Goal: Task Accomplishment & Management: Complete application form

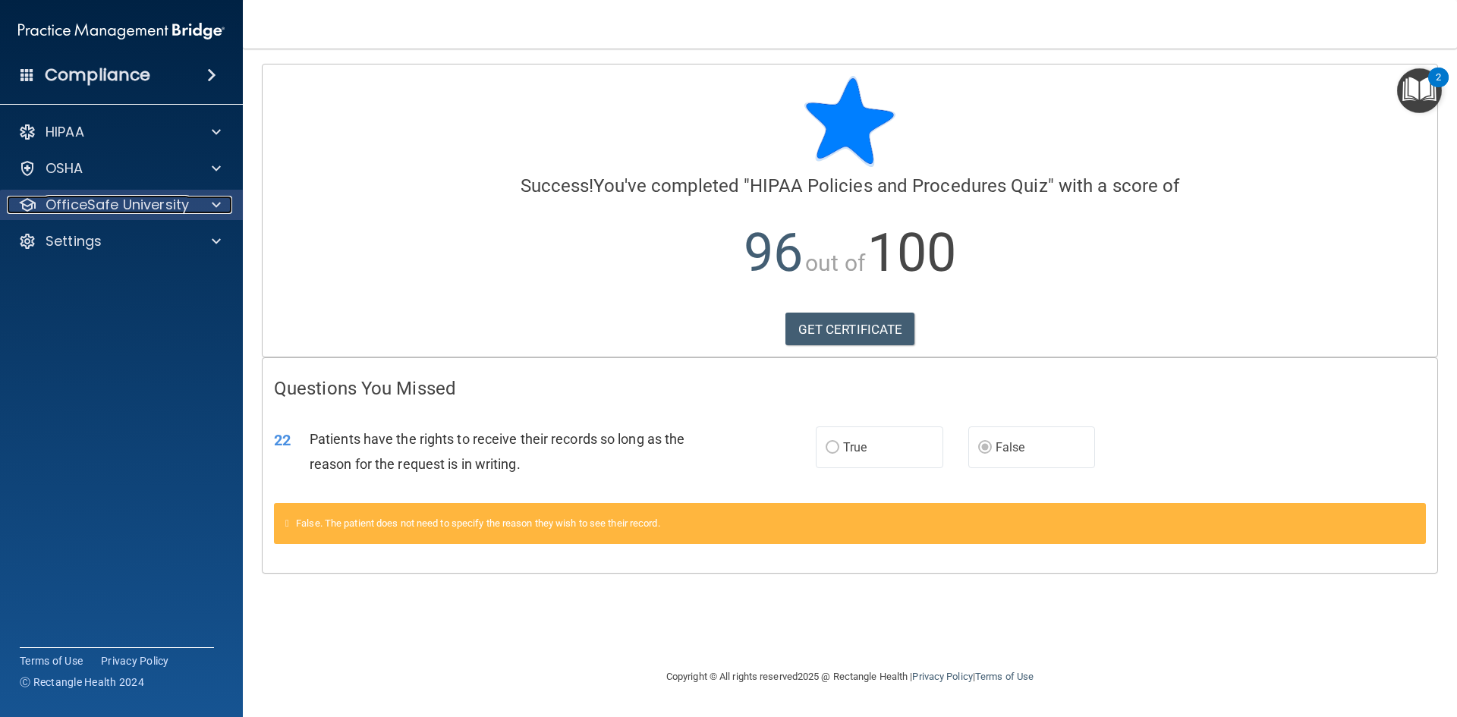
click at [221, 206] on div at bounding box center [214, 205] width 38 height 18
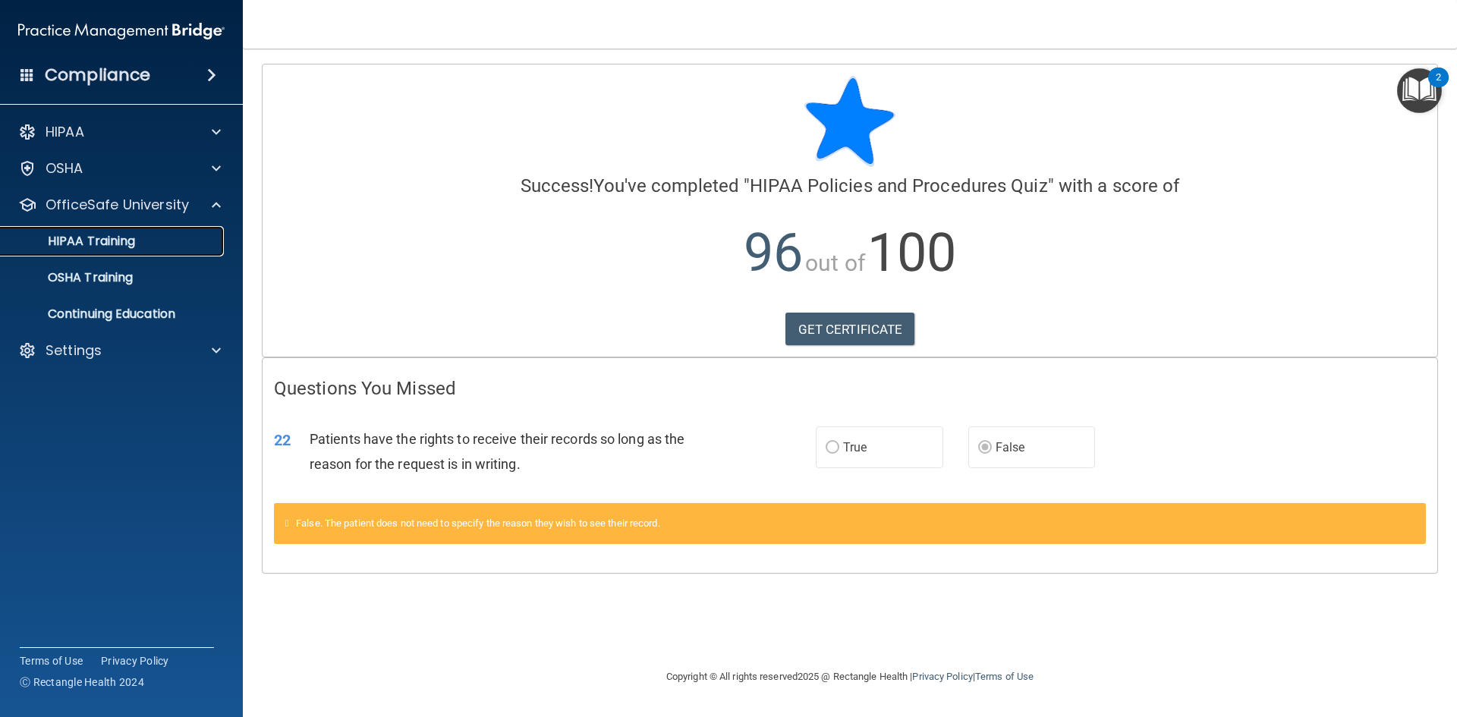
click at [145, 249] on link "HIPAA Training" at bounding box center [104, 241] width 239 height 30
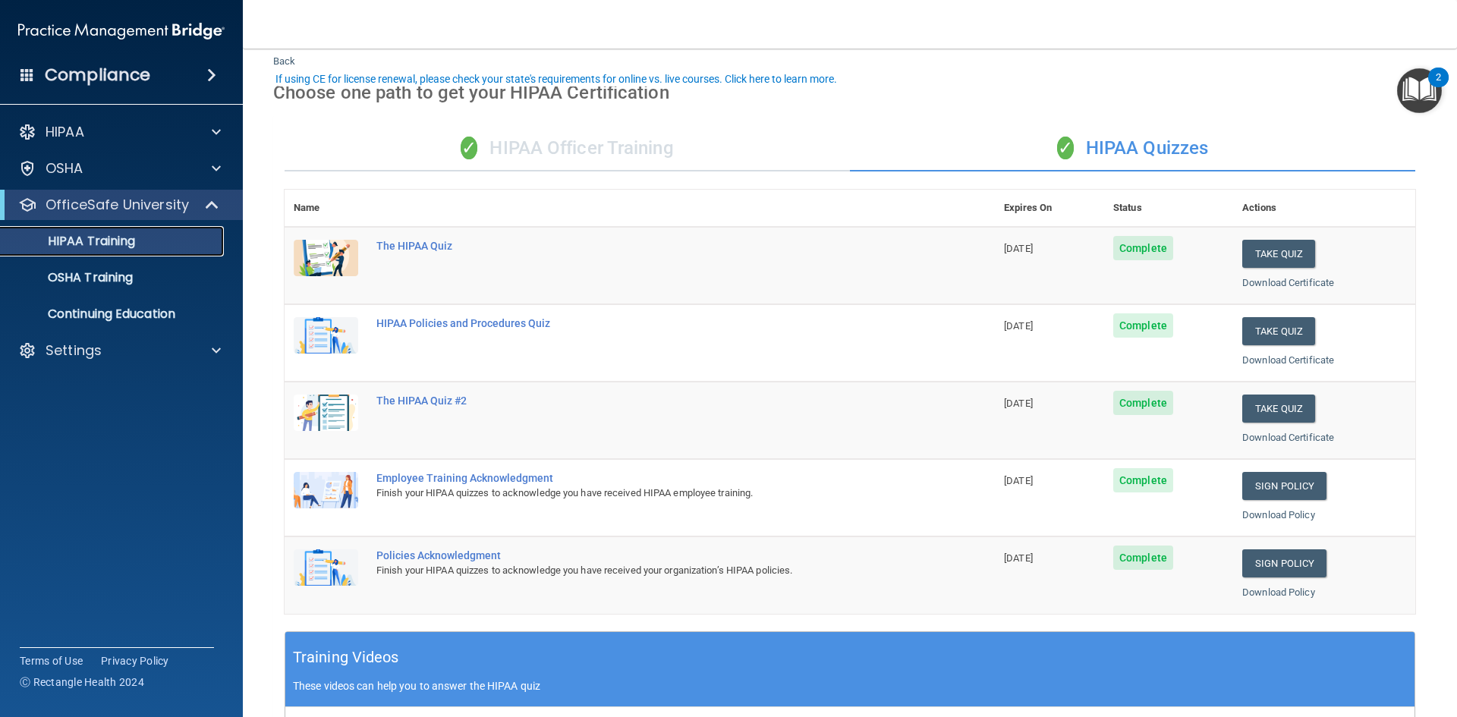
scroll to position [76, 0]
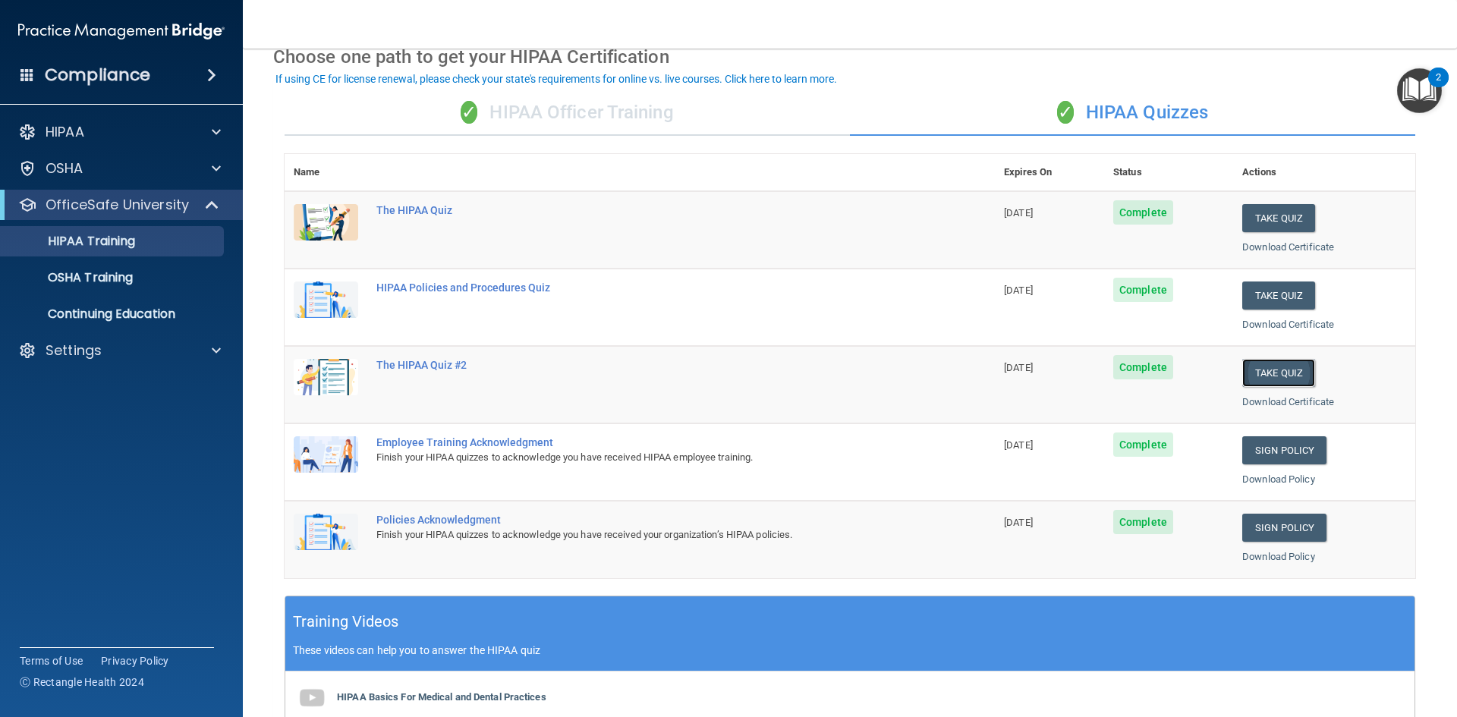
click at [1261, 374] on button "Take Quiz" at bounding box center [1278, 373] width 73 height 28
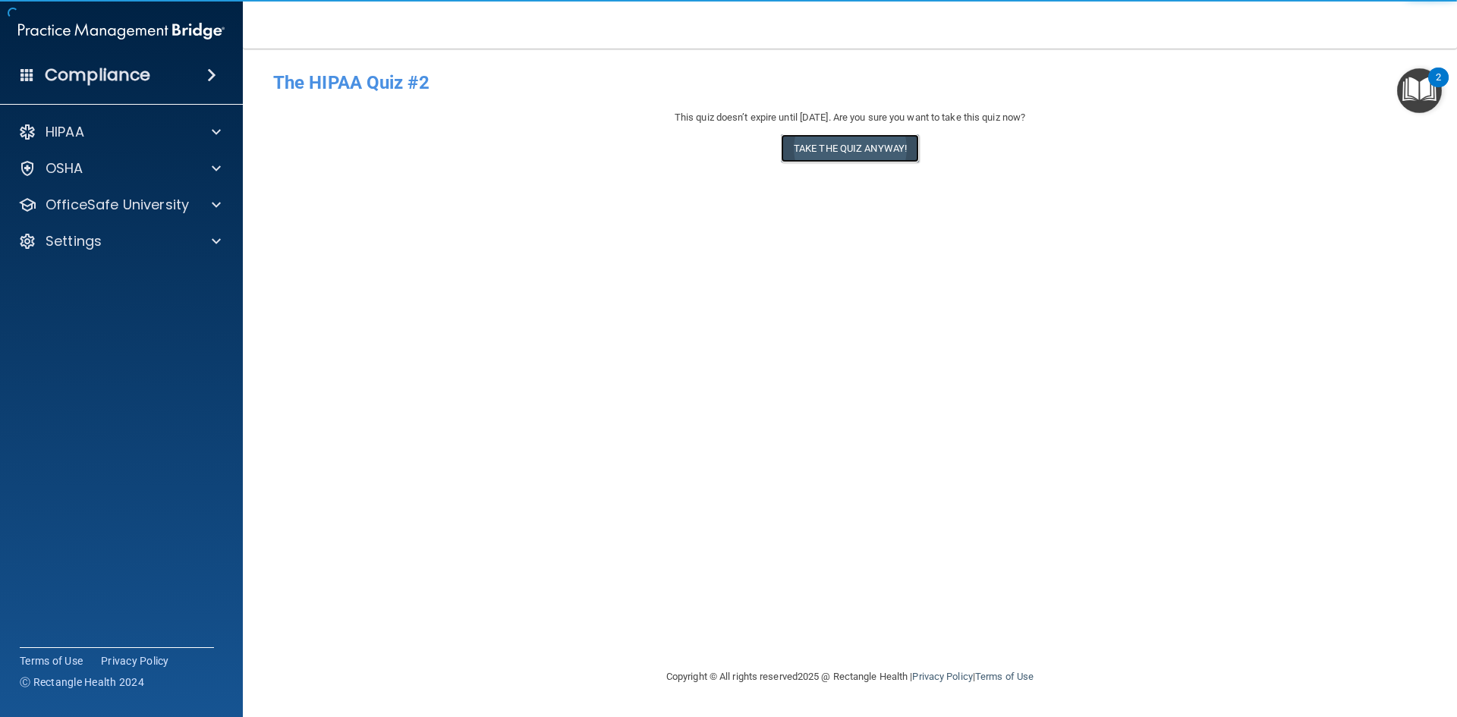
click at [852, 156] on button "Take the quiz anyway!" at bounding box center [850, 148] width 138 height 28
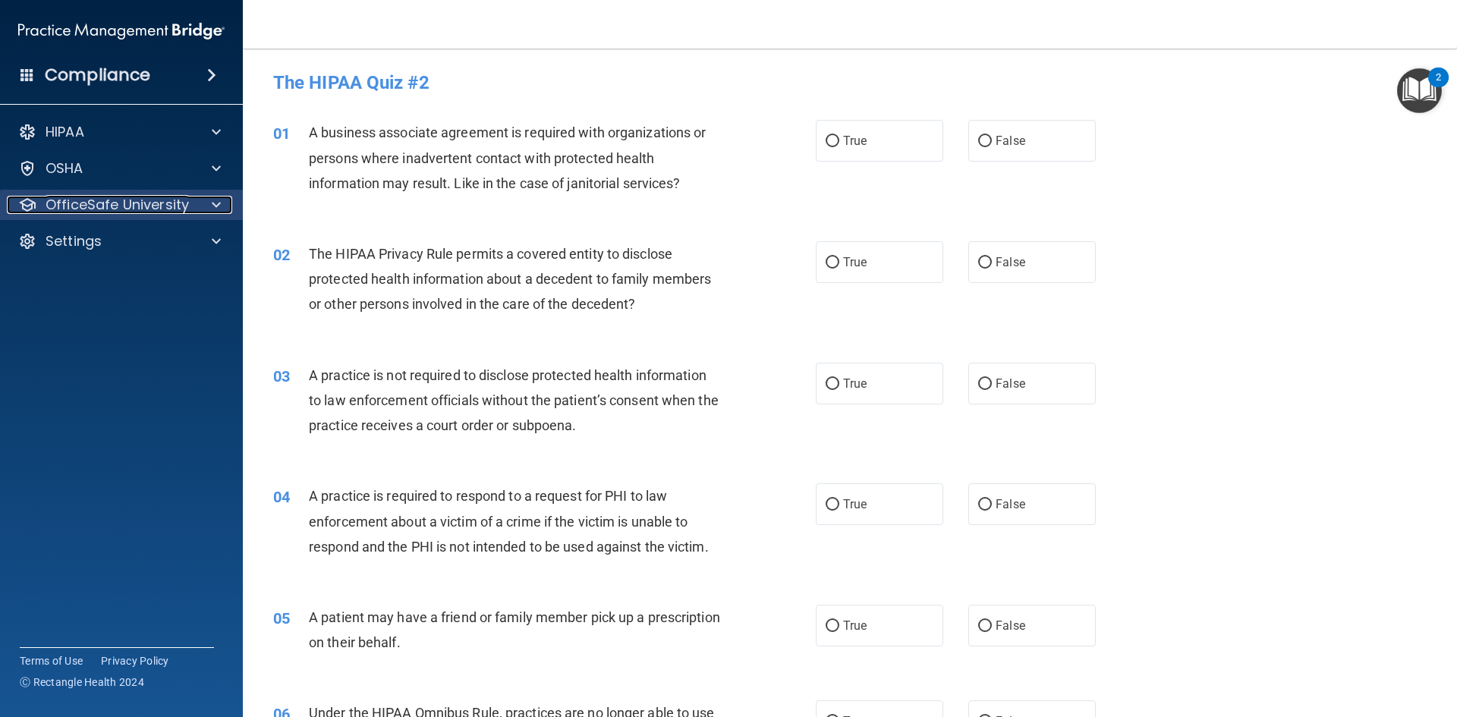
click at [207, 204] on div at bounding box center [214, 205] width 38 height 18
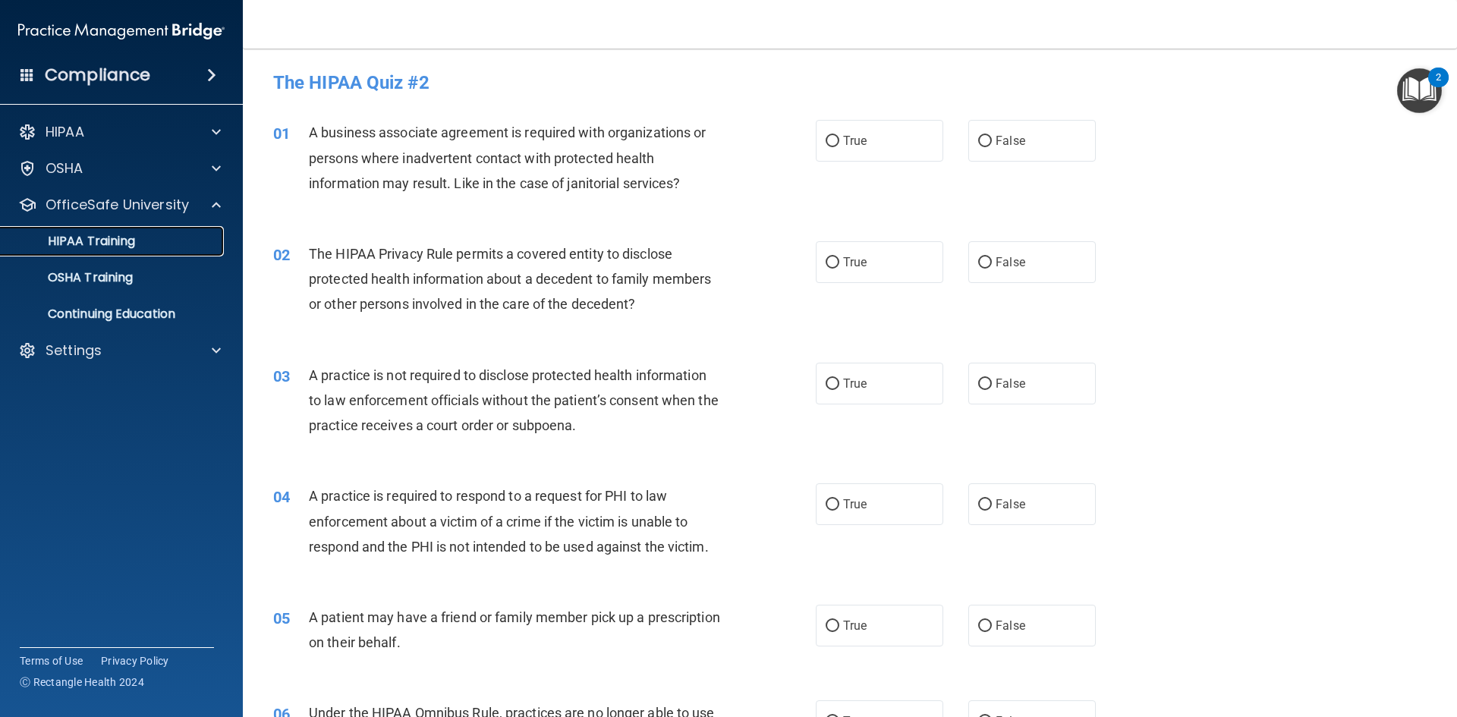
click at [133, 241] on p "HIPAA Training" at bounding box center [72, 241] width 125 height 15
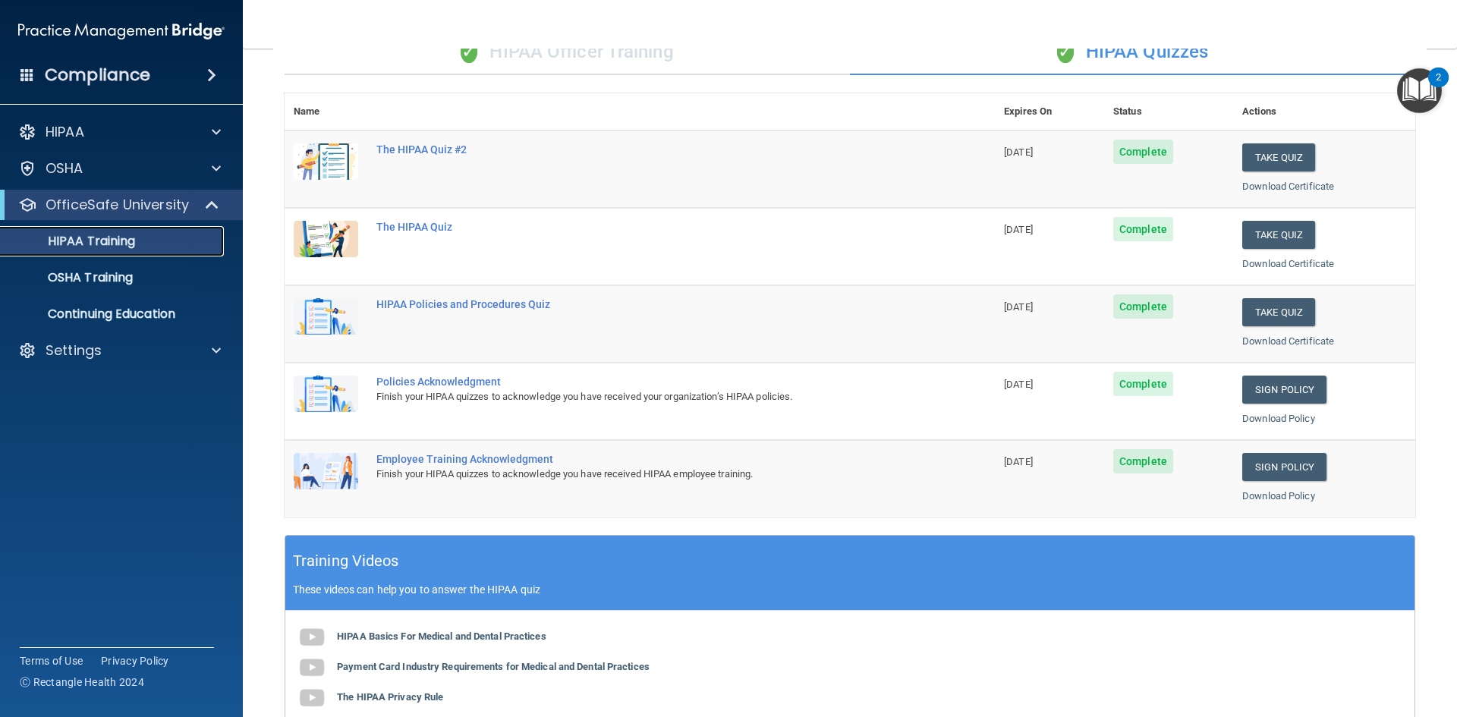
scroll to position [76, 0]
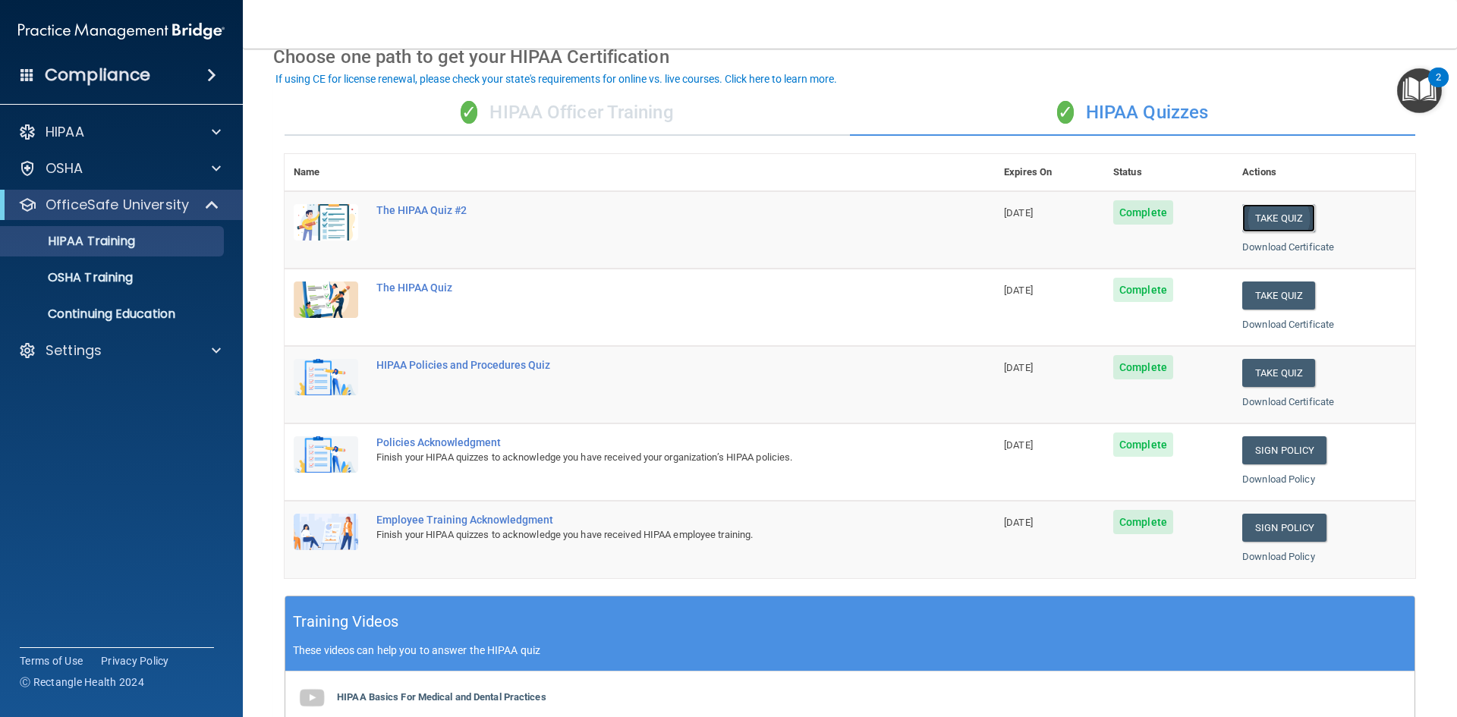
click at [1253, 215] on button "Take Quiz" at bounding box center [1278, 218] width 73 height 28
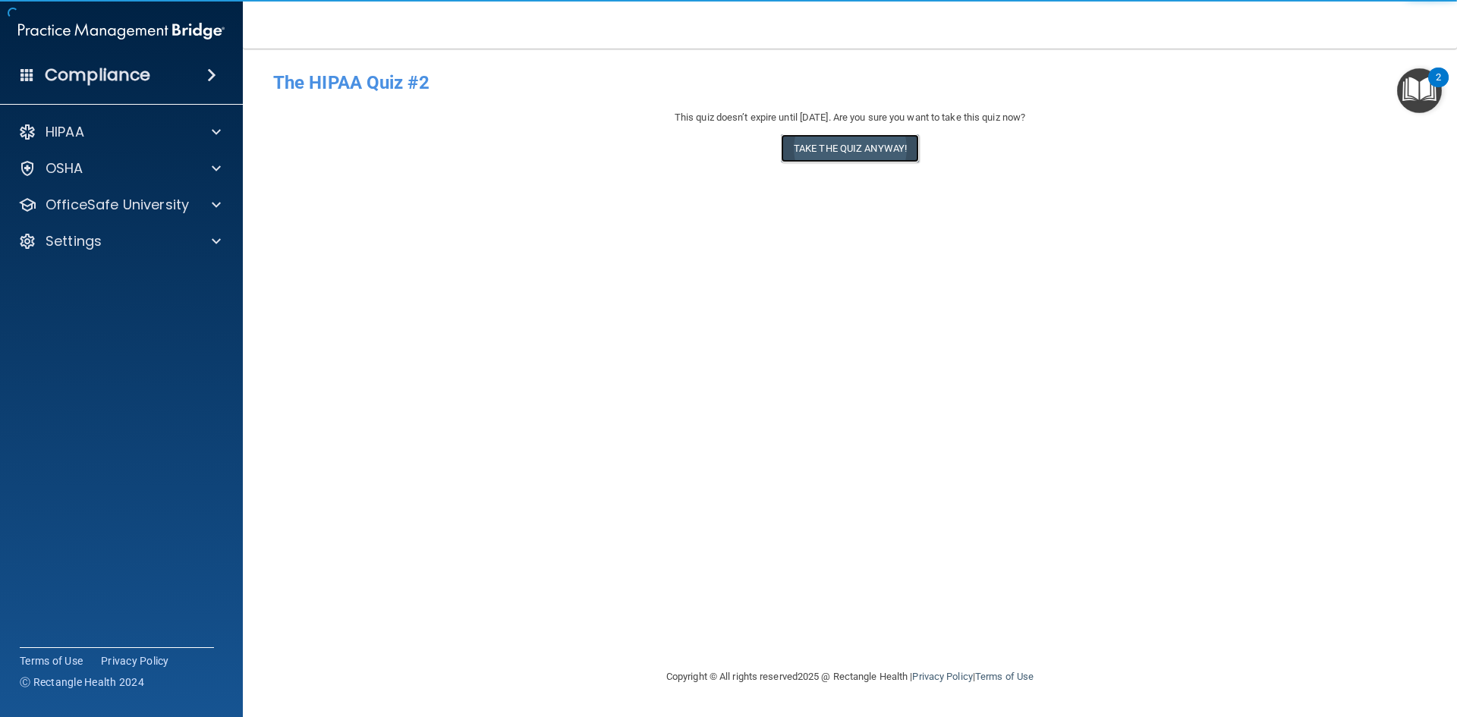
click at [850, 155] on button "Take the quiz anyway!" at bounding box center [850, 148] width 138 height 28
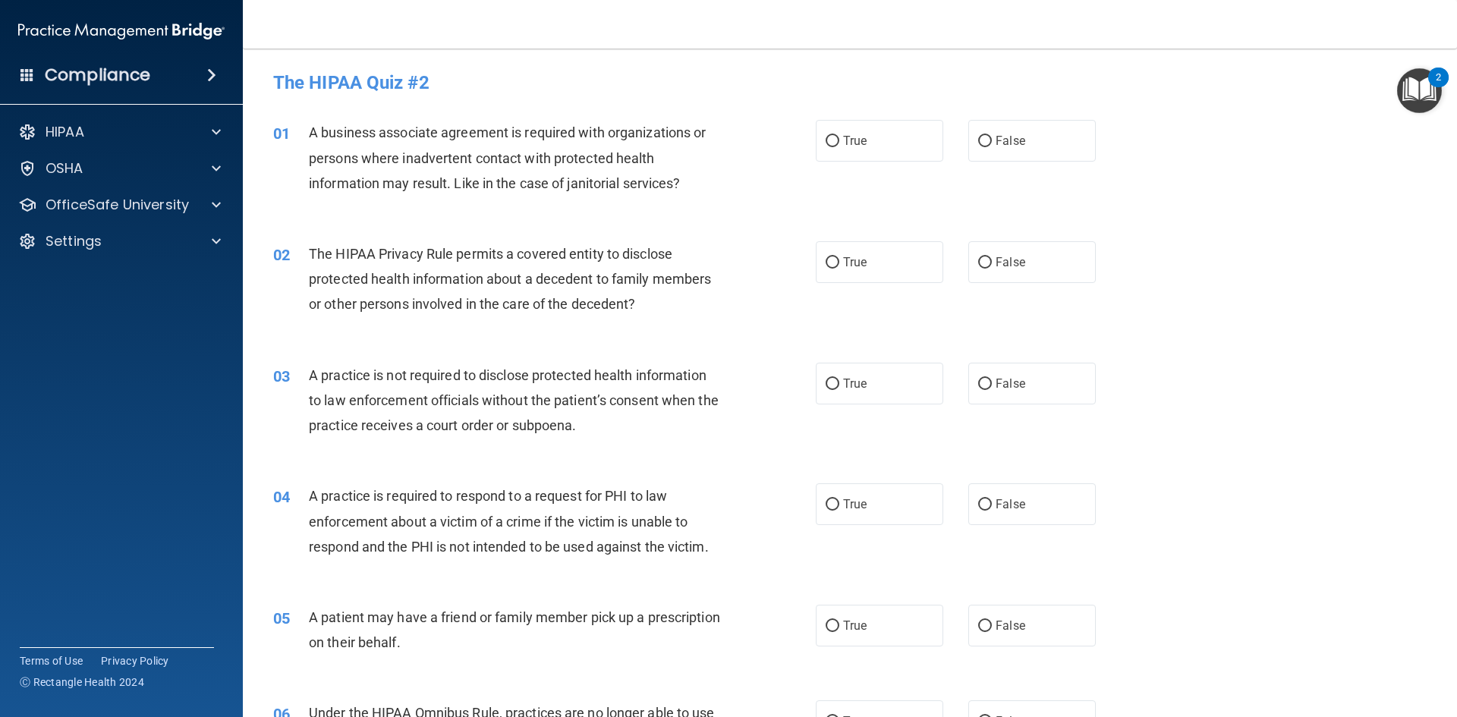
click at [999, 165] on div "01 A business associate agreement is required with organizations or persons whe…" at bounding box center [850, 161] width 1176 height 121
click at [1000, 148] on label "False" at bounding box center [1031, 141] width 127 height 42
click at [992, 147] on input "False" at bounding box center [985, 141] width 14 height 11
radio input "true"
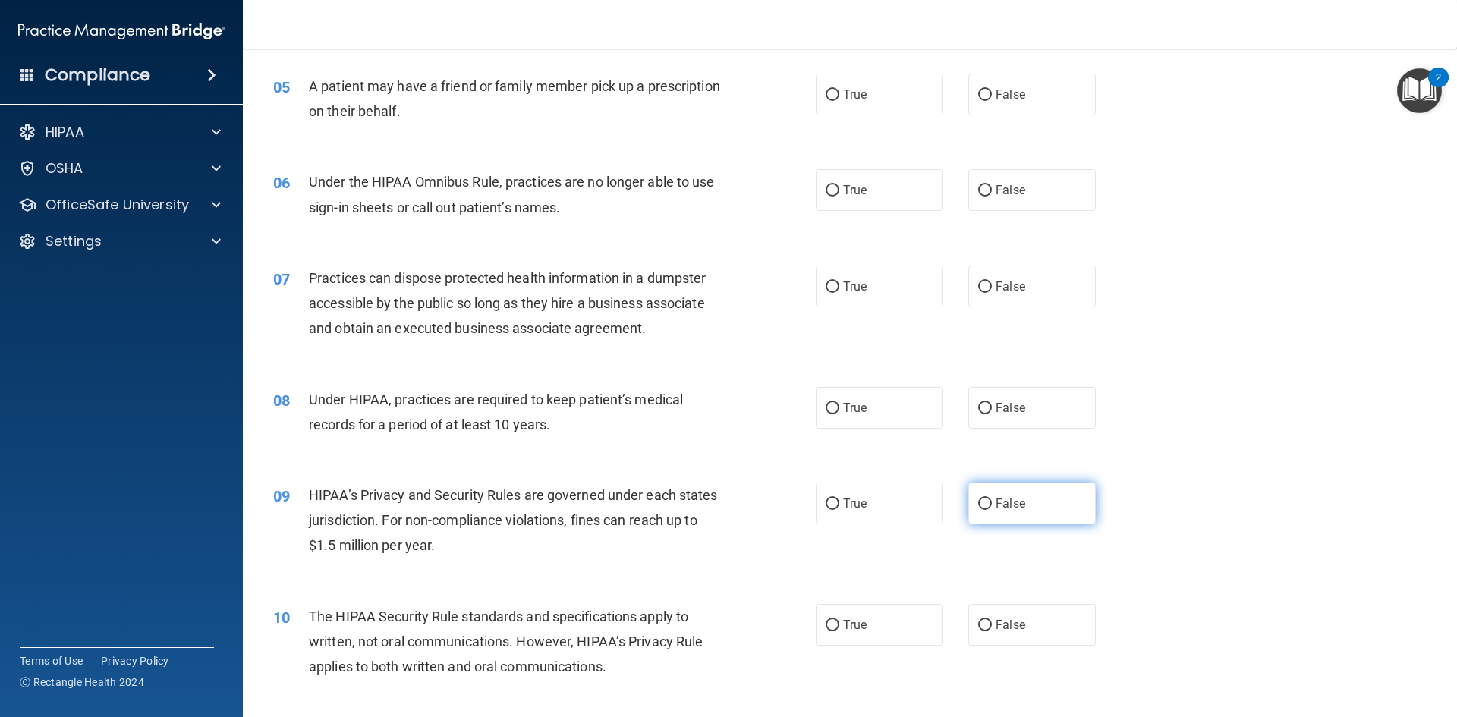
click at [1040, 514] on label "False" at bounding box center [1031, 504] width 127 height 42
click at [992, 510] on input "False" at bounding box center [985, 503] width 14 height 11
radio input "true"
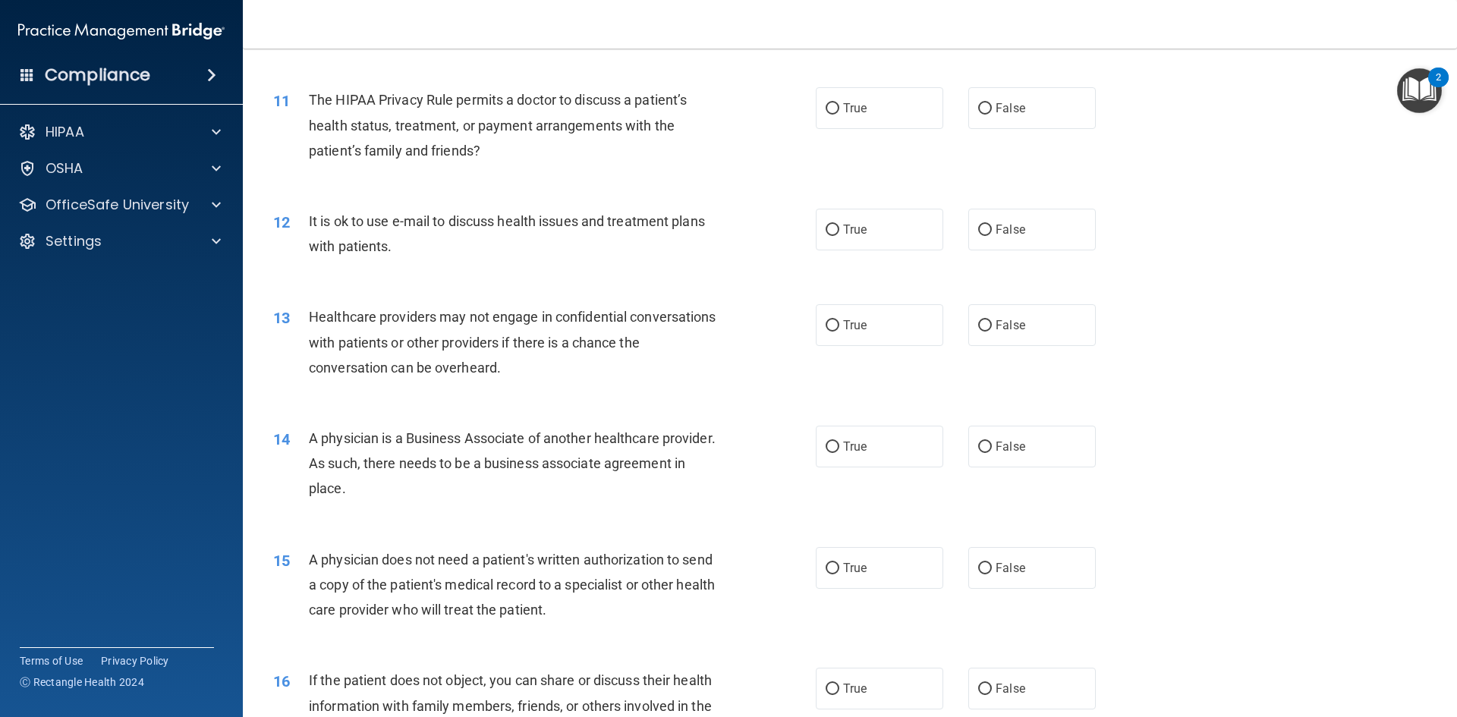
scroll to position [1214, 0]
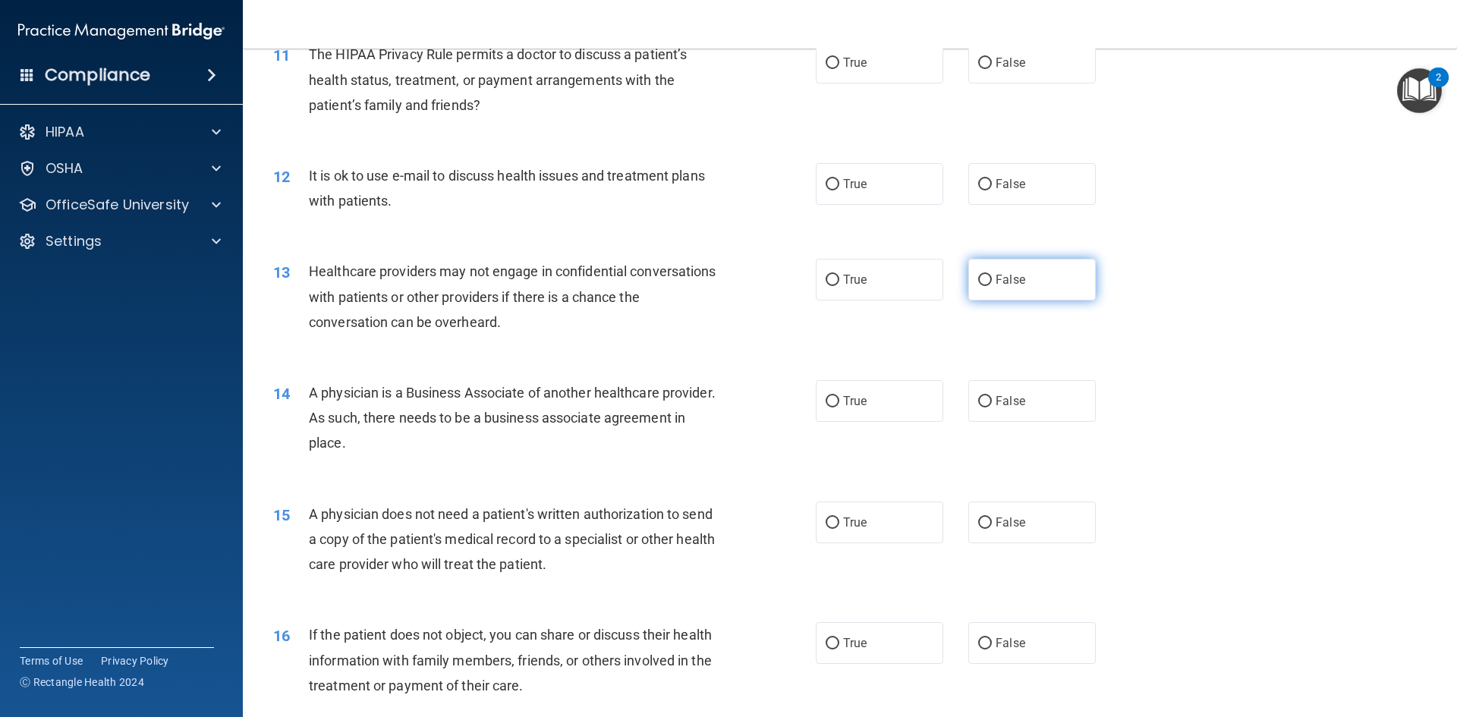
click at [1024, 287] on label "False" at bounding box center [1031, 280] width 127 height 42
click at [992, 286] on input "False" at bounding box center [985, 280] width 14 height 11
radio input "true"
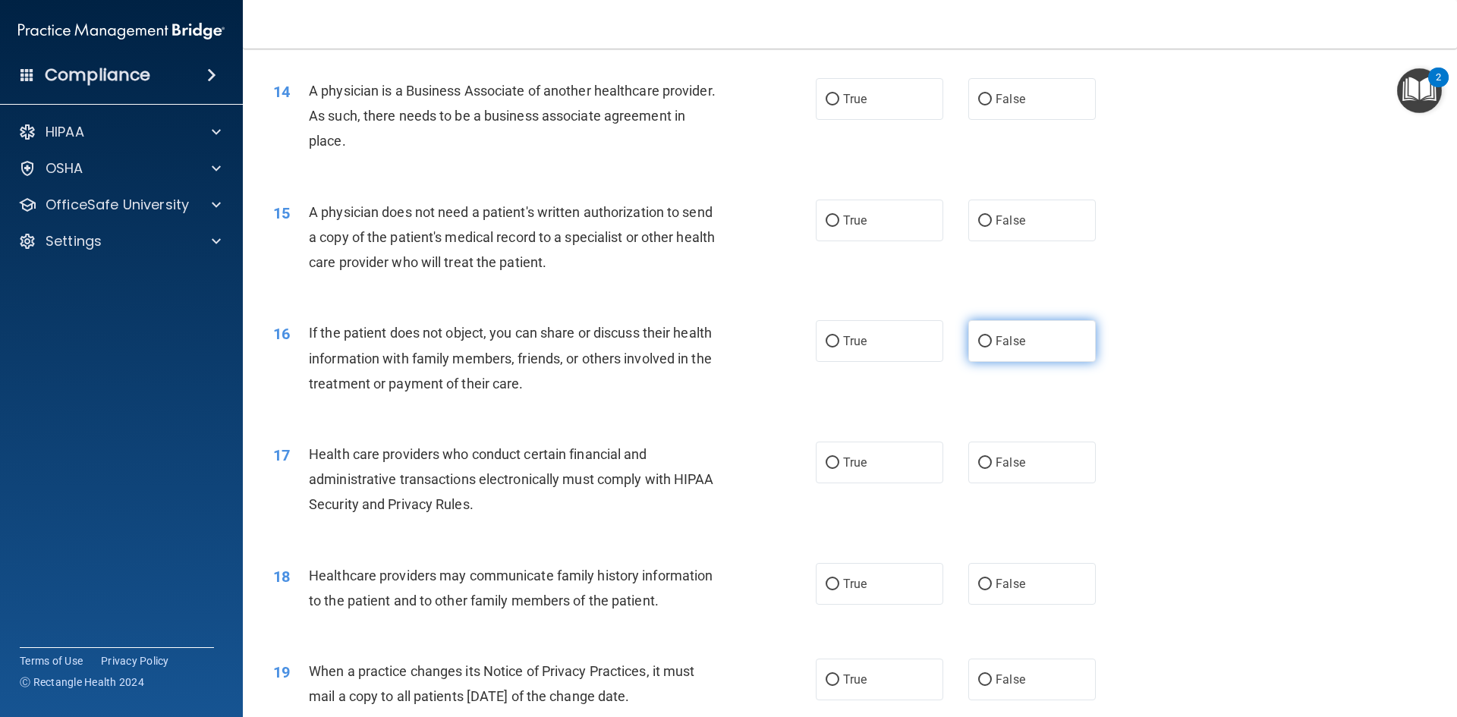
scroll to position [1517, 0]
click at [1006, 87] on label "False" at bounding box center [1031, 98] width 127 height 42
click at [992, 93] on input "False" at bounding box center [985, 98] width 14 height 11
radio input "true"
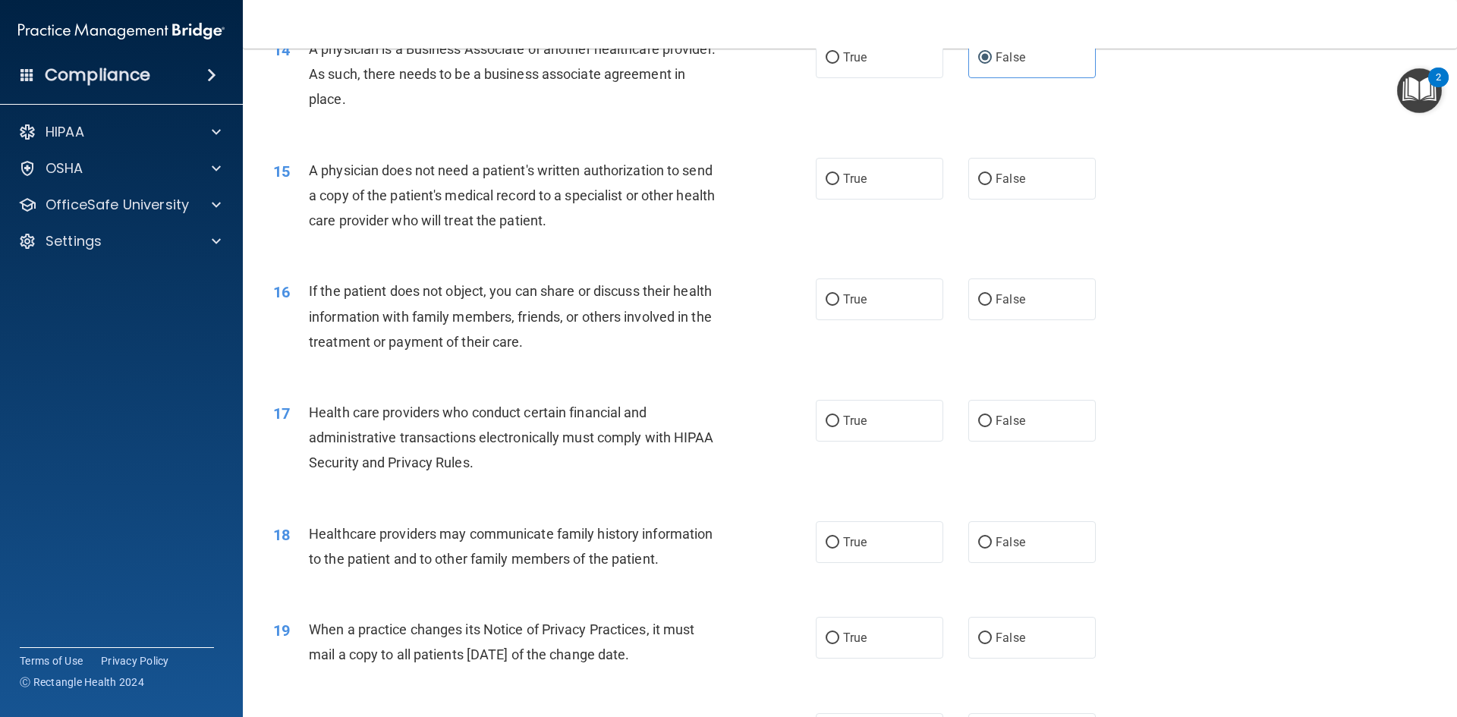
scroll to position [1593, 0]
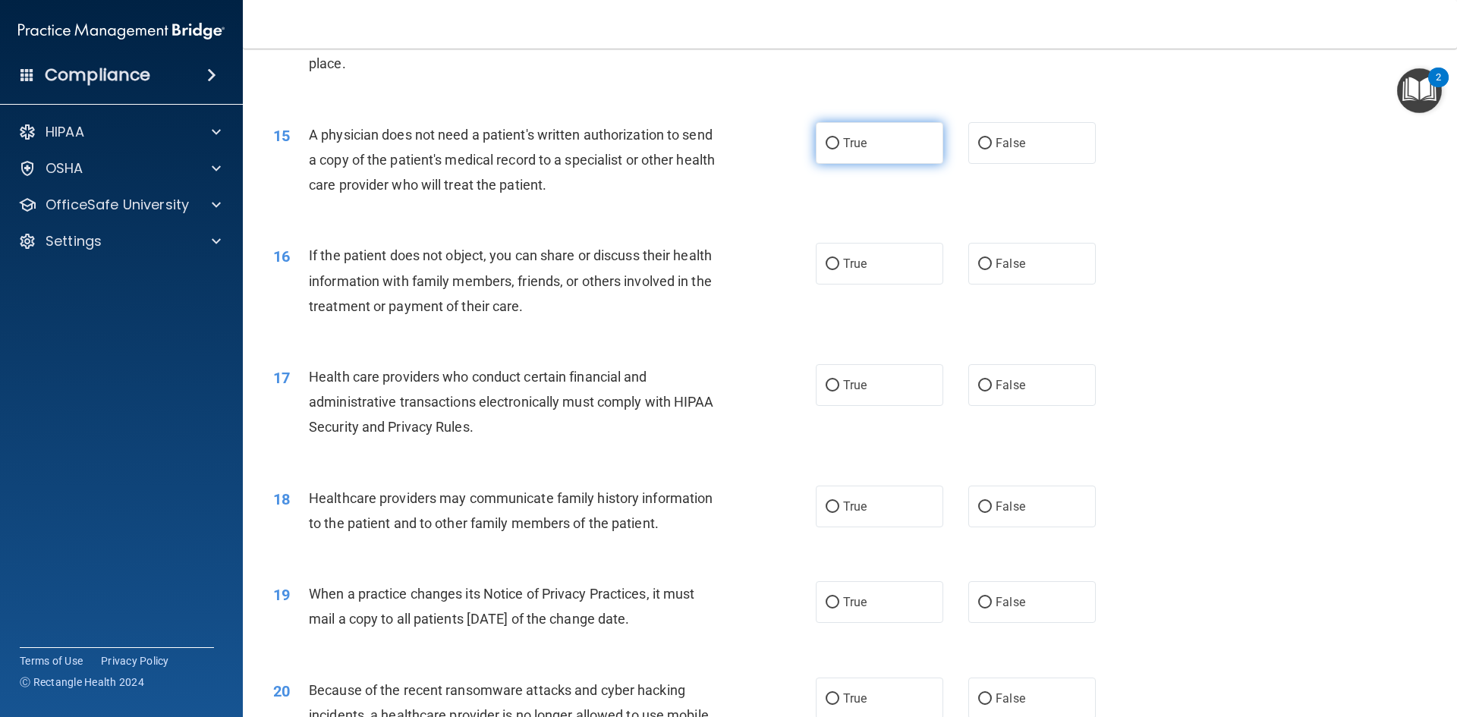
click at [883, 142] on label "True" at bounding box center [879, 143] width 127 height 42
click at [839, 142] on input "True" at bounding box center [832, 143] width 14 height 11
radio input "true"
click at [1014, 512] on span "False" at bounding box center [1010, 506] width 30 height 14
click at [992, 512] on input "False" at bounding box center [985, 506] width 14 height 11
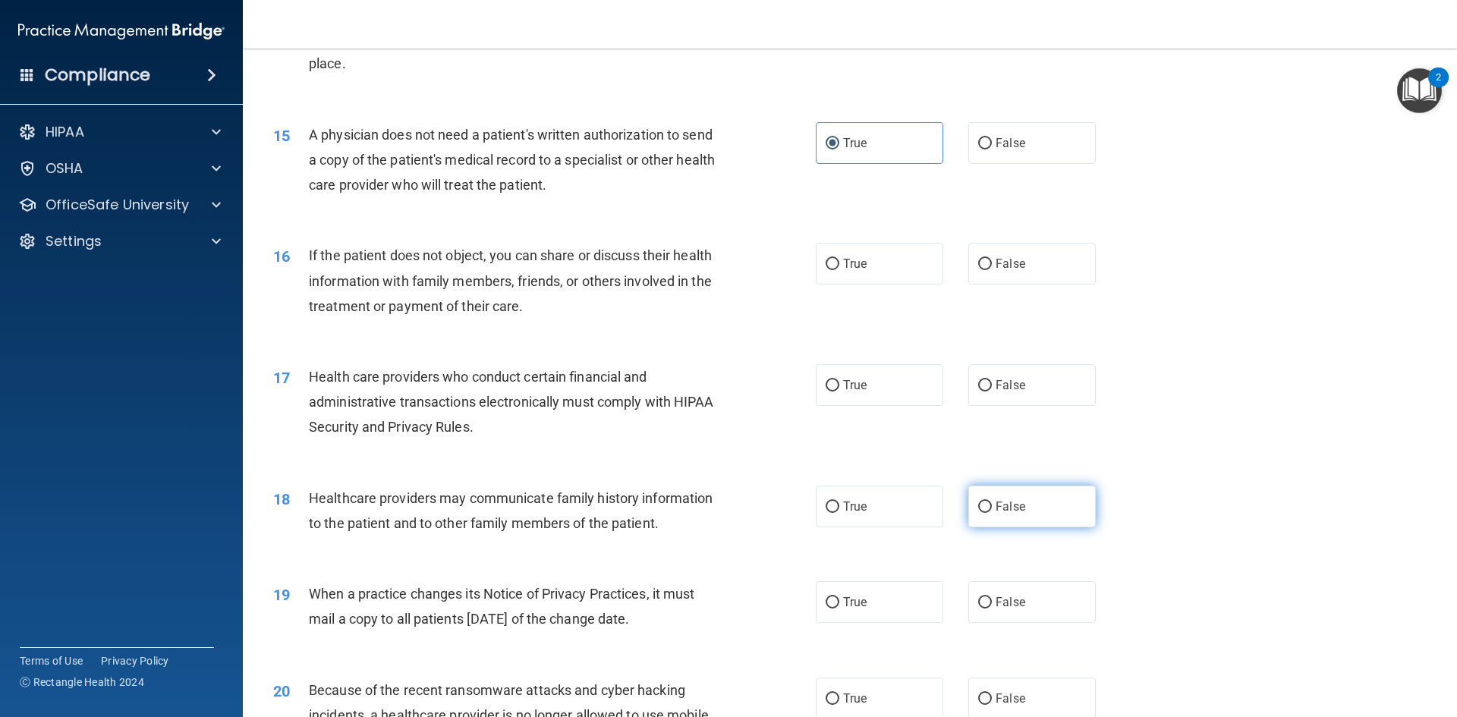
radio input "true"
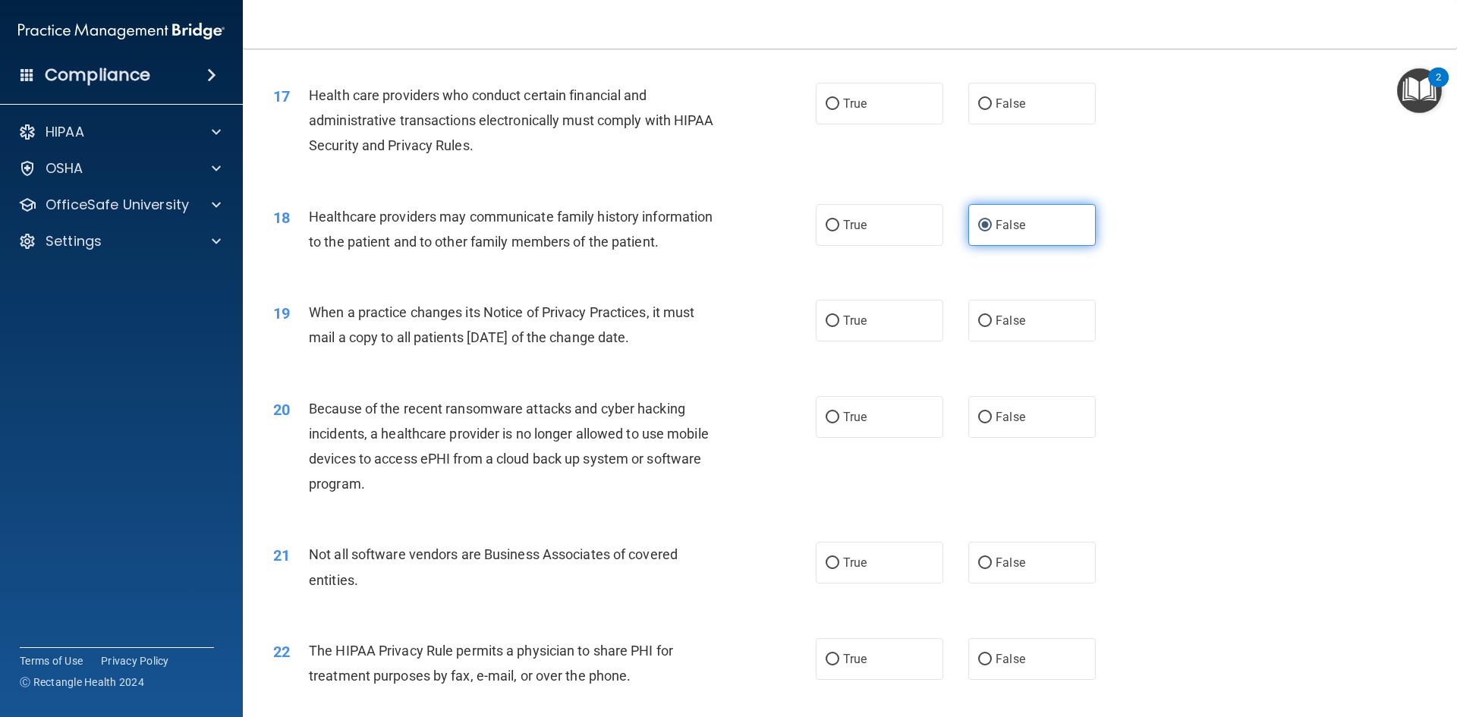
scroll to position [1897, 0]
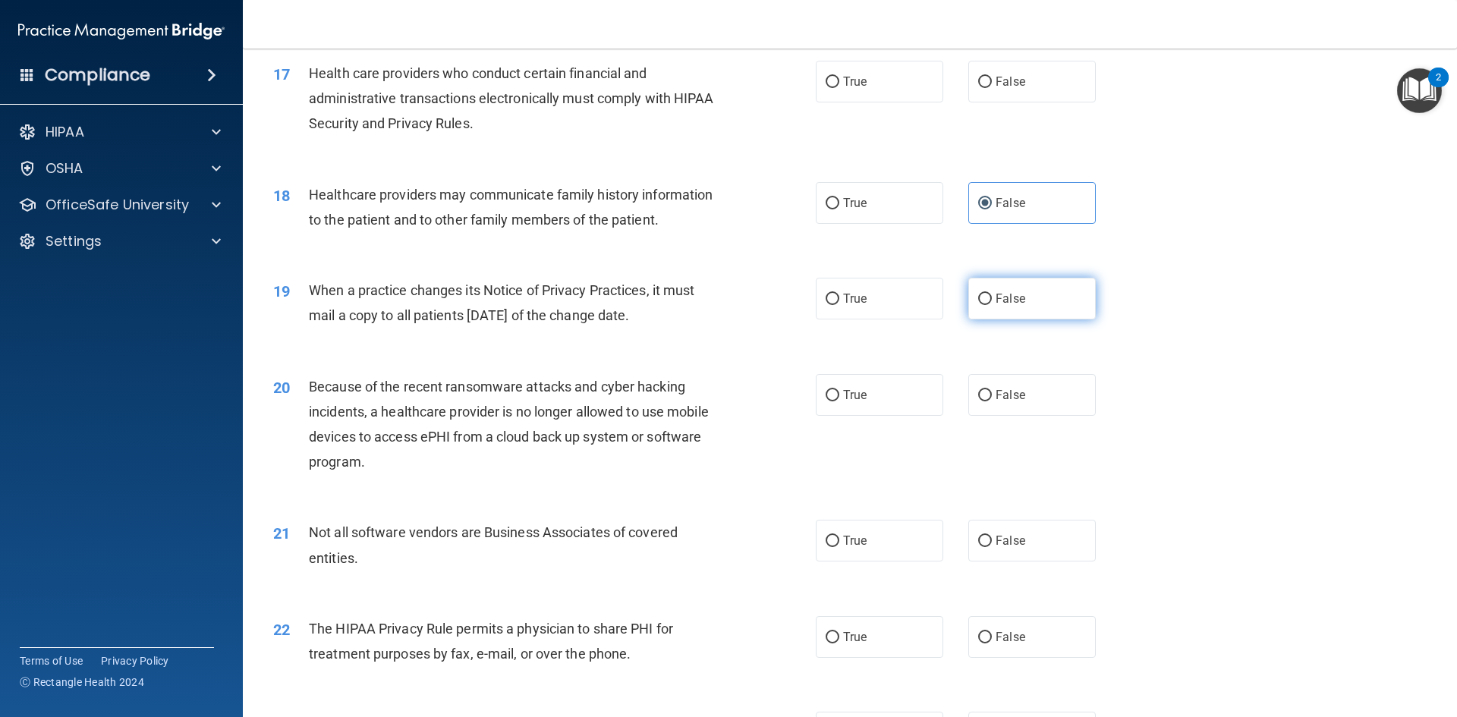
click at [997, 299] on span "False" at bounding box center [1010, 298] width 30 height 14
click at [992, 299] on input "False" at bounding box center [985, 299] width 14 height 11
radio input "true"
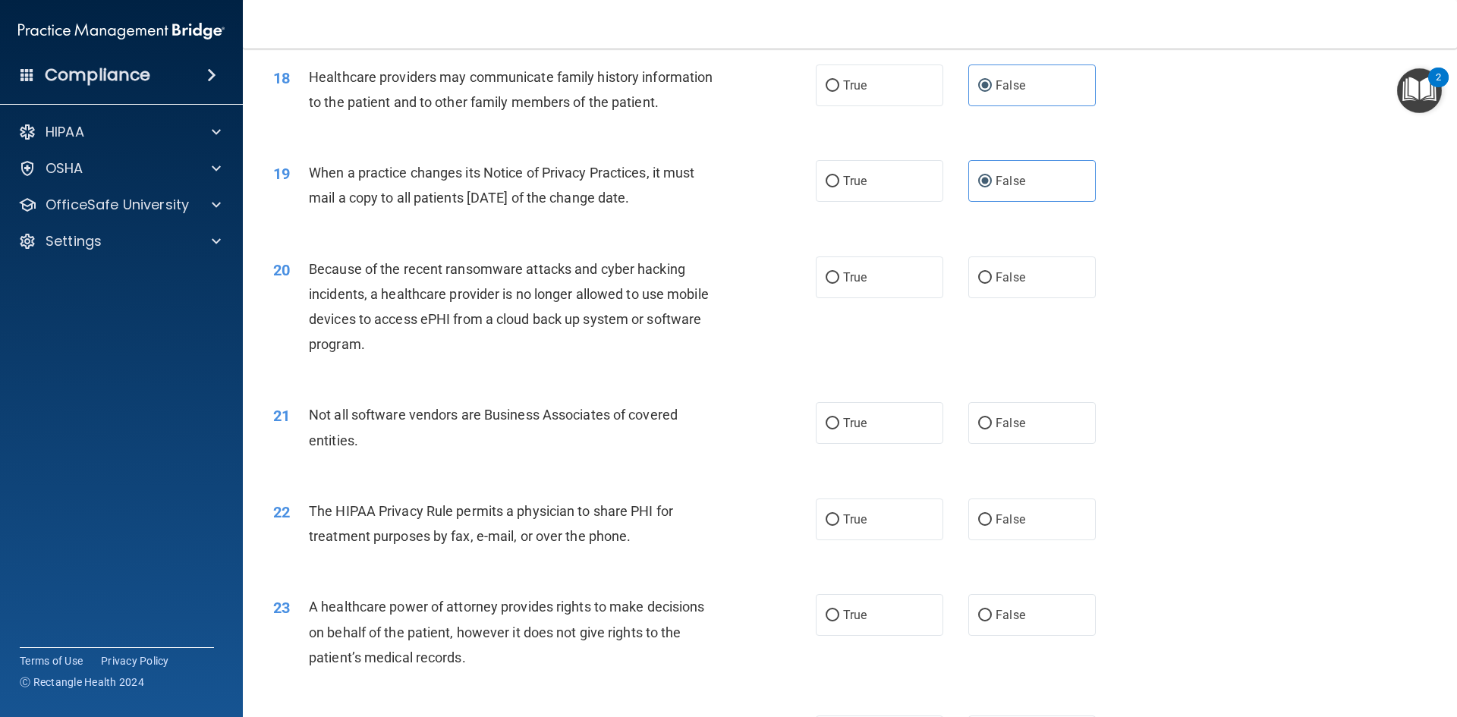
scroll to position [2048, 0]
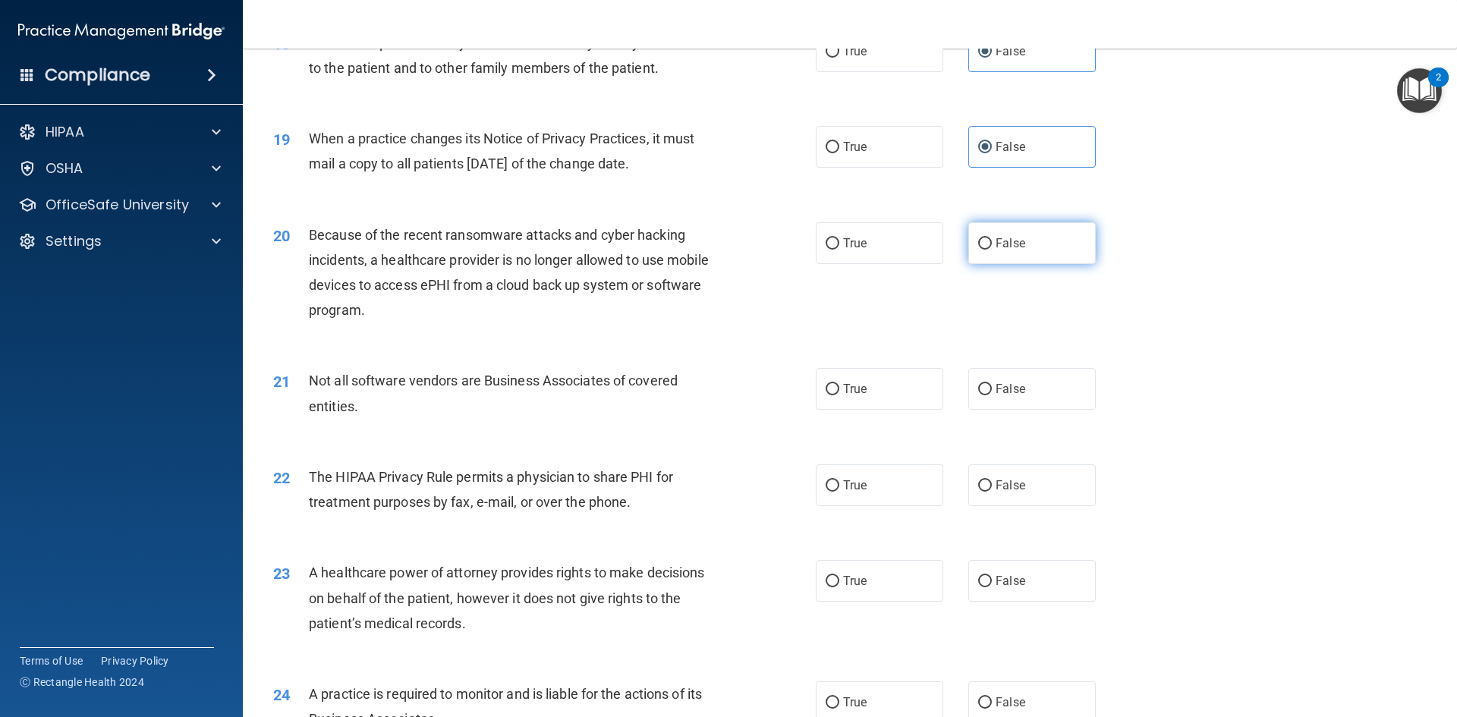
click at [1003, 243] on span "False" at bounding box center [1010, 243] width 30 height 14
click at [992, 243] on input "False" at bounding box center [985, 243] width 14 height 11
radio input "true"
click at [1029, 583] on label "False" at bounding box center [1031, 581] width 127 height 42
click at [992, 583] on input "False" at bounding box center [985, 581] width 14 height 11
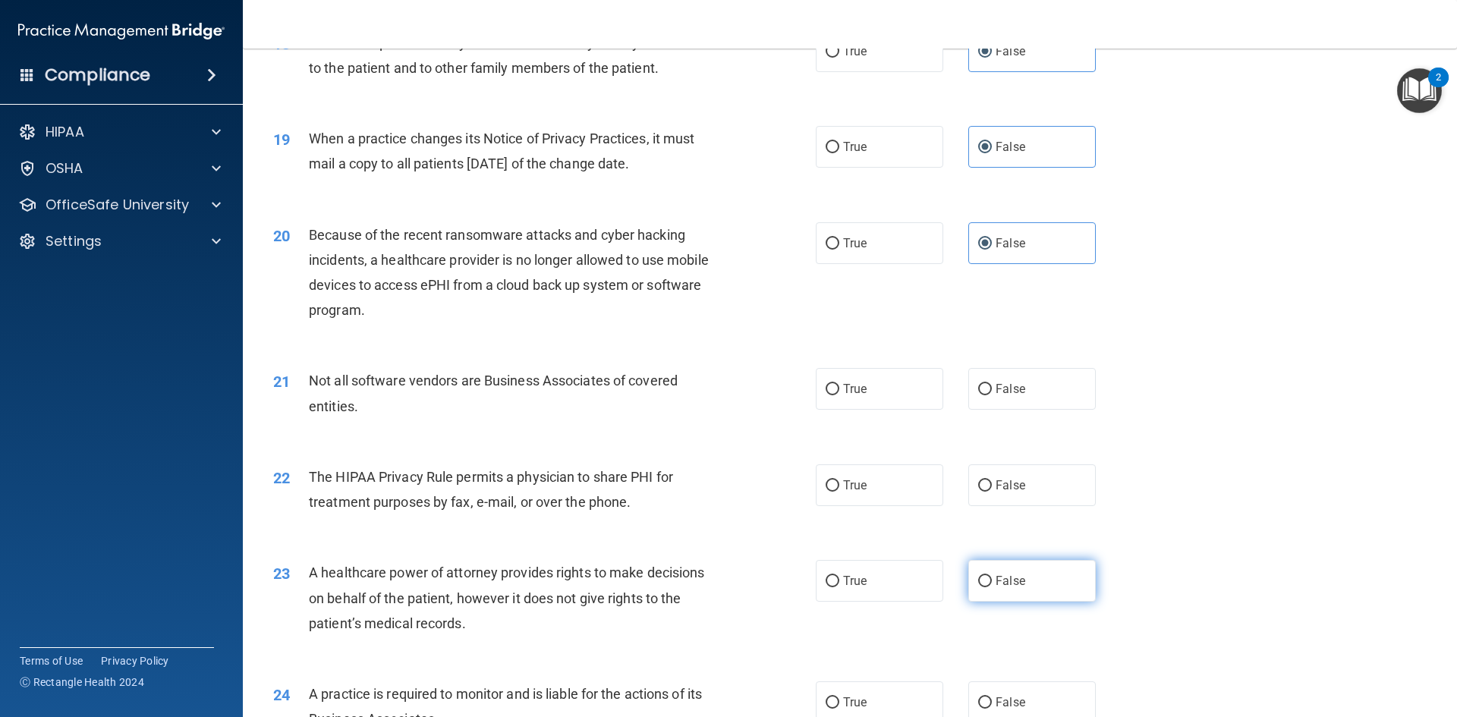
radio input "true"
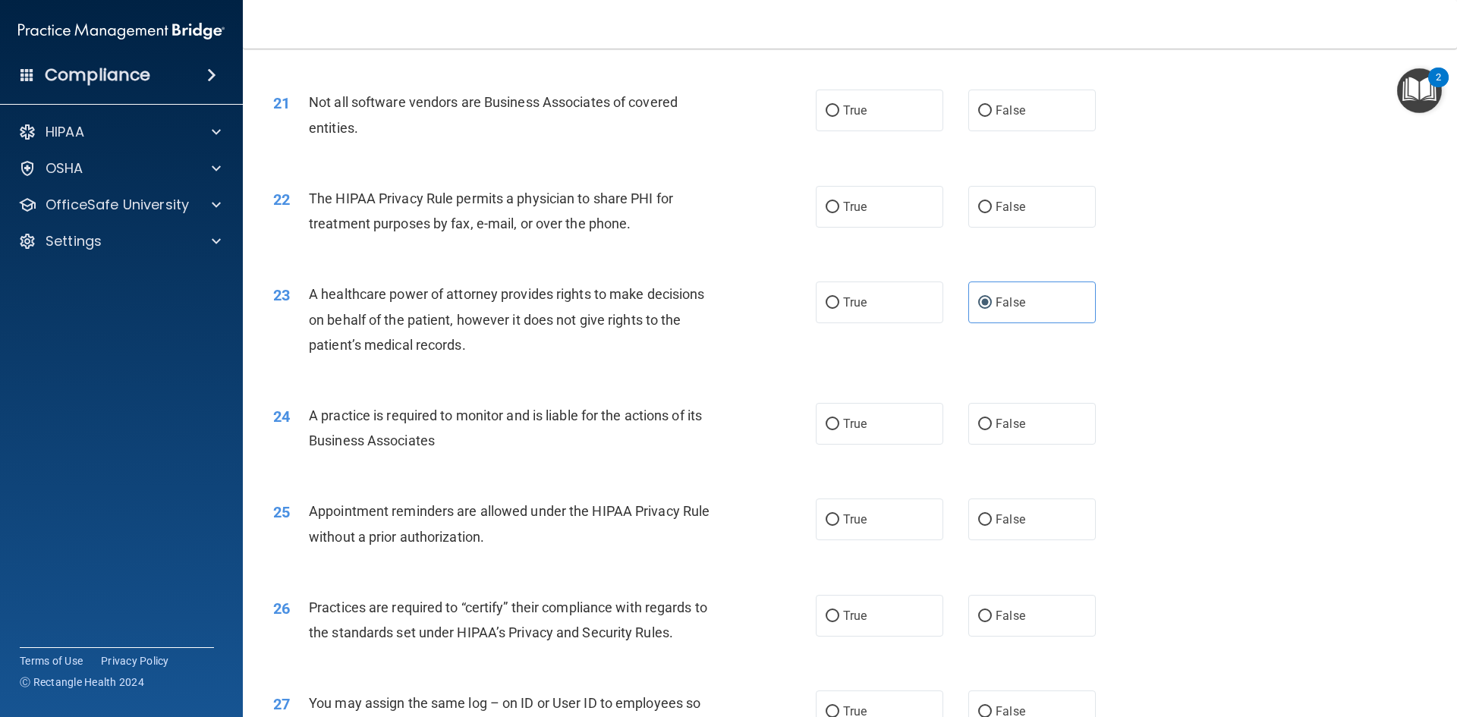
scroll to position [2428, 0]
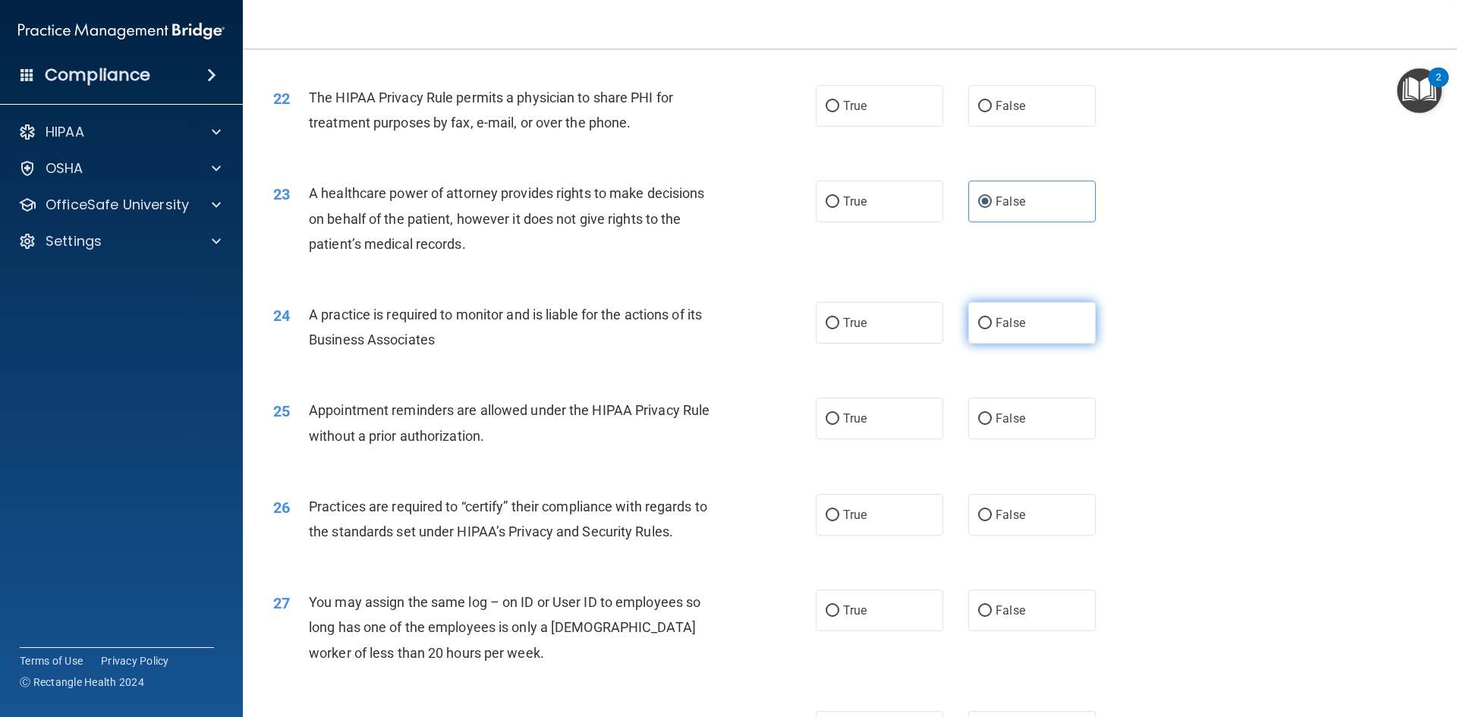
click at [1009, 319] on span "False" at bounding box center [1010, 323] width 30 height 14
click at [992, 319] on input "False" at bounding box center [985, 323] width 14 height 11
radio input "true"
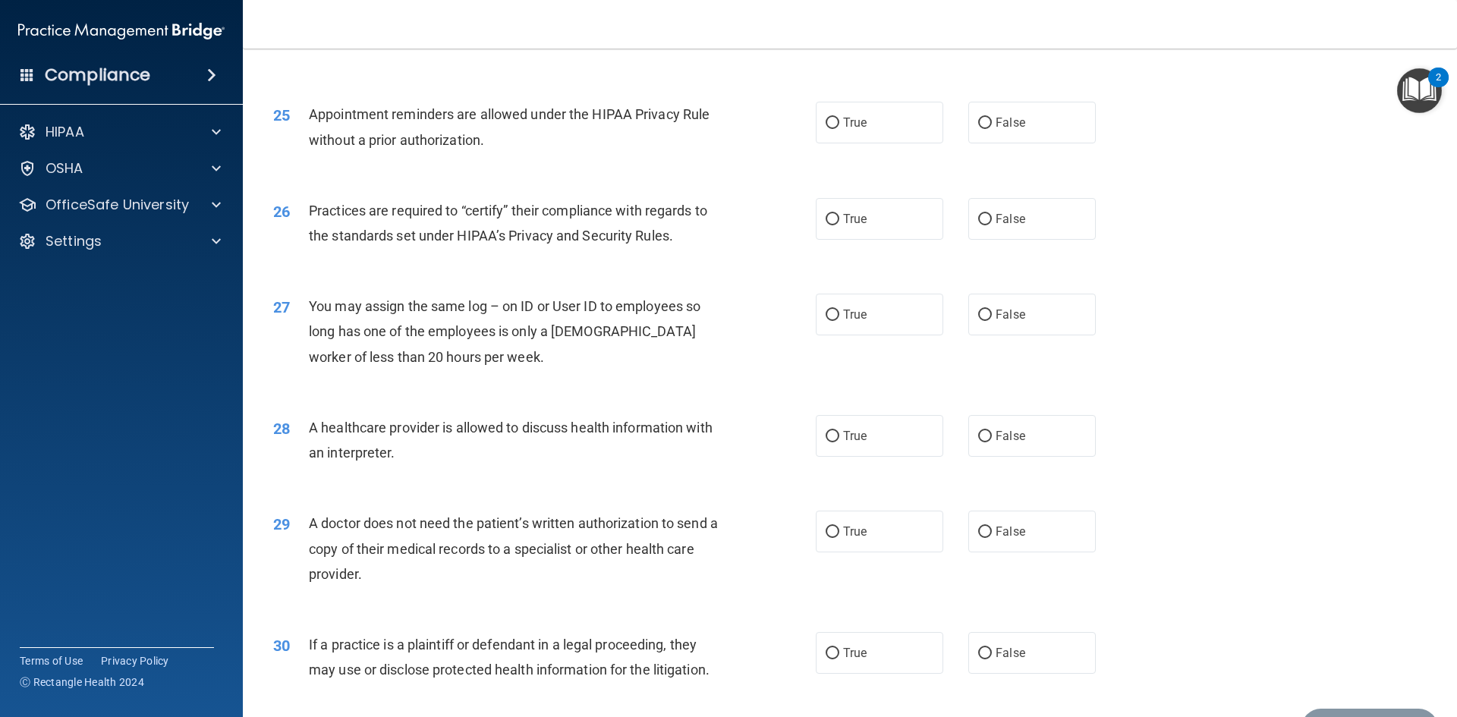
scroll to position [2731, 0]
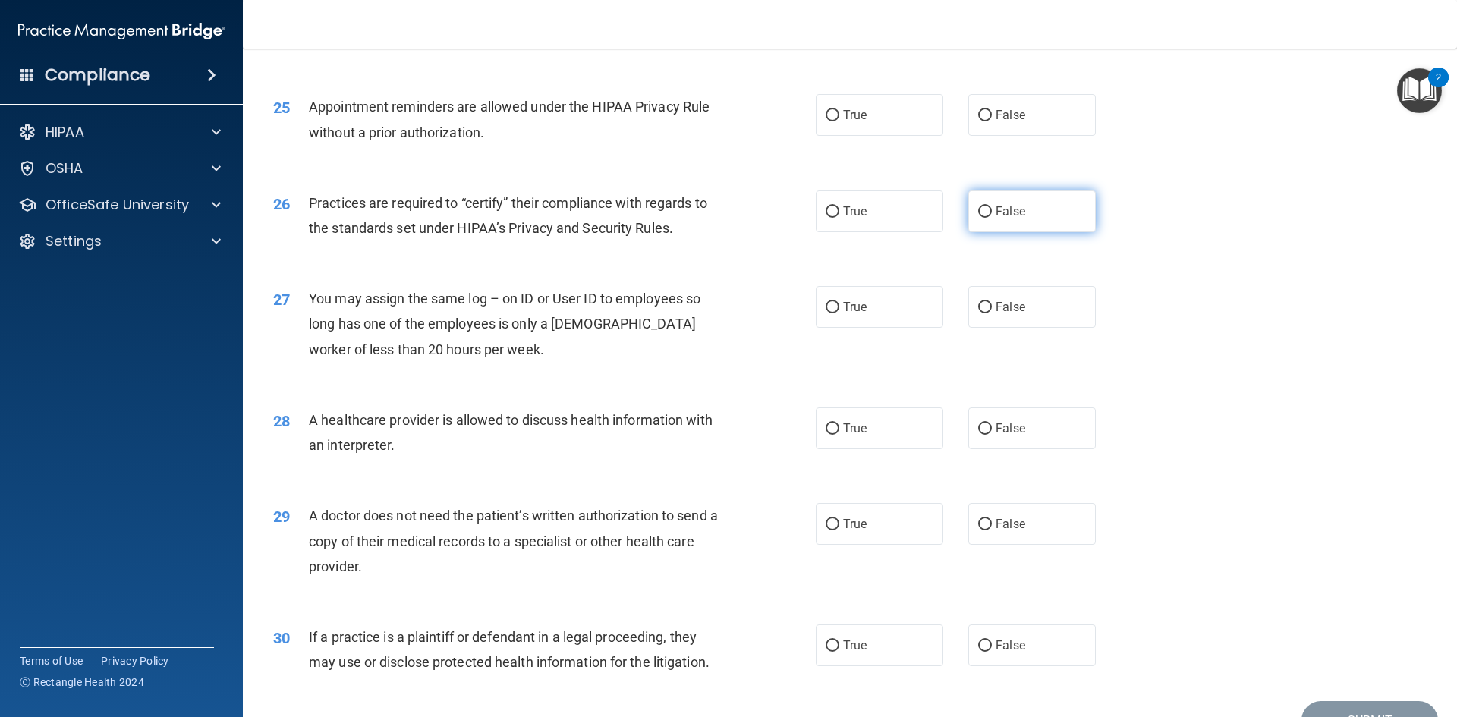
click at [1015, 227] on label "False" at bounding box center [1031, 211] width 127 height 42
click at [992, 218] on input "False" at bounding box center [985, 211] width 14 height 11
radio input "true"
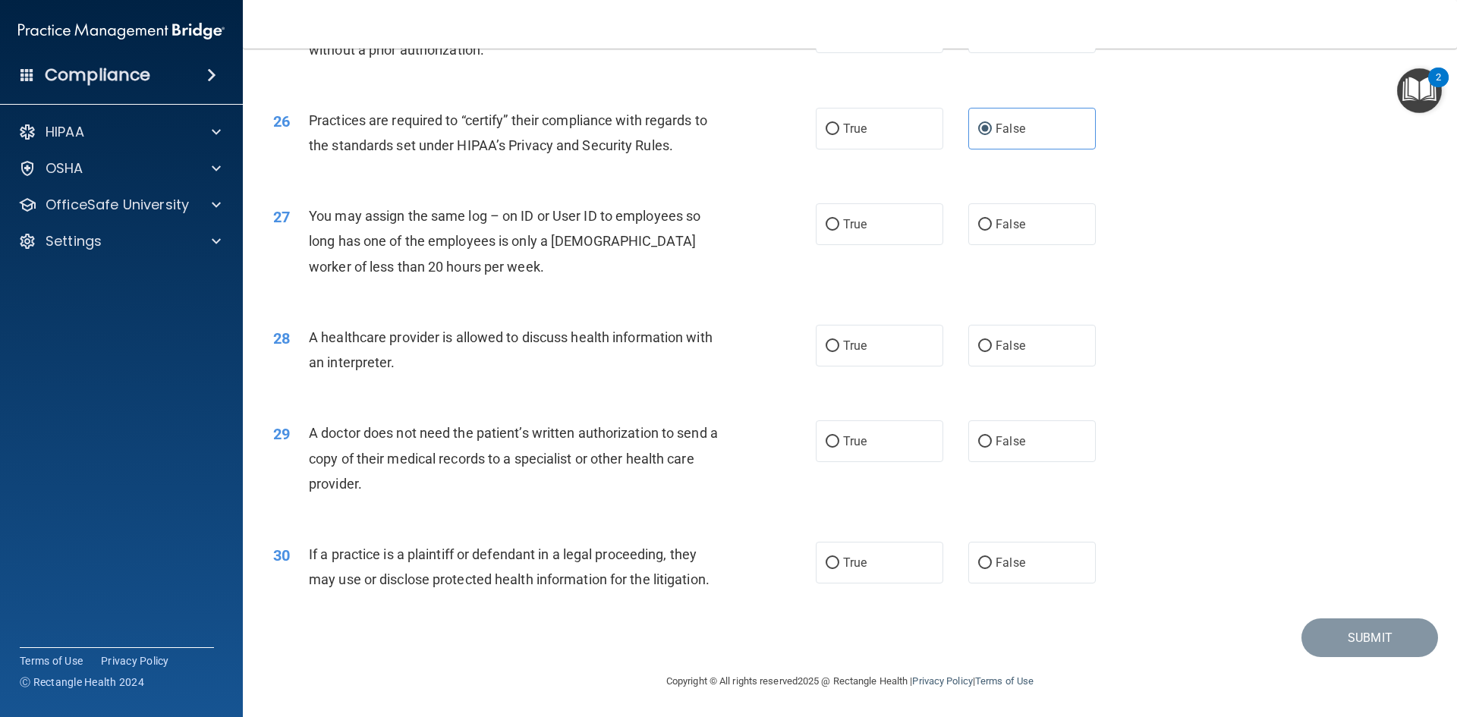
scroll to position [2815, 0]
click at [879, 457] on label "True" at bounding box center [879, 441] width 127 height 42
click at [839, 447] on input "True" at bounding box center [832, 440] width 14 height 11
radio input "true"
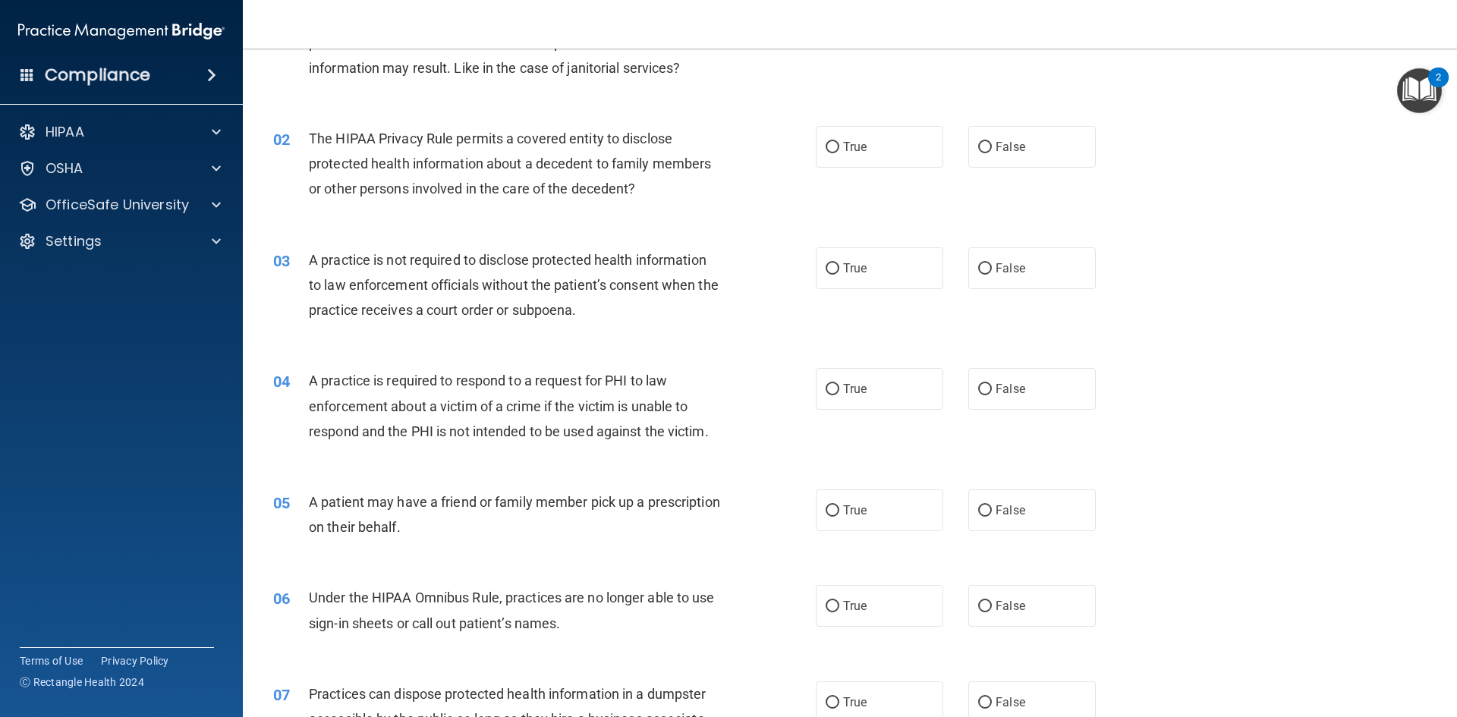
scroll to position [0, 0]
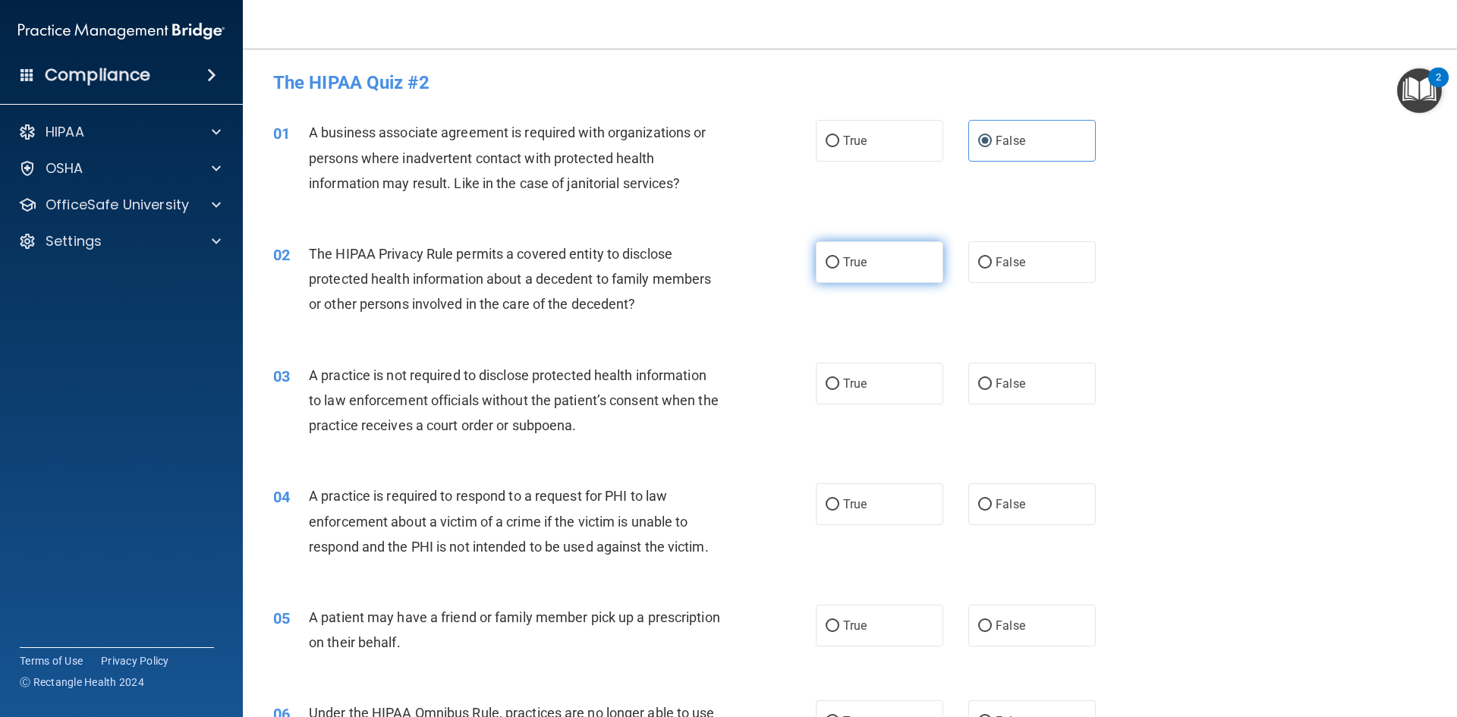
click at [926, 272] on label "True" at bounding box center [879, 262] width 127 height 42
click at [839, 269] on input "True" at bounding box center [832, 262] width 14 height 11
radio input "true"
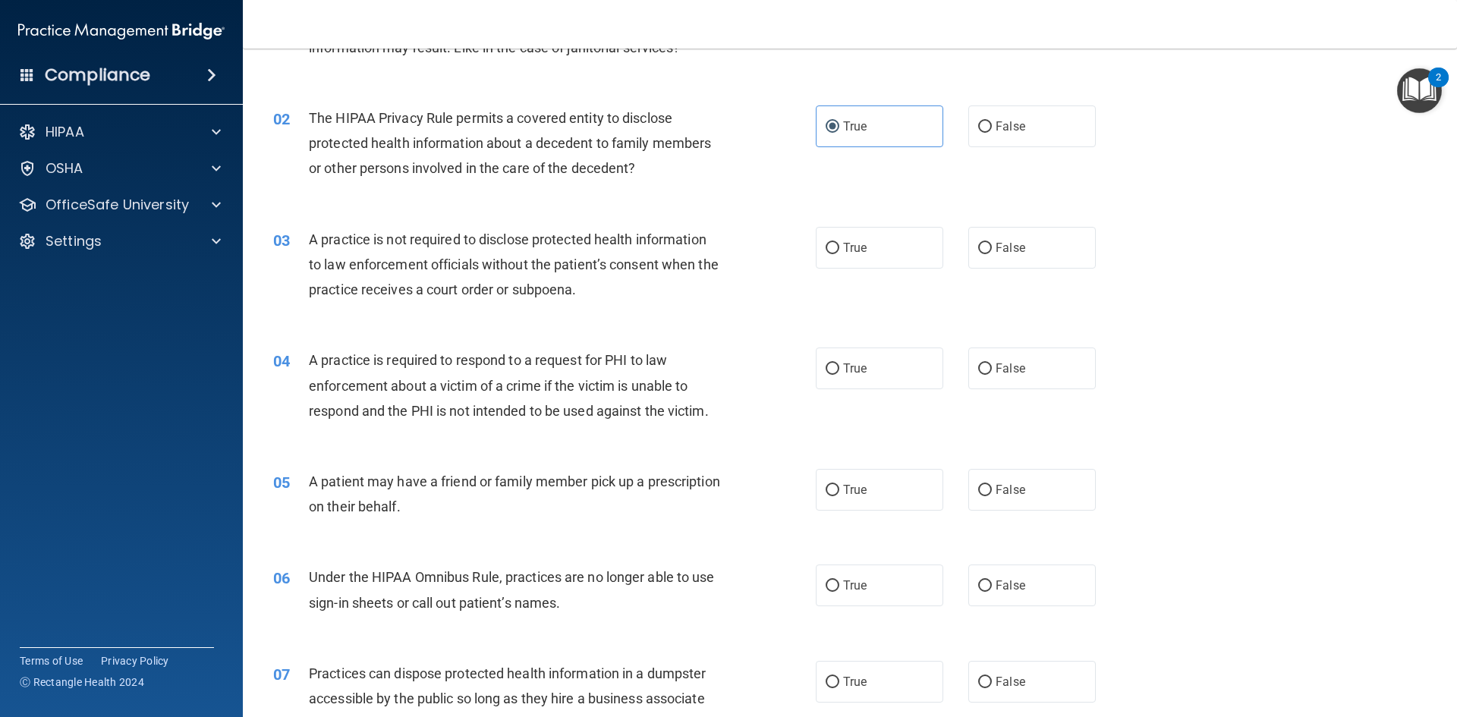
scroll to position [152, 0]
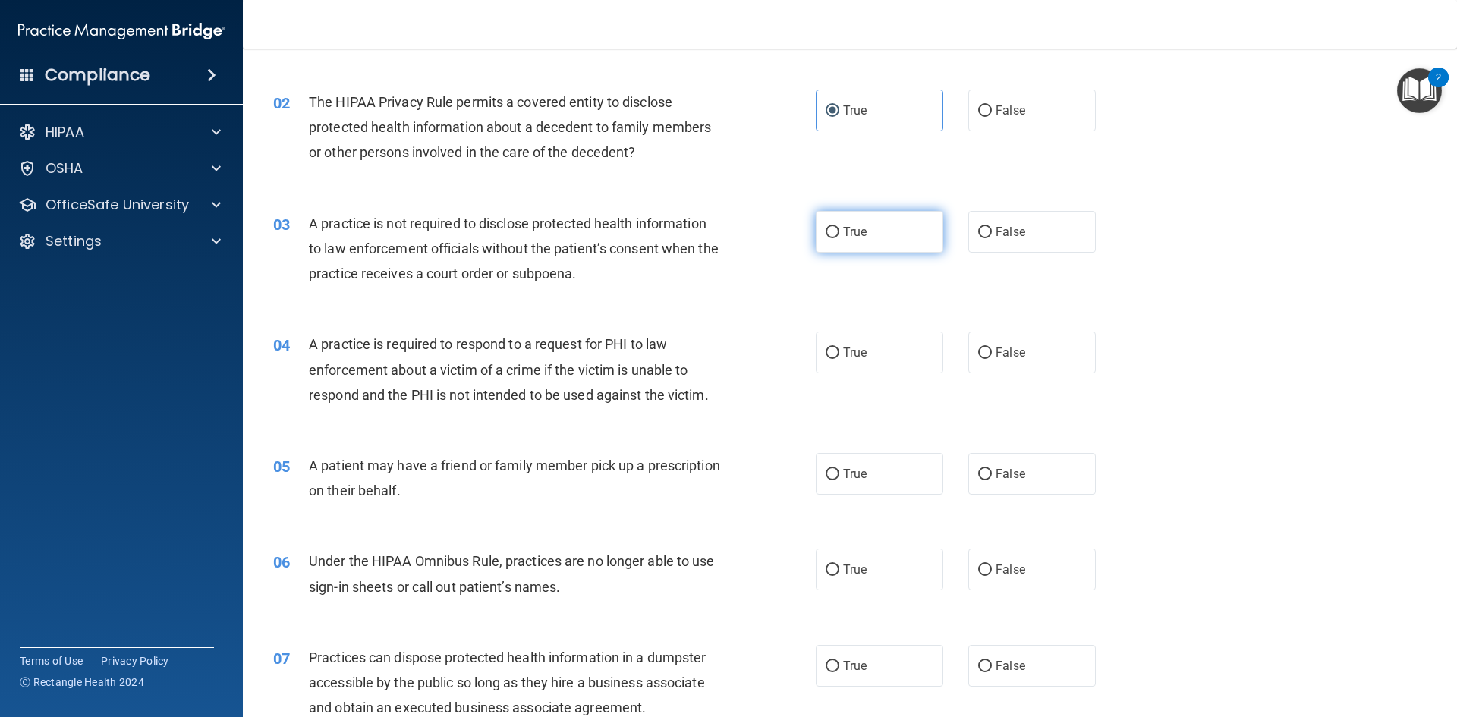
click at [843, 226] on span "True" at bounding box center [855, 232] width 24 height 14
click at [839, 227] on input "True" at bounding box center [832, 232] width 14 height 11
radio input "true"
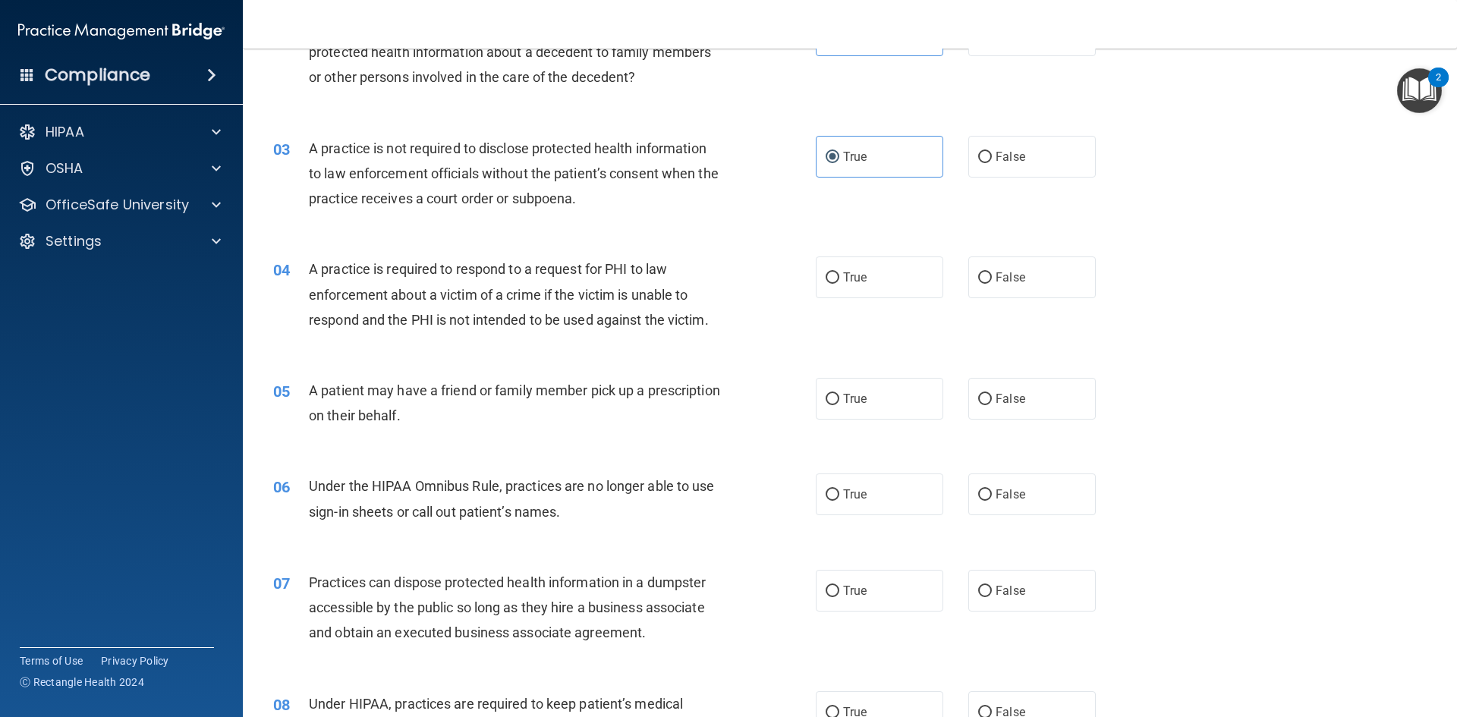
scroll to position [228, 0]
click at [871, 286] on label "True" at bounding box center [879, 277] width 127 height 42
click at [839, 283] on input "True" at bounding box center [832, 277] width 14 height 11
radio input "true"
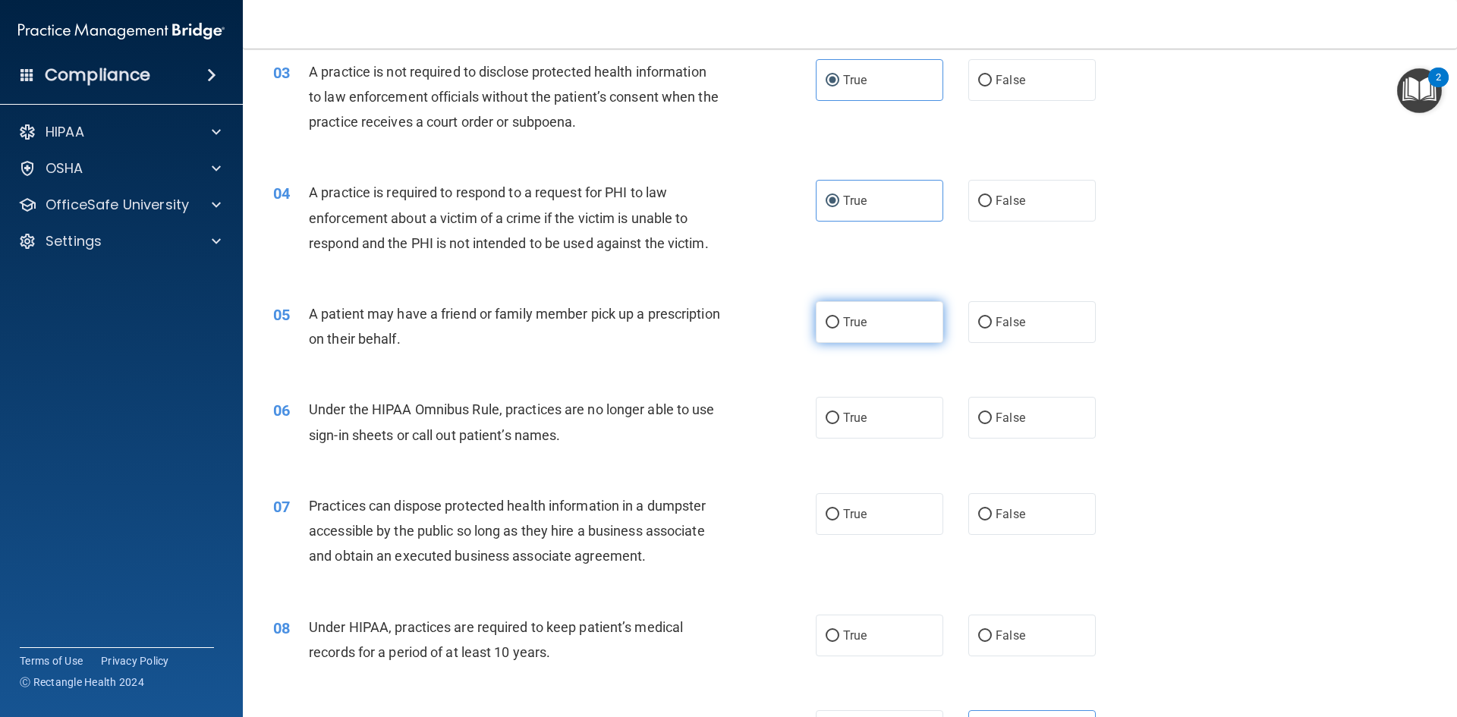
click at [903, 342] on label "True" at bounding box center [879, 322] width 127 height 42
click at [839, 329] on input "True" at bounding box center [832, 322] width 14 height 11
radio input "true"
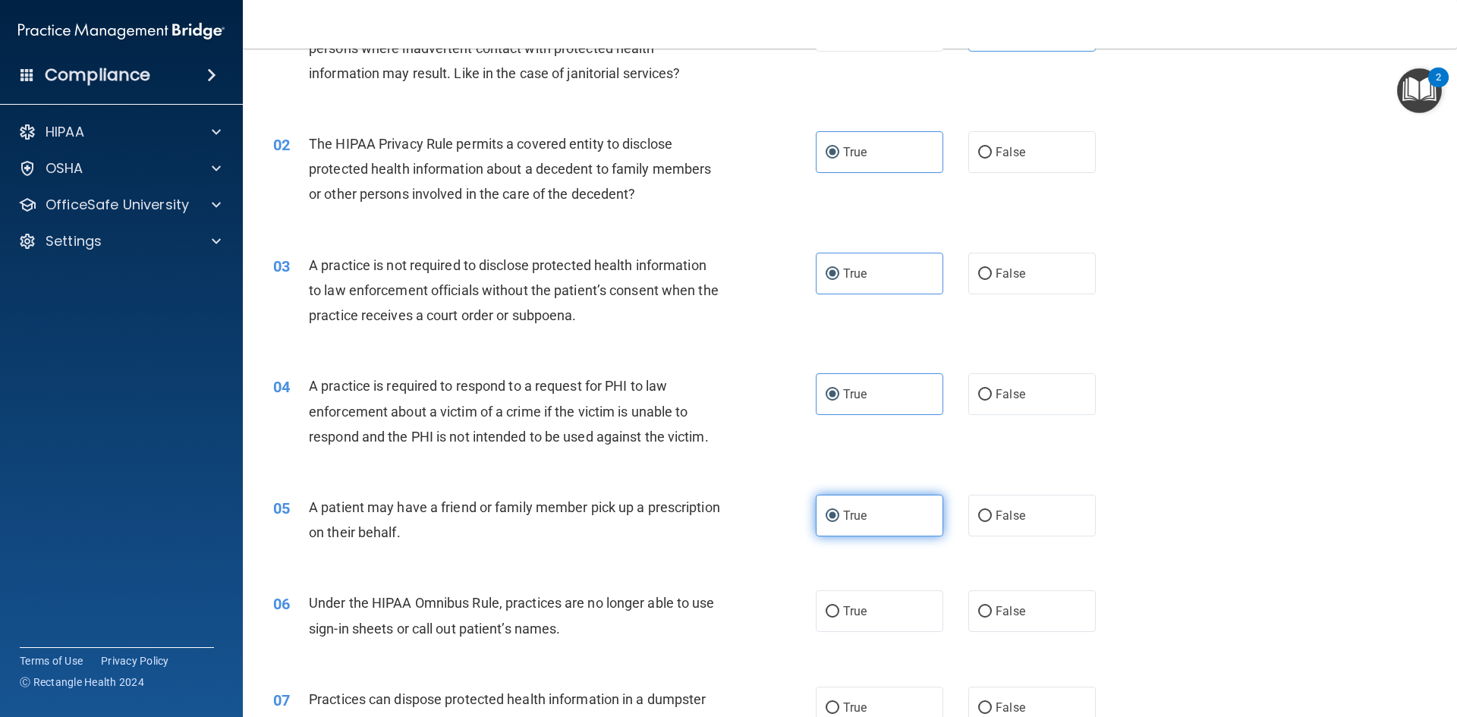
scroll to position [76, 0]
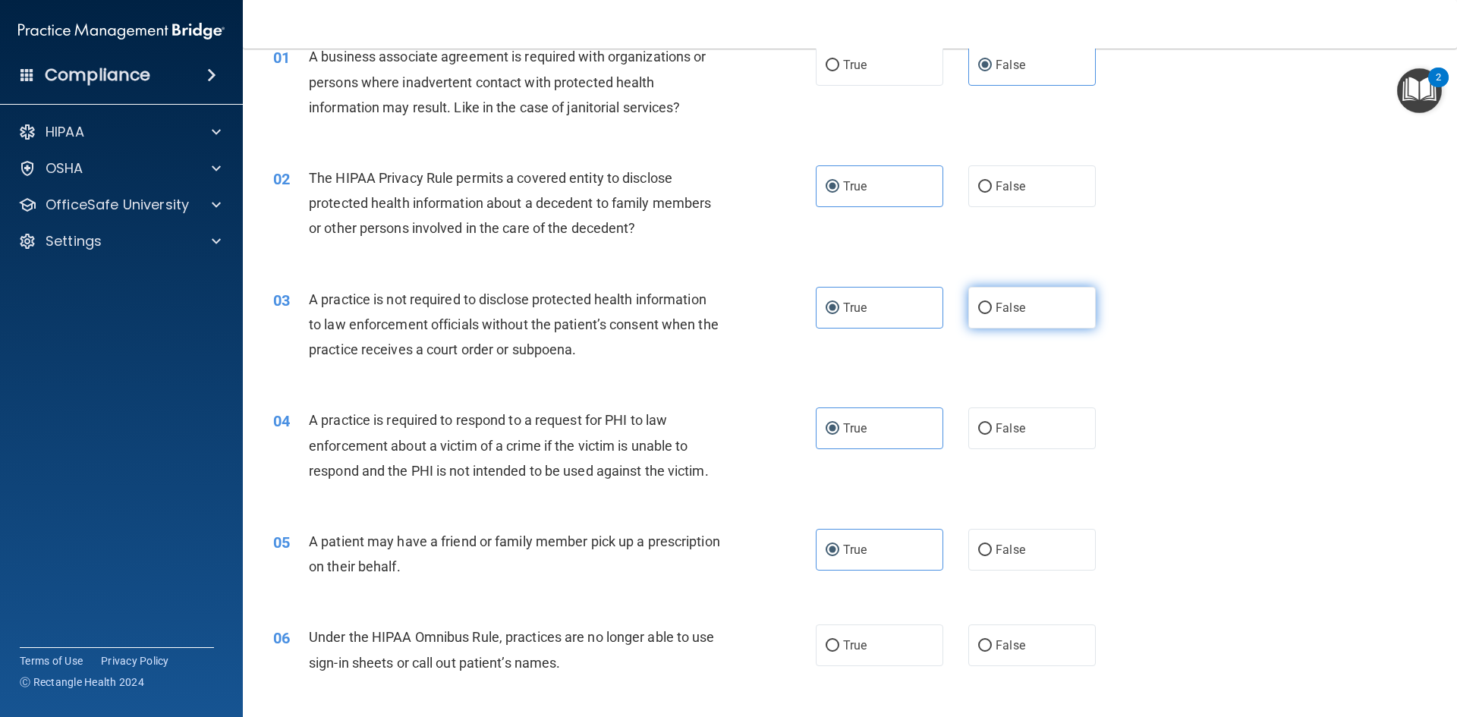
click at [995, 314] on span "False" at bounding box center [1010, 307] width 30 height 14
click at [992, 314] on input "False" at bounding box center [985, 308] width 14 height 11
radio input "true"
radio input "false"
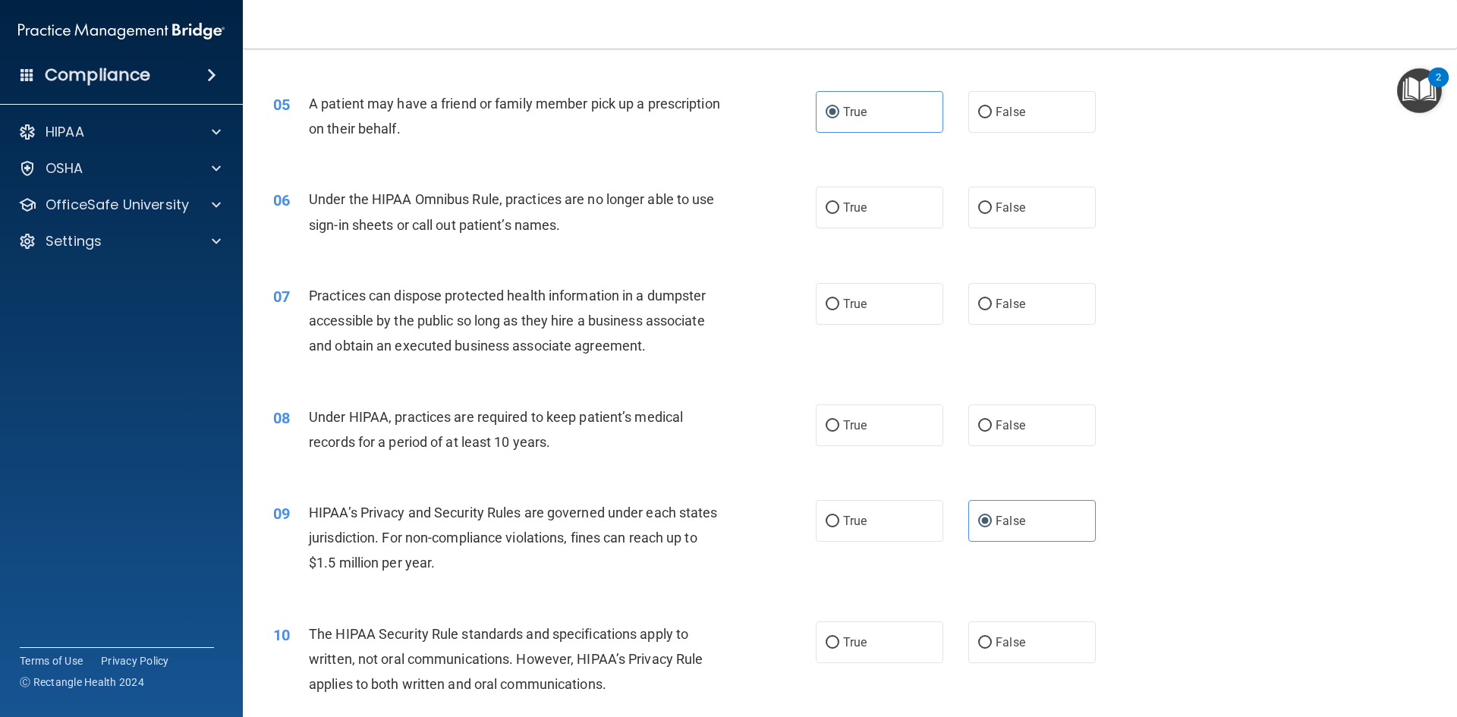
scroll to position [531, 0]
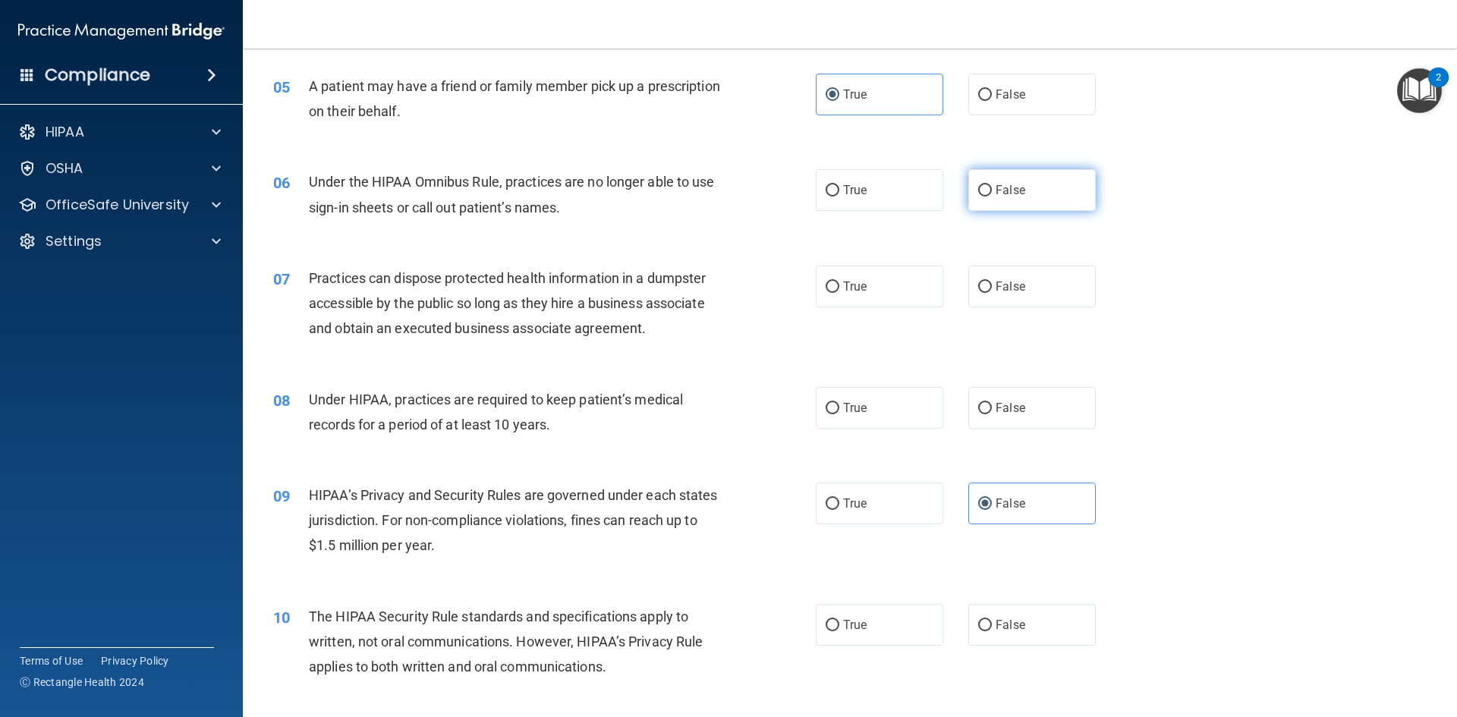
click at [987, 204] on label "False" at bounding box center [1031, 190] width 127 height 42
click at [987, 196] on input "False" at bounding box center [985, 190] width 14 height 11
radio input "true"
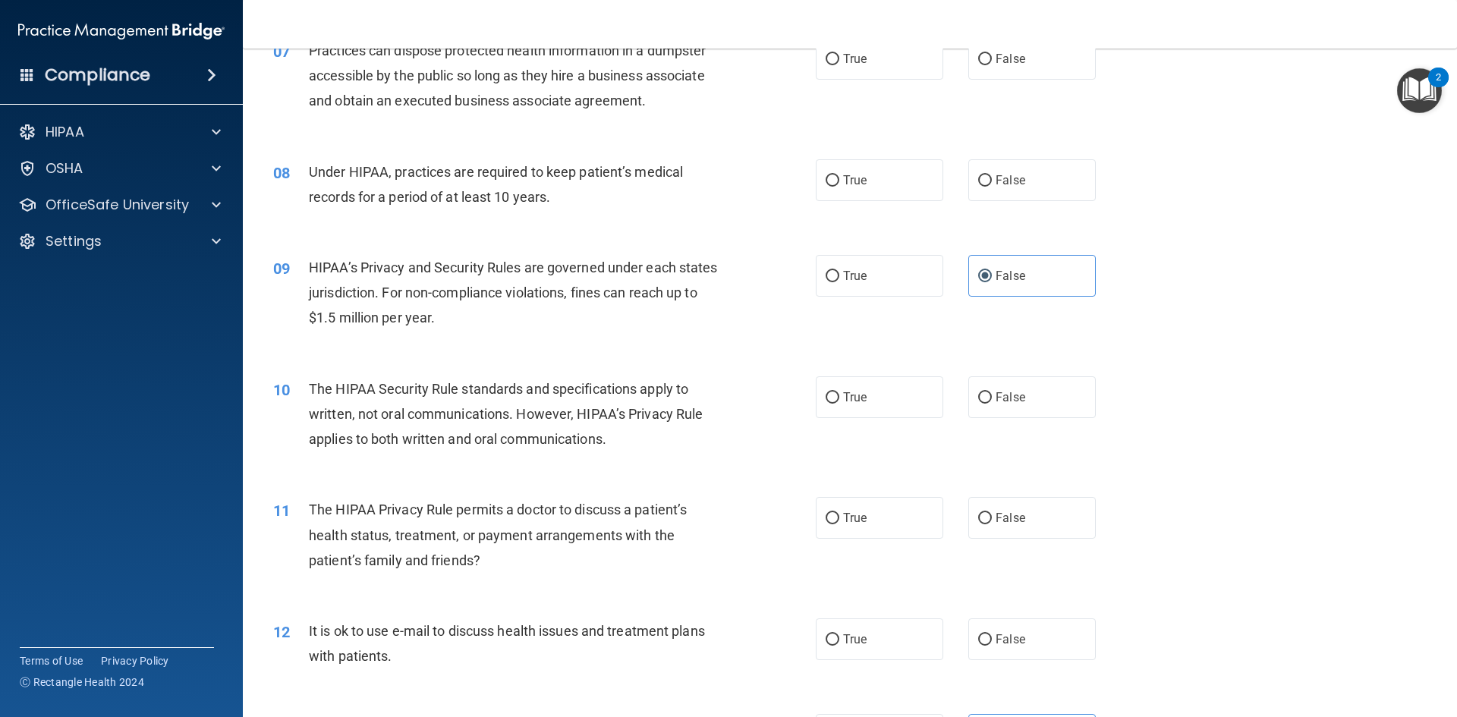
scroll to position [683, 0]
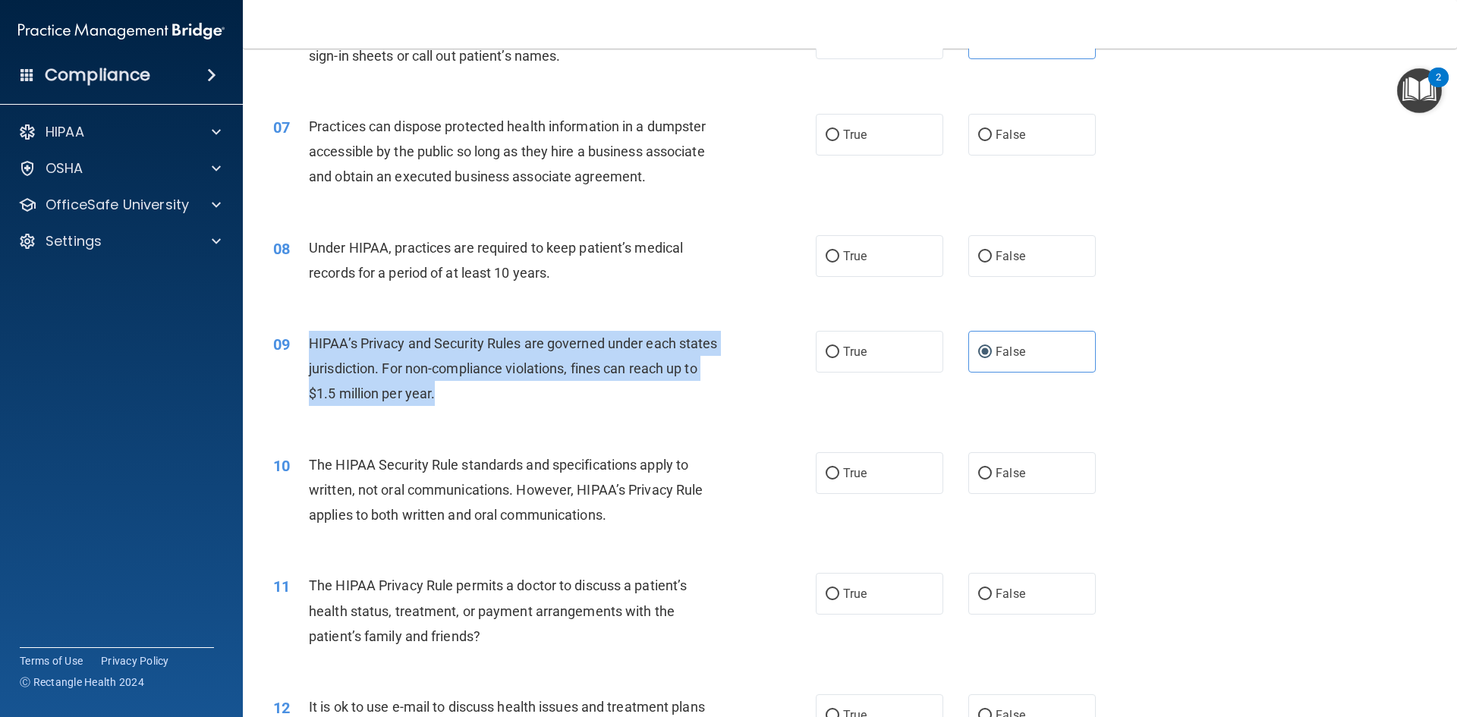
drag, startPoint x: 493, startPoint y: 399, endPoint x: 300, endPoint y: 352, distance: 198.4
click at [300, 352] on div "09 HIPAA’s Privacy and Security Rules are governed under each states jurisdicti…" at bounding box center [544, 372] width 588 height 83
copy div "HIPAA’s Privacy and Security Rules are governed under each states jurisdiction.…"
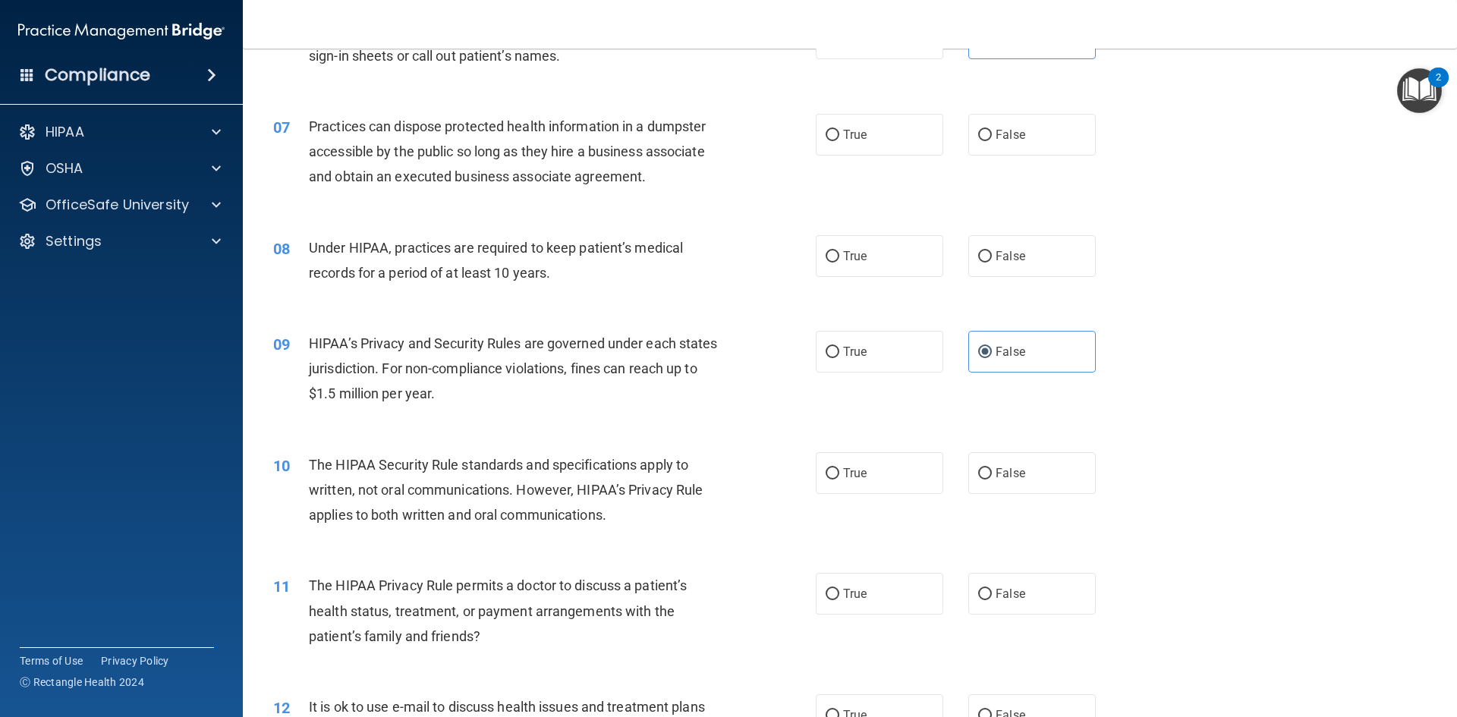
click at [498, 319] on div "09 HIPAA’s Privacy and Security Rules are governed under each states jurisdicti…" at bounding box center [850, 372] width 1176 height 121
click at [986, 139] on label "False" at bounding box center [1031, 135] width 127 height 42
click at [986, 139] on input "False" at bounding box center [985, 135] width 14 height 11
radio input "true"
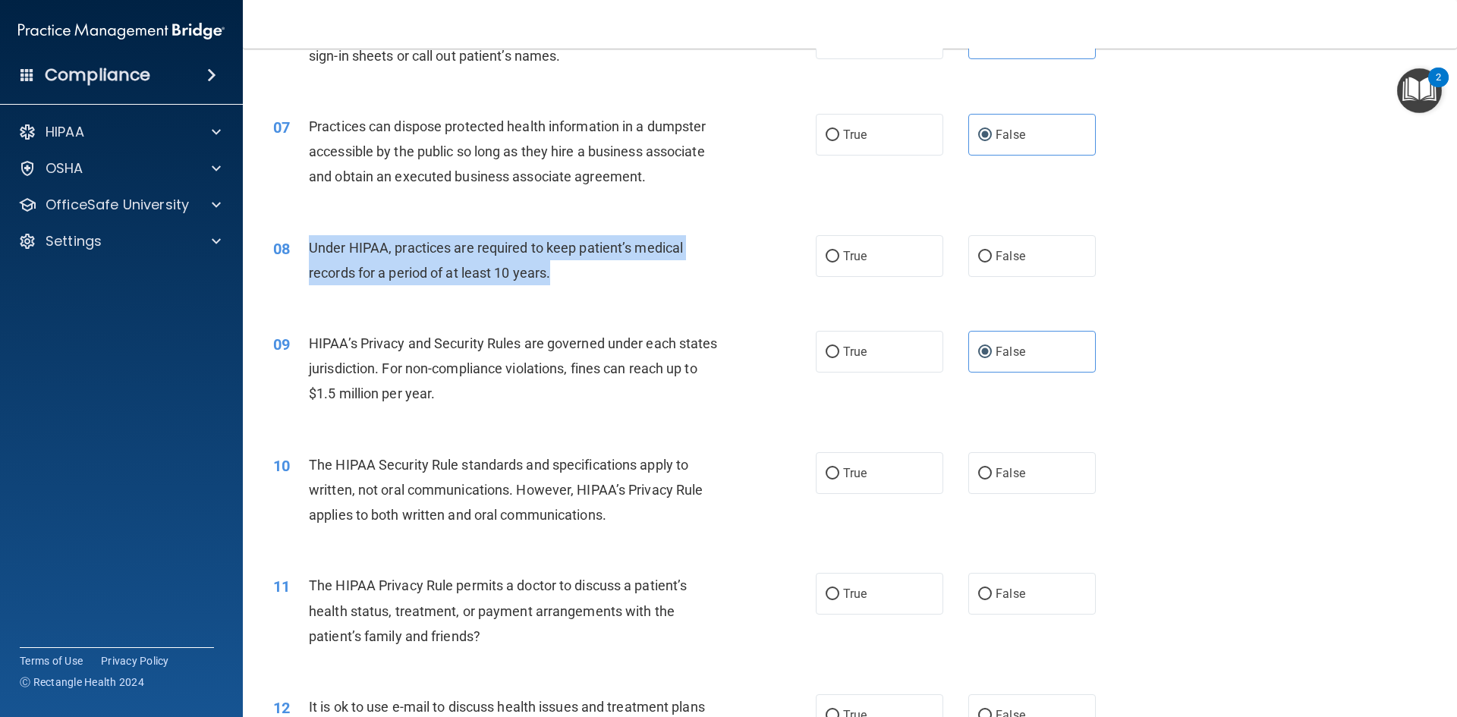
drag, startPoint x: 562, startPoint y: 276, endPoint x: 309, endPoint y: 244, distance: 255.5
click at [309, 244] on div "Under HIPAA, practices are required to keep patient’s medical records for a per…" at bounding box center [521, 260] width 424 height 50
copy span "Under HIPAA, practices are required to keep patient’s medical records for a per…"
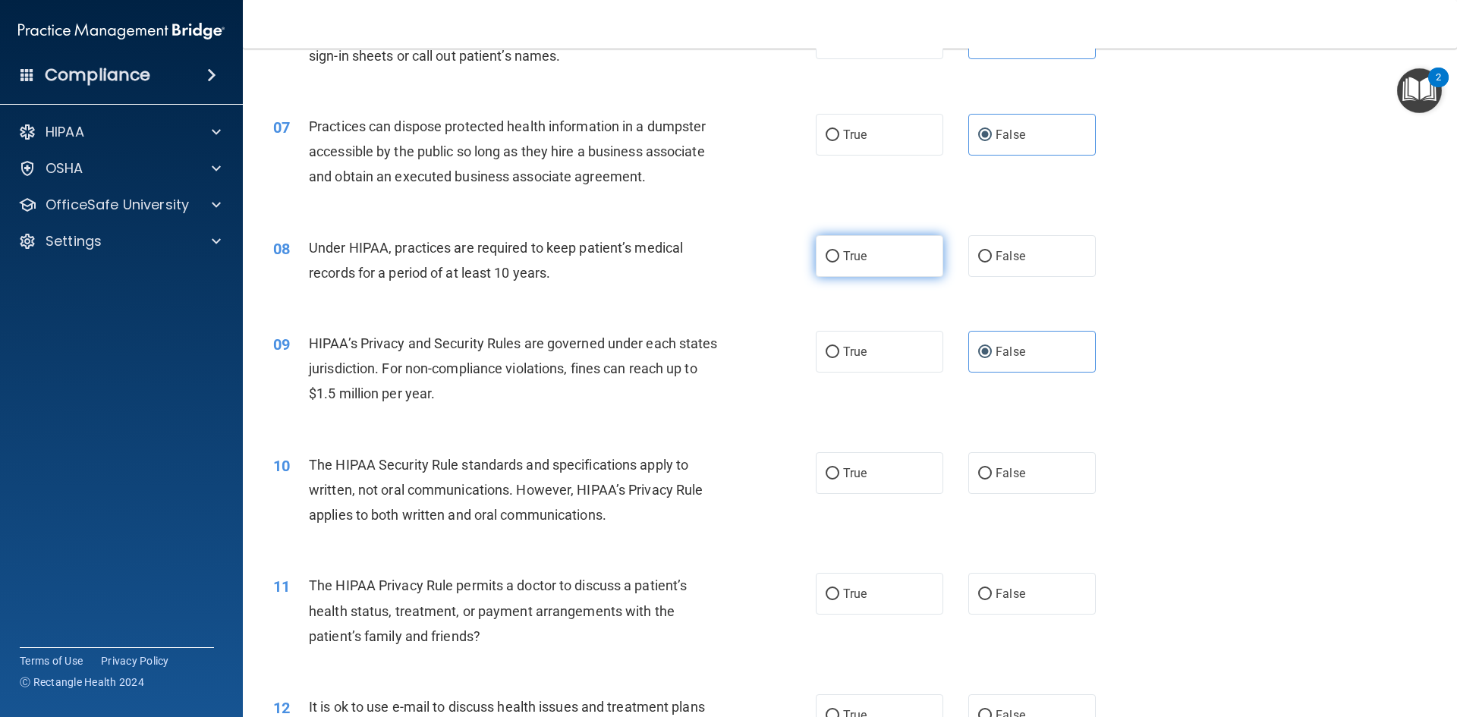
click at [875, 265] on label "True" at bounding box center [879, 256] width 127 height 42
click at [839, 262] on input "True" at bounding box center [832, 256] width 14 height 11
radio input "true"
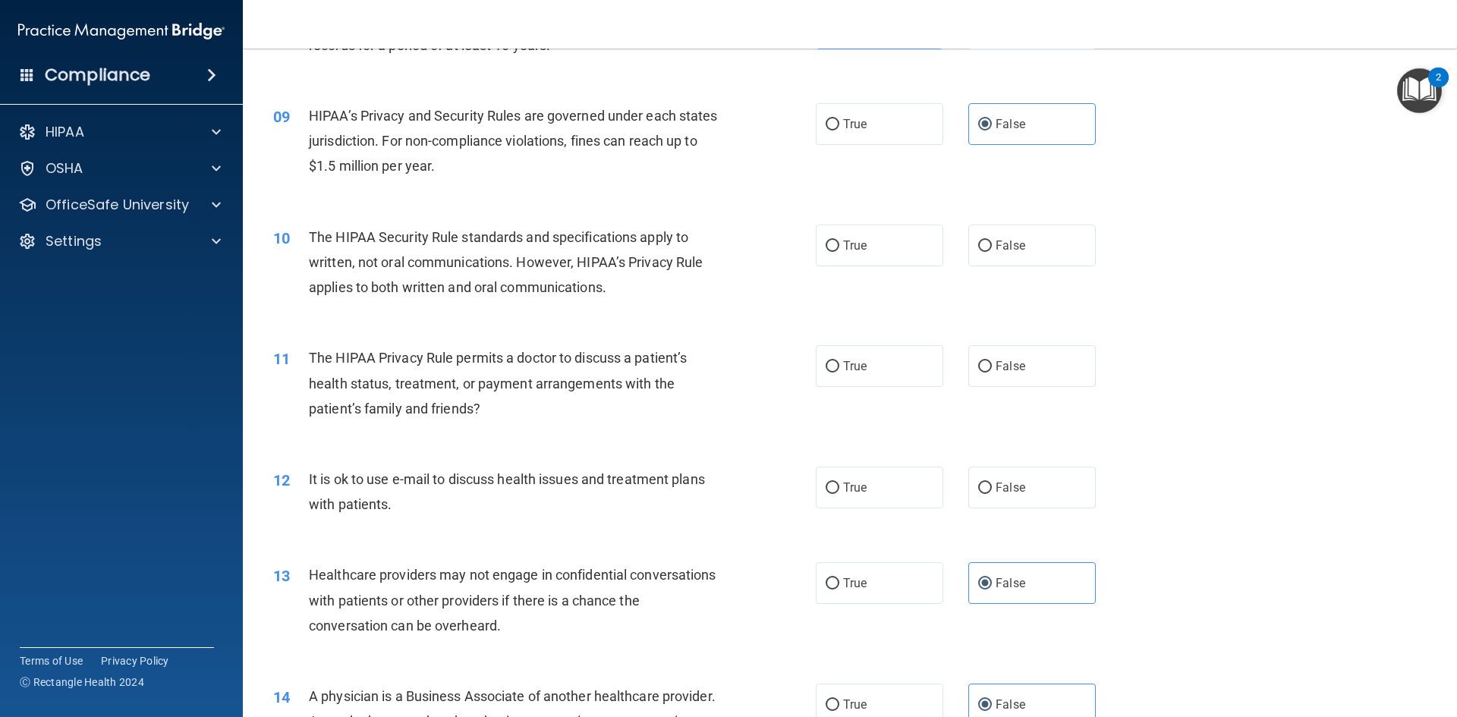
scroll to position [986, 0]
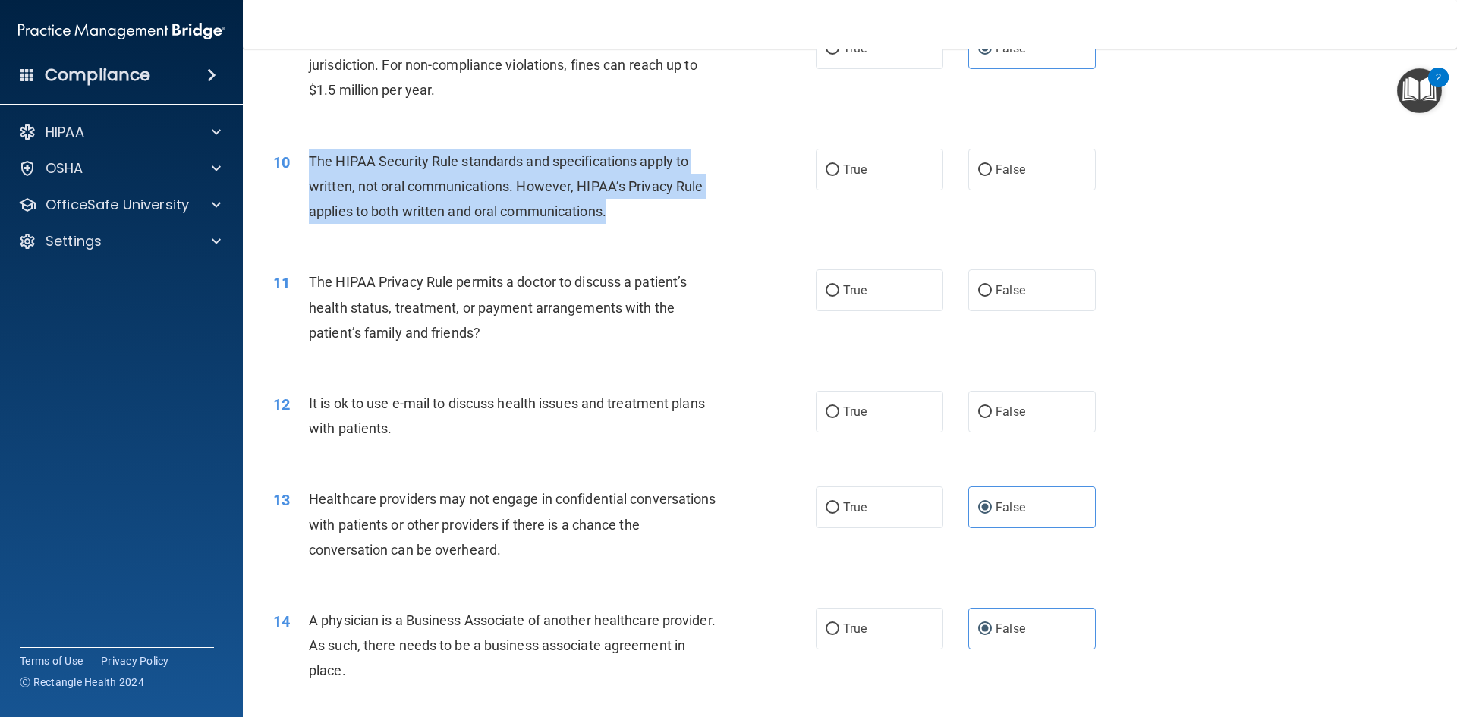
drag, startPoint x: 631, startPoint y: 218, endPoint x: 311, endPoint y: 159, distance: 325.6
click at [311, 159] on div "The HIPAA Security Rule standards and specifications apply to written, not oral…" at bounding box center [521, 187] width 424 height 76
copy span "The HIPAA Security Rule standards and specifications apply to written, not oral…"
click at [525, 201] on div "The HIPAA Security Rule standards and specifications apply to written, not oral…" at bounding box center [521, 187] width 424 height 76
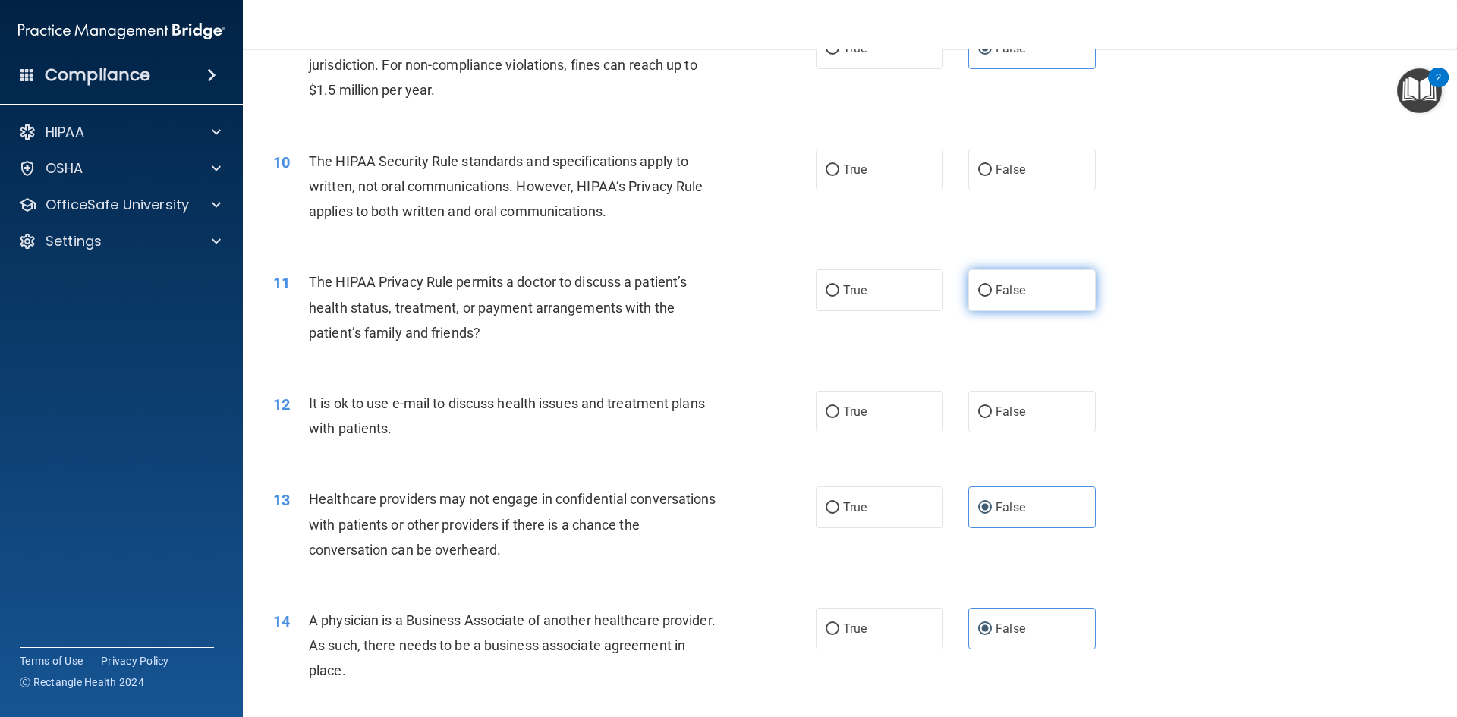
click at [995, 294] on span "False" at bounding box center [1010, 290] width 30 height 14
click at [989, 294] on input "False" at bounding box center [985, 290] width 14 height 11
radio input "true"
click at [988, 171] on label "False" at bounding box center [1031, 170] width 127 height 42
click at [988, 171] on input "False" at bounding box center [985, 170] width 14 height 11
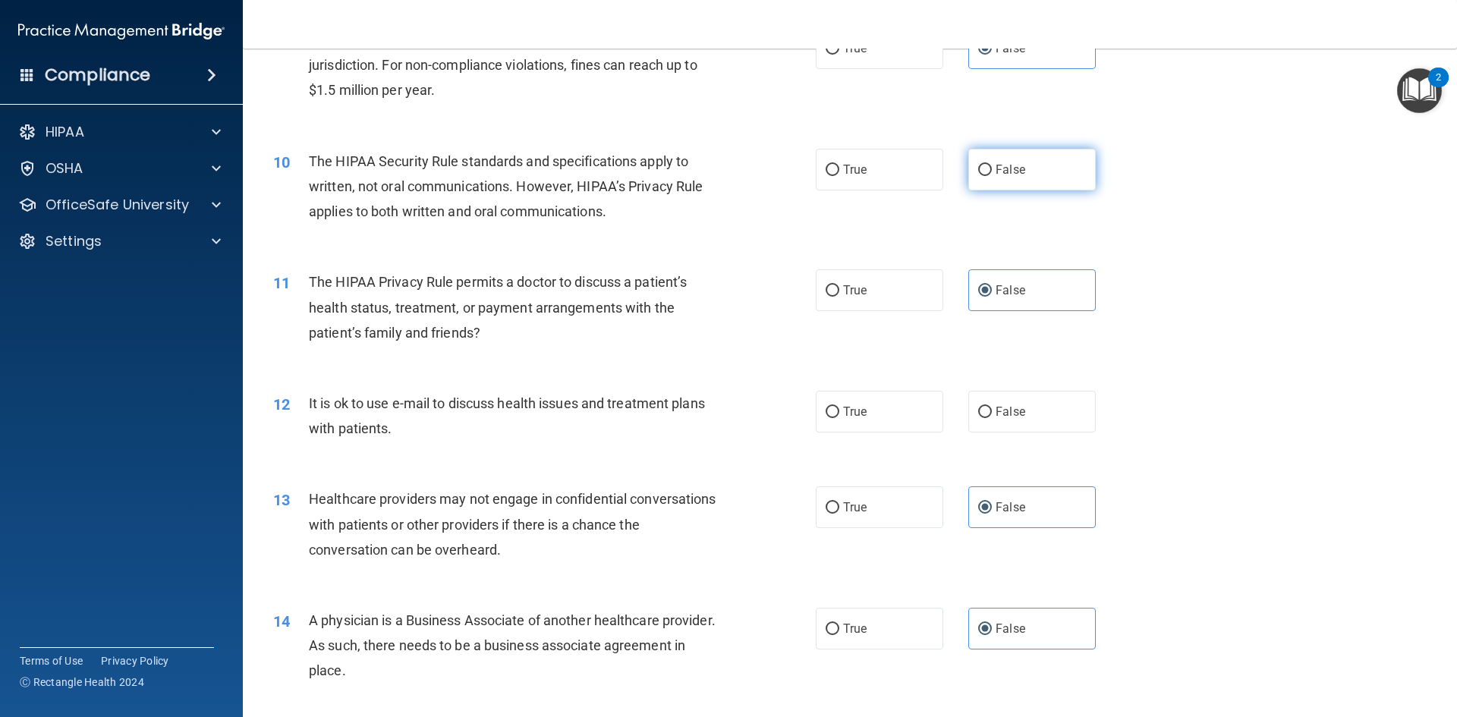
radio input "true"
click at [999, 288] on span "False" at bounding box center [1010, 290] width 30 height 14
click at [992, 288] on input "False" at bounding box center [985, 290] width 14 height 11
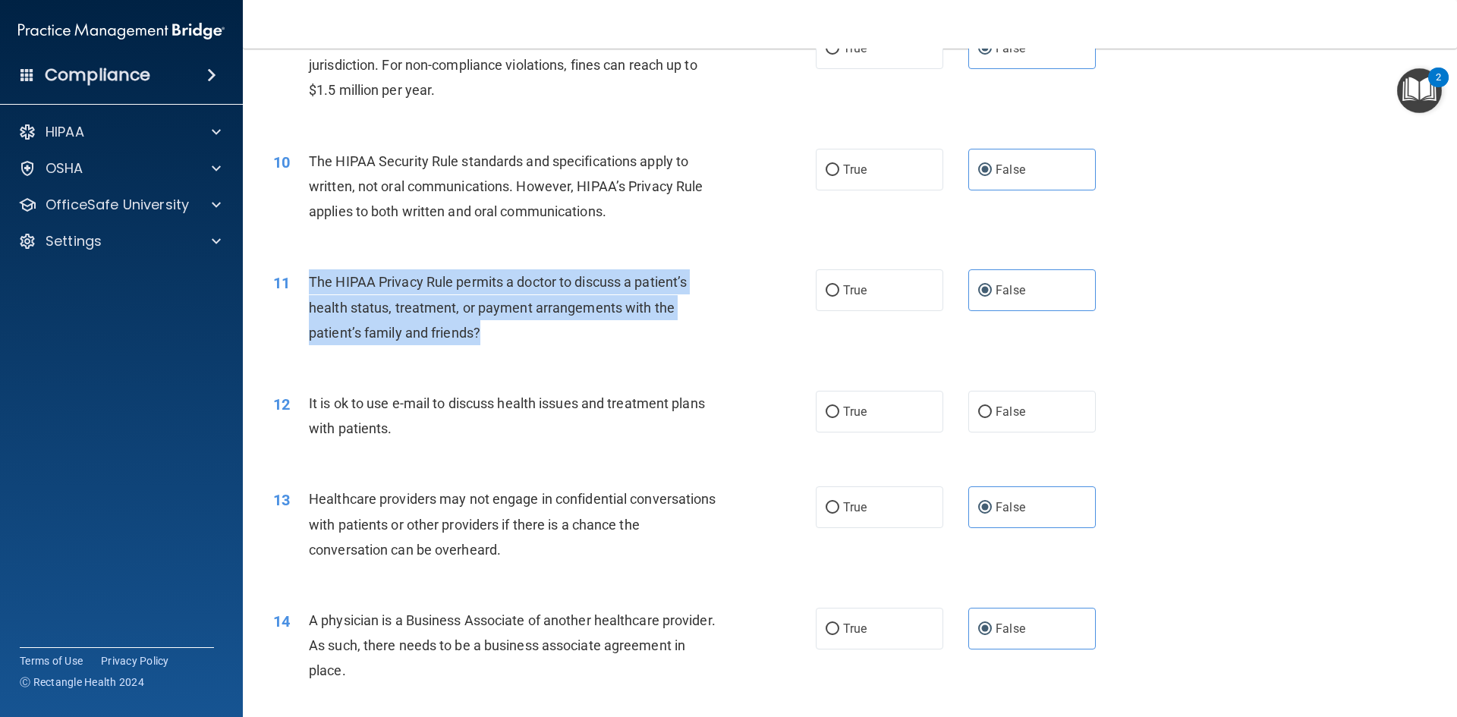
drag, startPoint x: 493, startPoint y: 339, endPoint x: 295, endPoint y: 277, distance: 207.6
click at [295, 277] on div "11 The HIPAA Privacy Rule permits a doctor to discuss a patient’s health status…" at bounding box center [544, 310] width 588 height 83
copy div "The HIPAA Privacy Rule permits a doctor to discuss a patient’s health status, t…"
click at [444, 329] on span "The HIPAA Privacy Rule permits a doctor to discuss a patient’s health status, t…" at bounding box center [498, 307] width 378 height 66
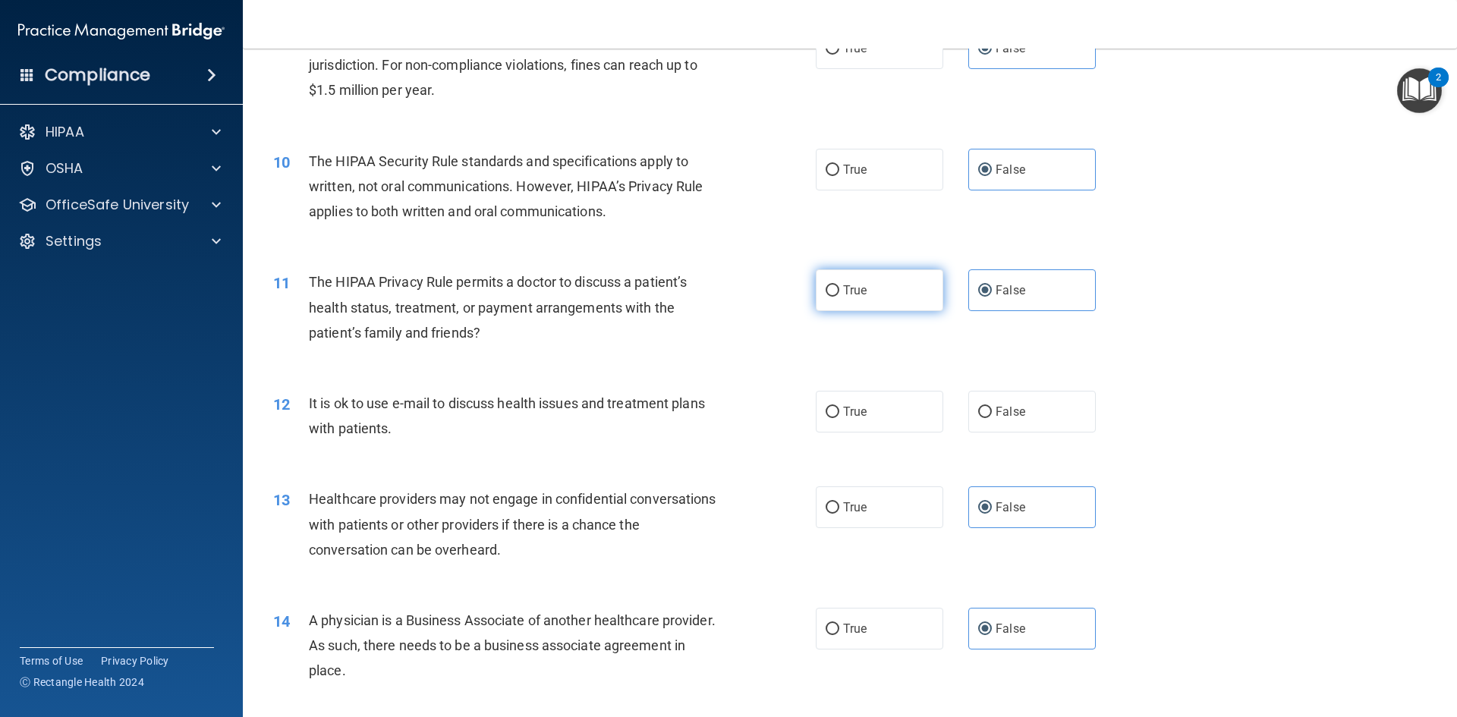
click at [920, 297] on label "True" at bounding box center [879, 290] width 127 height 42
click at [839, 297] on input "True" at bounding box center [832, 290] width 14 height 11
radio input "true"
radio input "false"
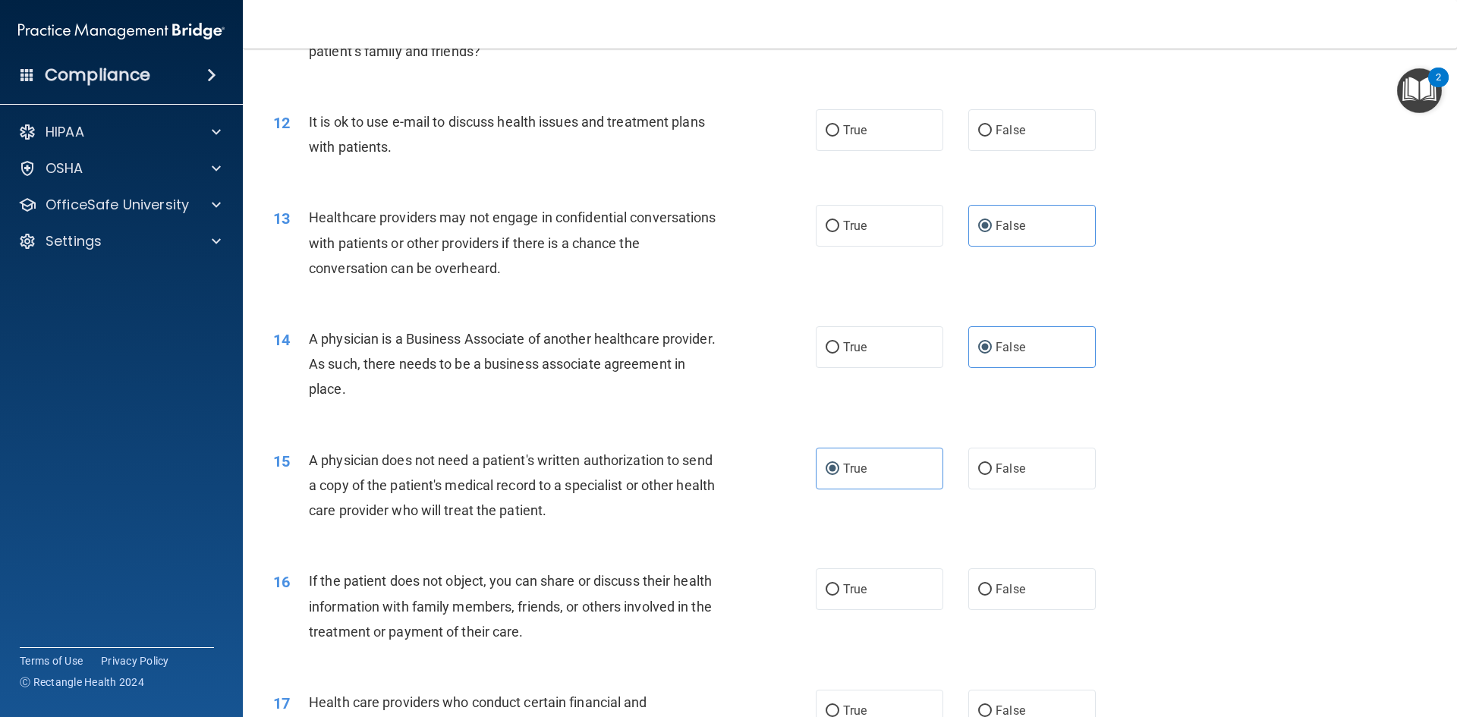
scroll to position [1290, 0]
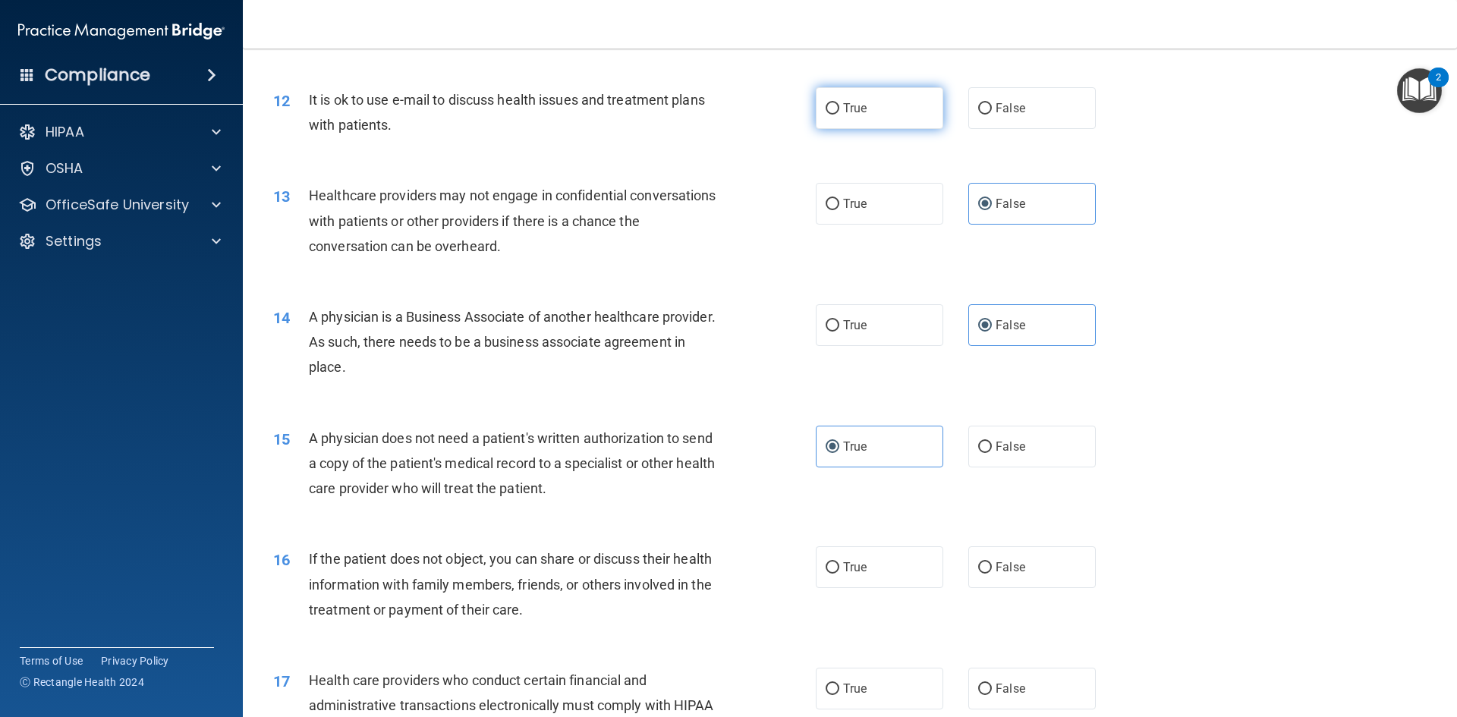
click at [875, 115] on label "True" at bounding box center [879, 108] width 127 height 42
click at [839, 115] on input "True" at bounding box center [832, 108] width 14 height 11
radio input "true"
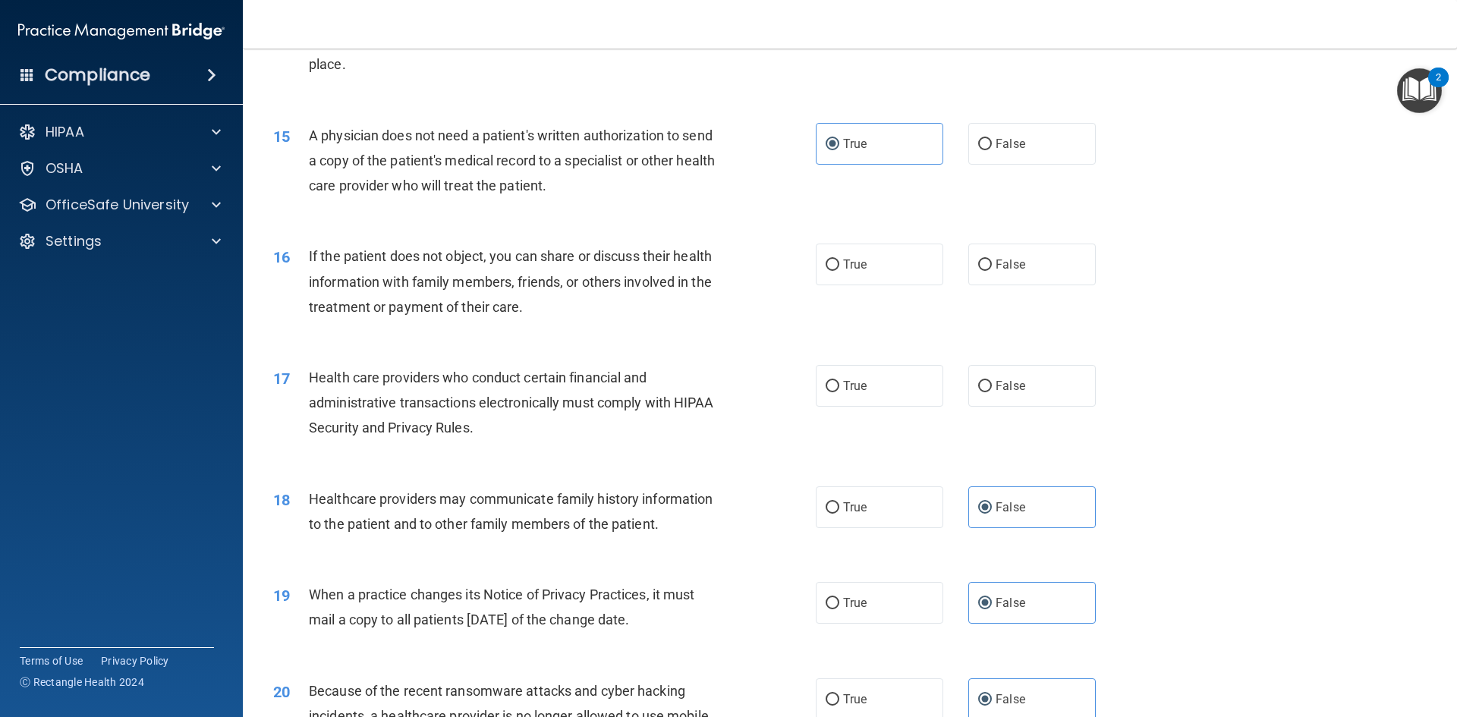
scroll to position [1593, 0]
click at [853, 263] on span "True" at bounding box center [855, 263] width 24 height 14
click at [839, 263] on input "True" at bounding box center [832, 264] width 14 height 11
radio input "true"
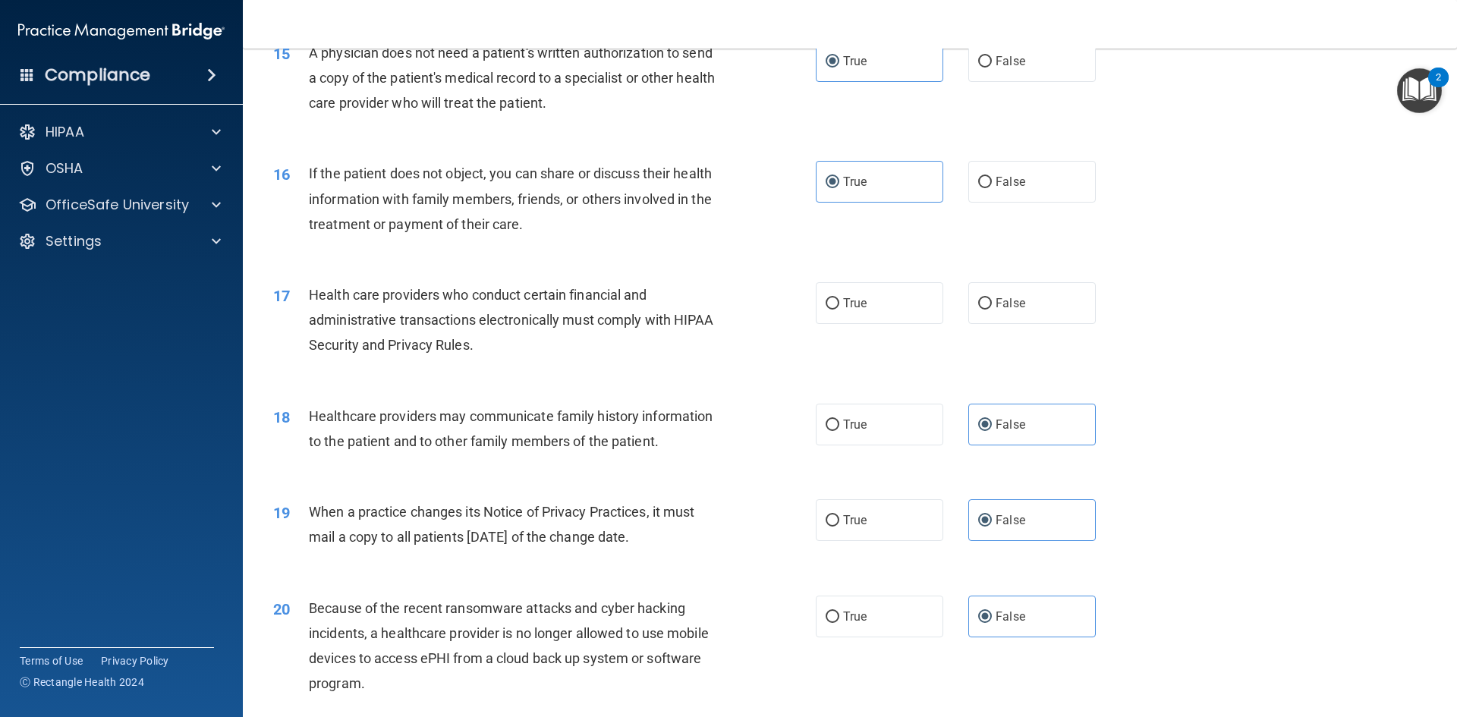
scroll to position [1669, 0]
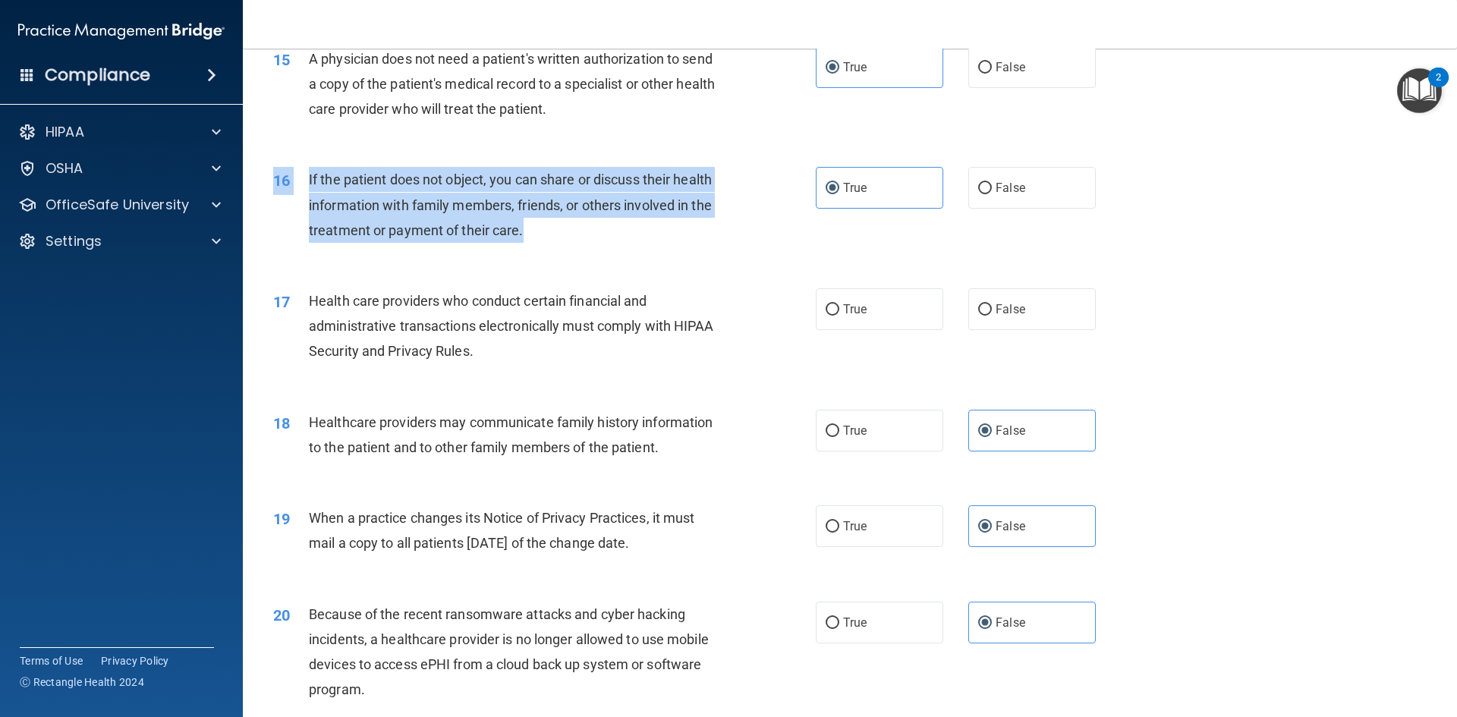
drag, startPoint x: 542, startPoint y: 226, endPoint x: 262, endPoint y: 173, distance: 284.9
click at [262, 173] on div "16 If the patient does not object, you can share or discuss their health inform…" at bounding box center [544, 208] width 588 height 83
click at [529, 233] on div "If the patient does not object, you can share or discuss their health informati…" at bounding box center [521, 205] width 424 height 76
drag, startPoint x: 530, startPoint y: 234, endPoint x: 310, endPoint y: 169, distance: 229.5
click at [310, 169] on div "If the patient does not object, you can share or discuss their health informati…" at bounding box center [521, 205] width 424 height 76
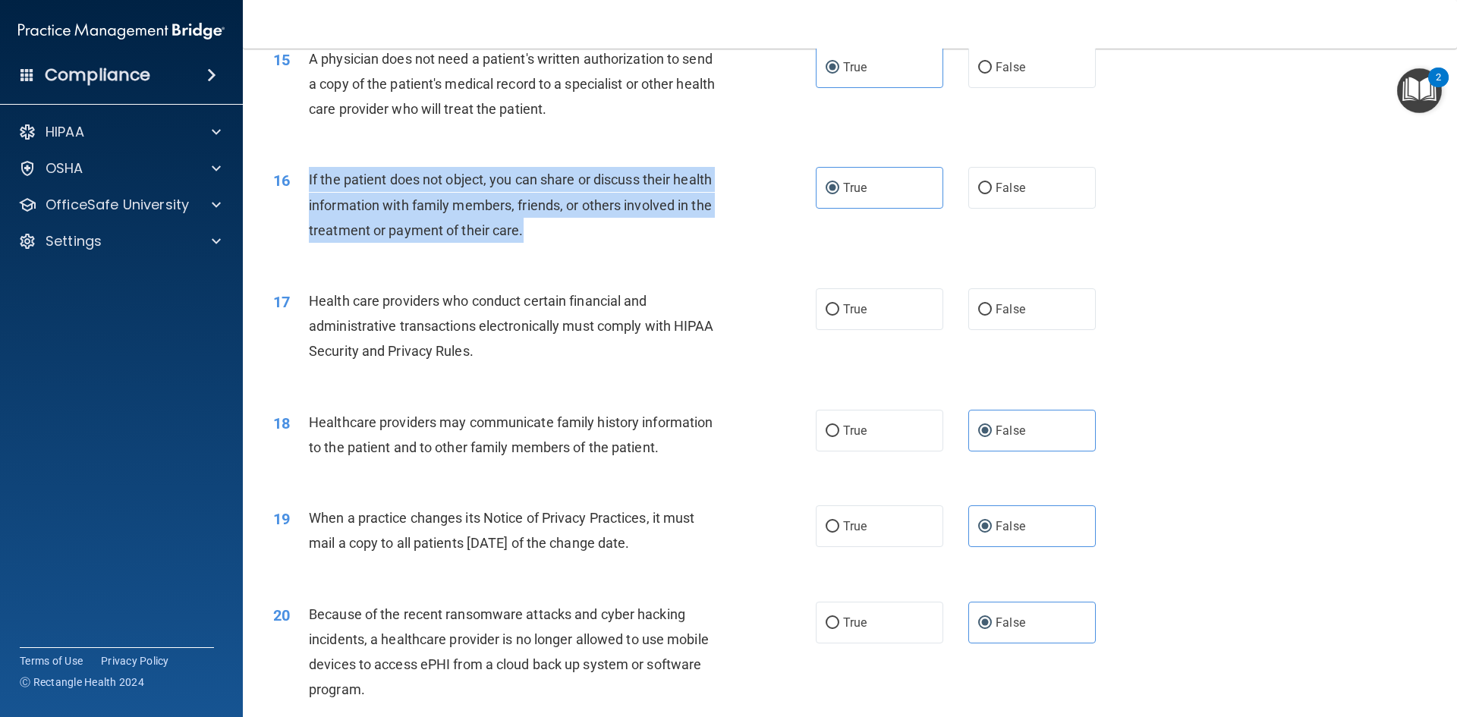
copy span "If the patient does not object, you can share or discuss their health informati…"
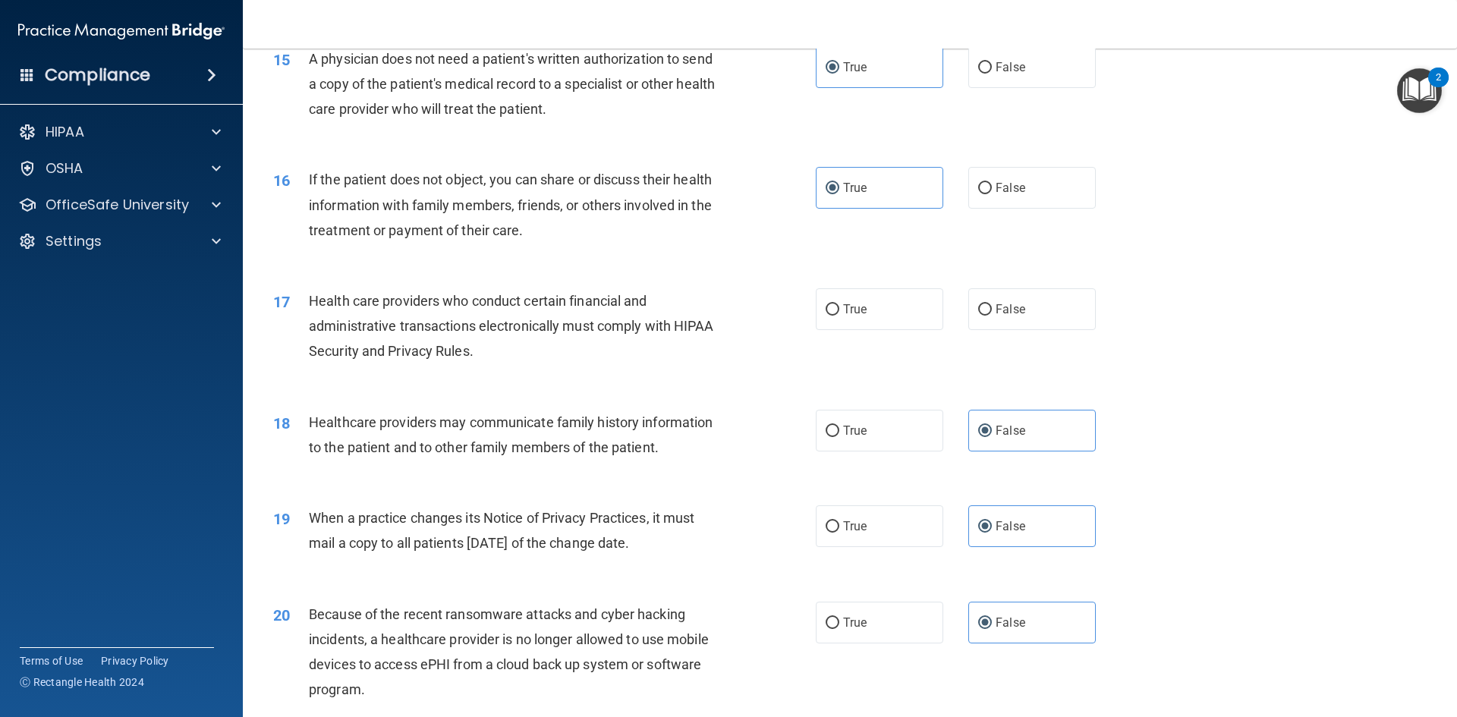
click at [979, 236] on div "16 If the patient does not object, you can share or discuss their health inform…" at bounding box center [850, 208] width 1176 height 121
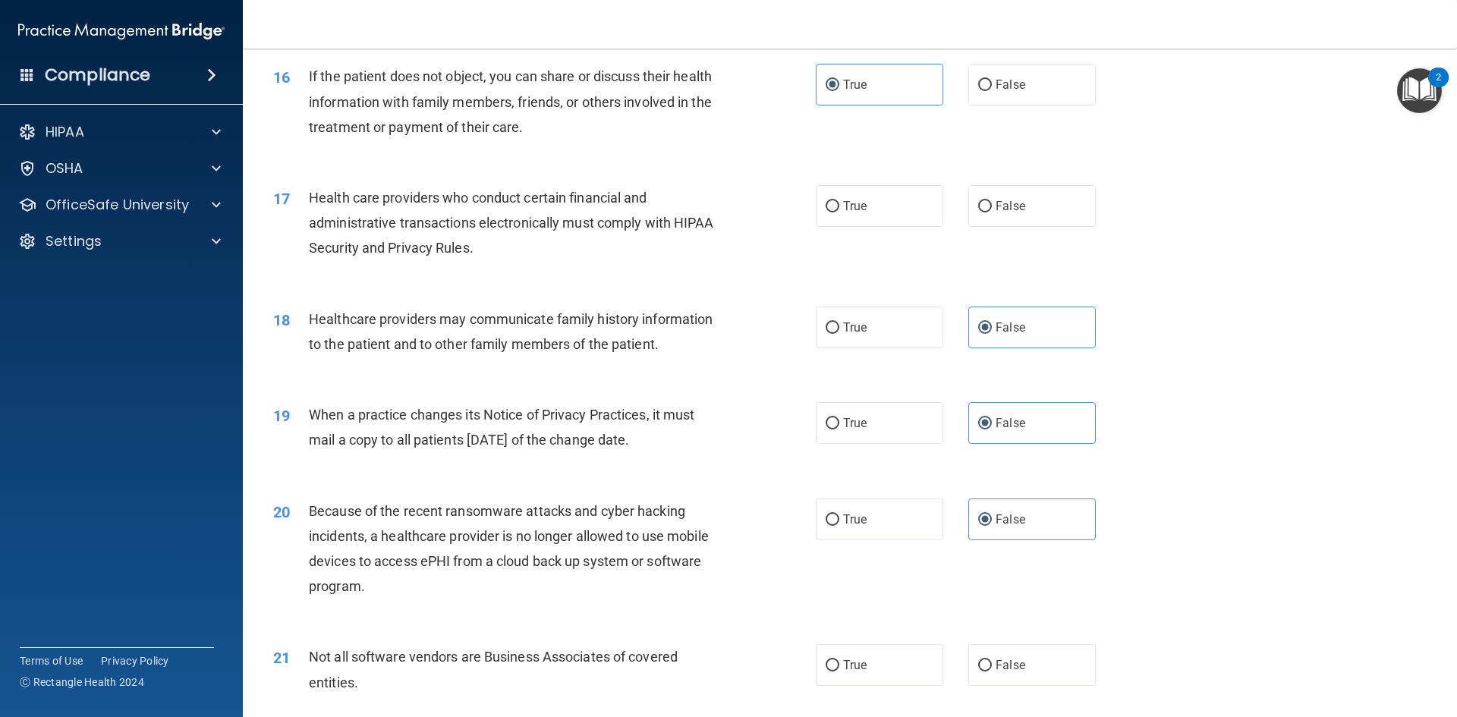
scroll to position [1745, 0]
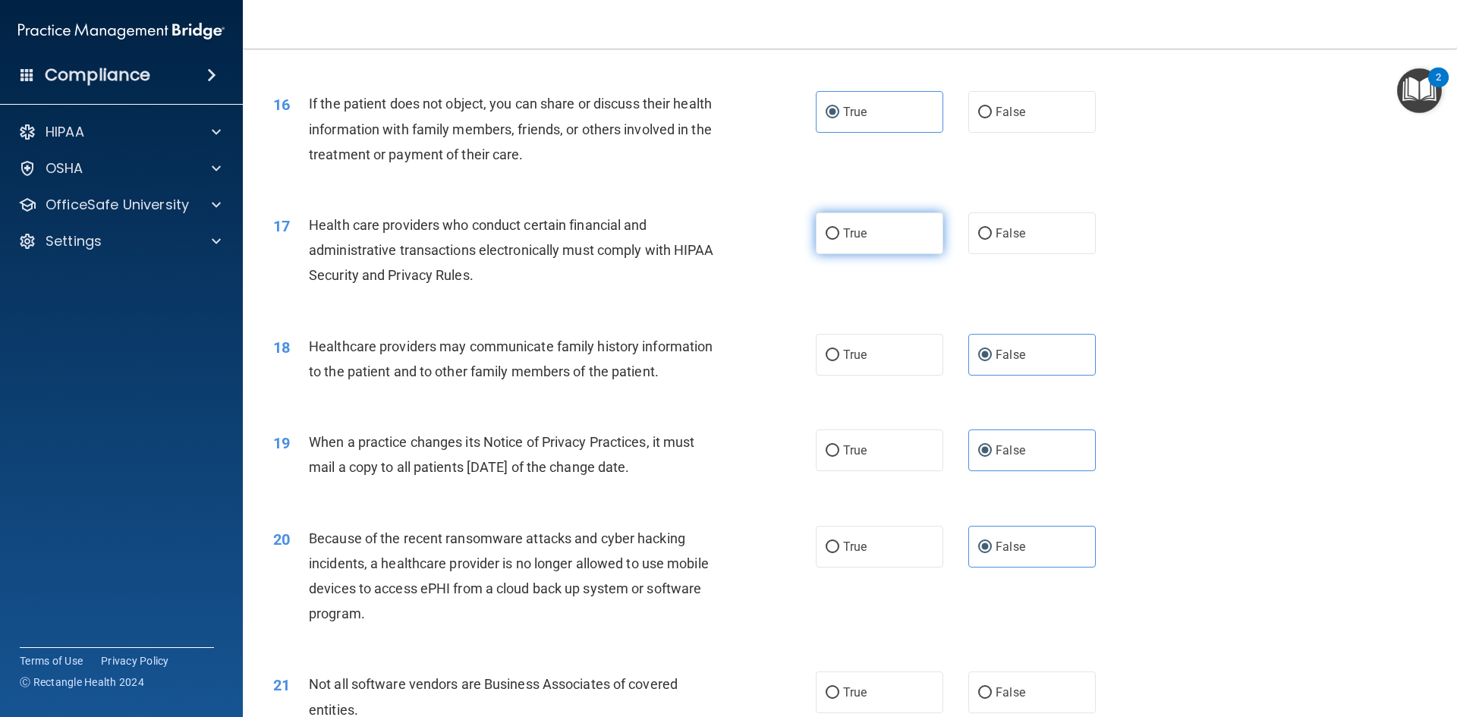
click at [906, 221] on label "True" at bounding box center [879, 233] width 127 height 42
click at [839, 228] on input "True" at bounding box center [832, 233] width 14 height 11
radio input "true"
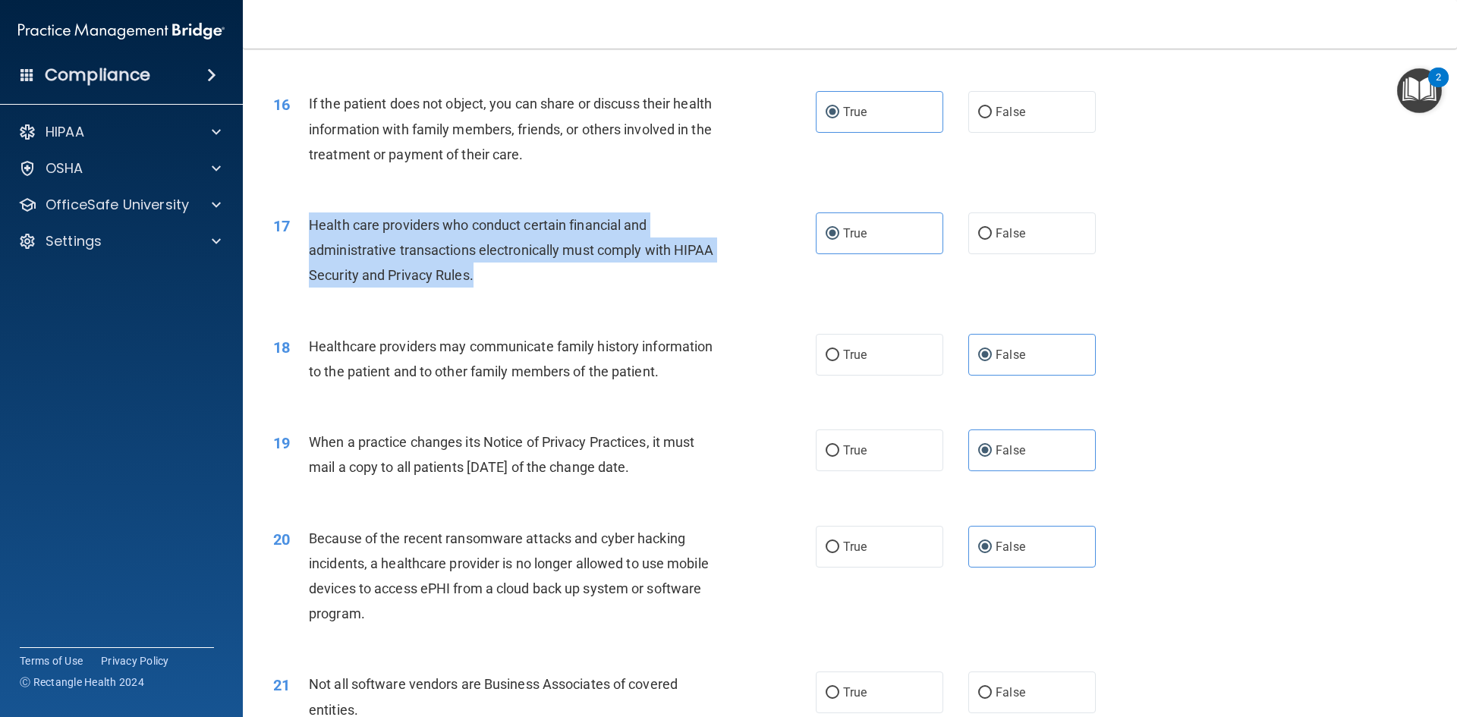
drag, startPoint x: 471, startPoint y: 272, endPoint x: 307, endPoint y: 228, distance: 169.9
click at [307, 228] on div "17 Health care providers who conduct certain financial and administrative trans…" at bounding box center [544, 253] width 588 height 83
copy div "Health care providers who conduct certain financial and administrative transact…"
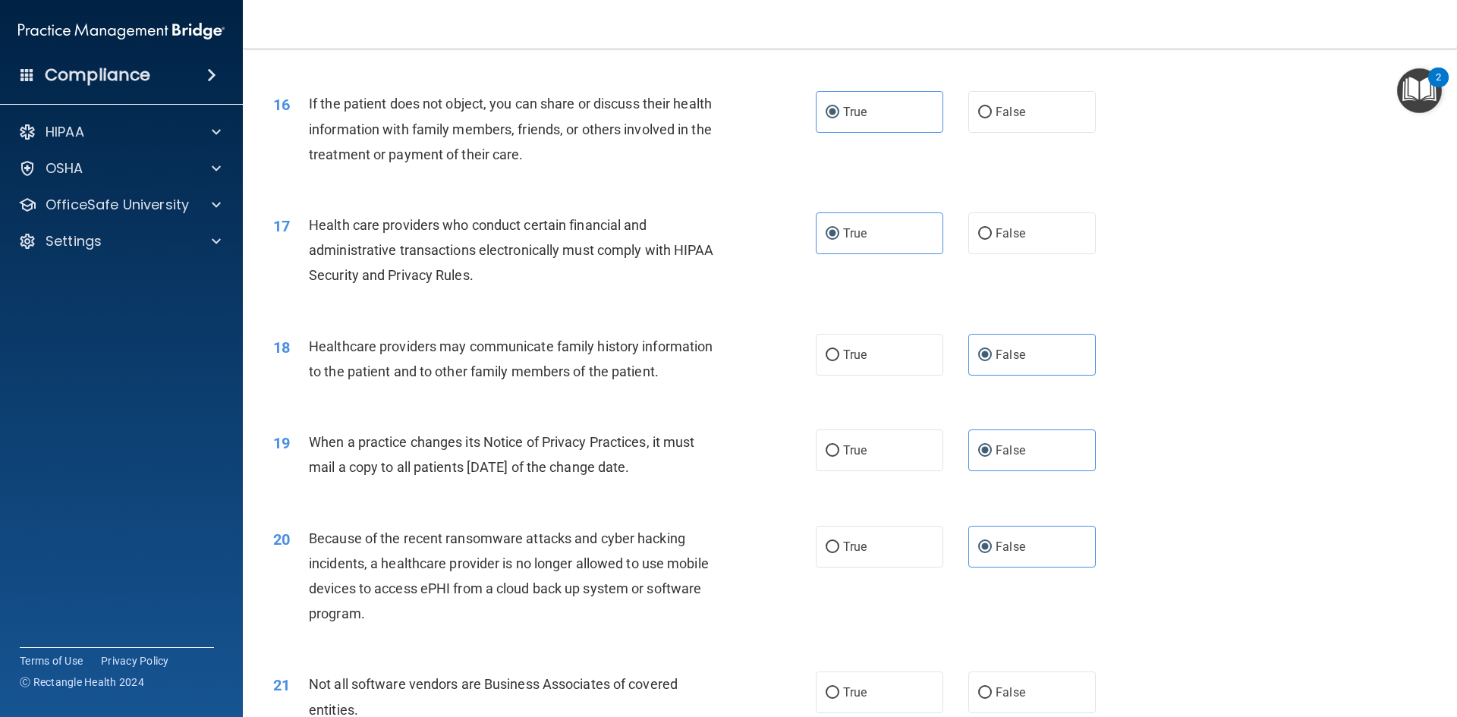
click at [690, 307] on div "17 Health care providers who conduct certain financial and administrative trans…" at bounding box center [850, 253] width 1176 height 121
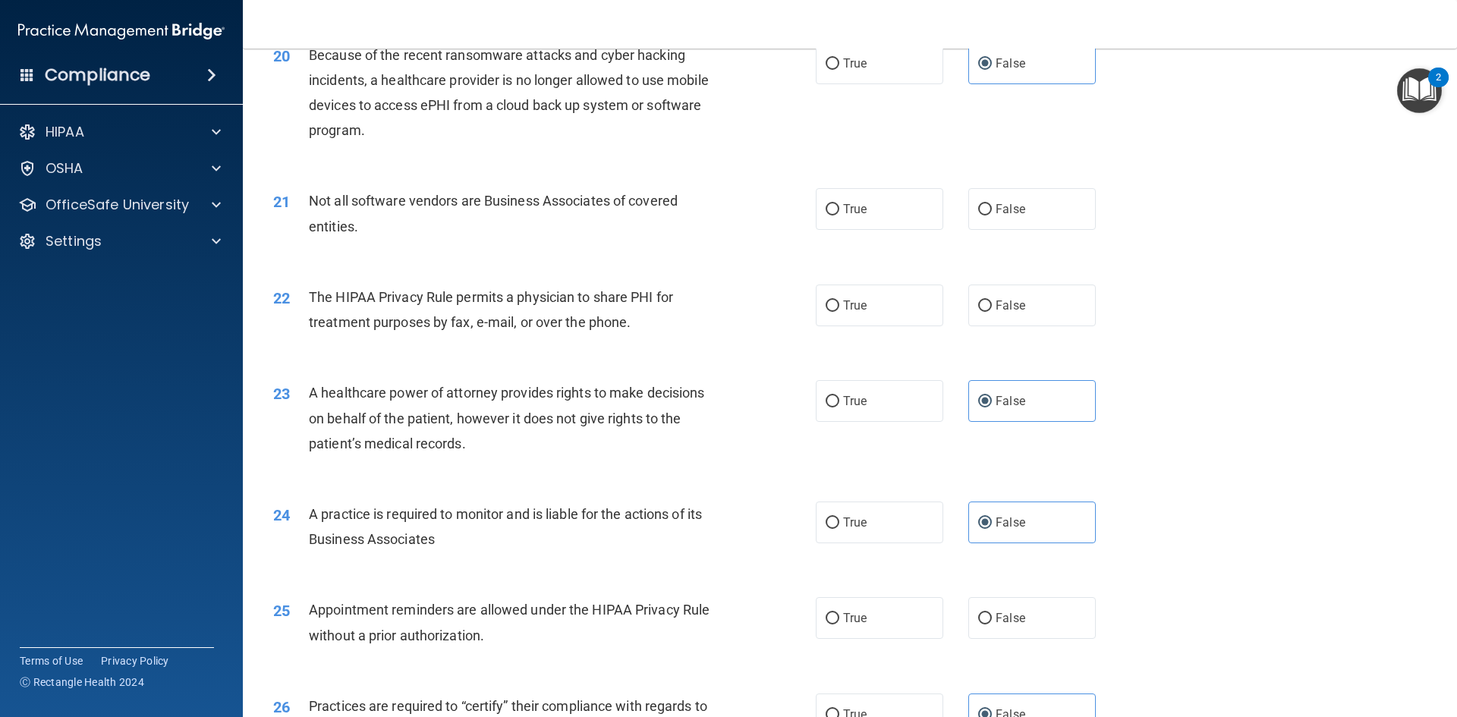
scroll to position [2276, 0]
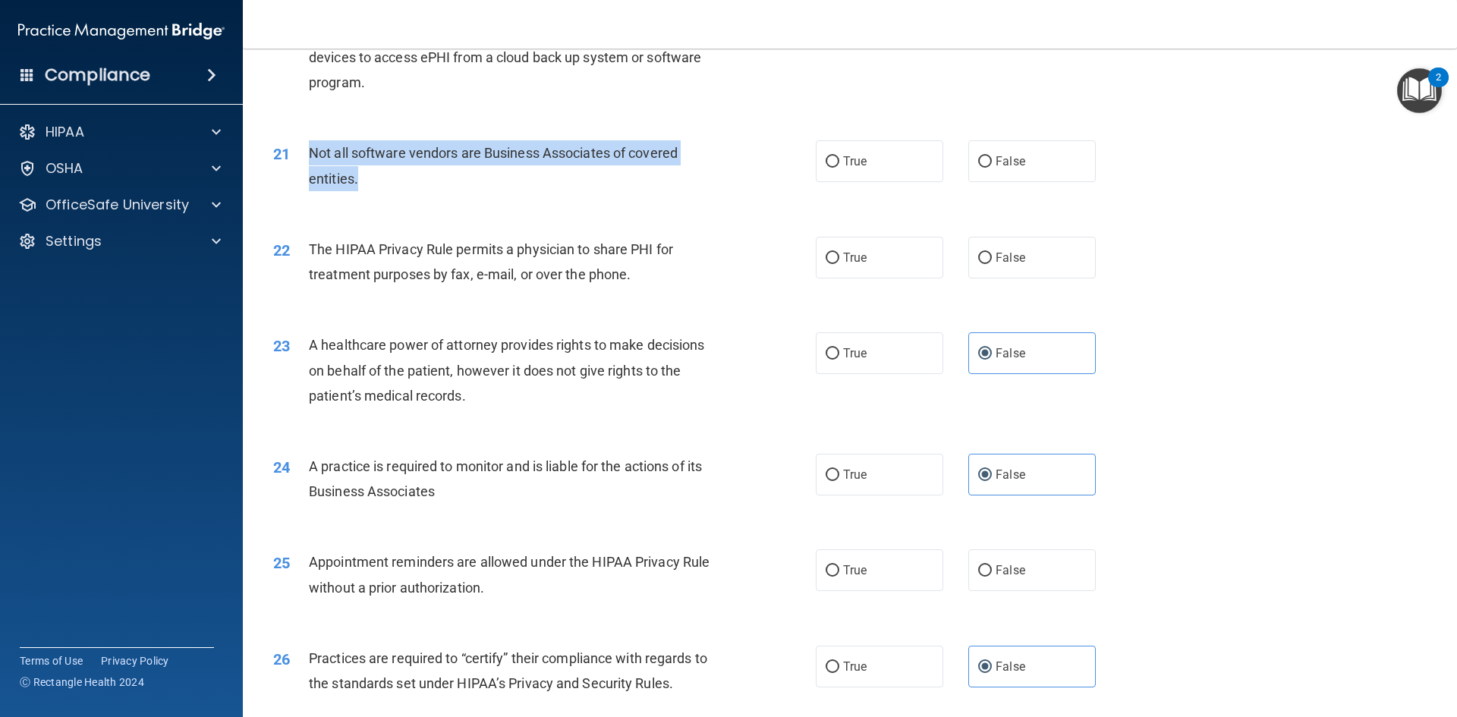
drag, startPoint x: 391, startPoint y: 174, endPoint x: 306, endPoint y: 152, distance: 87.2
click at [306, 152] on div "21 Not all software vendors are Business Associates of covered entities." at bounding box center [544, 169] width 588 height 58
copy div "Not all software vendors are Business Associates of covered entities."
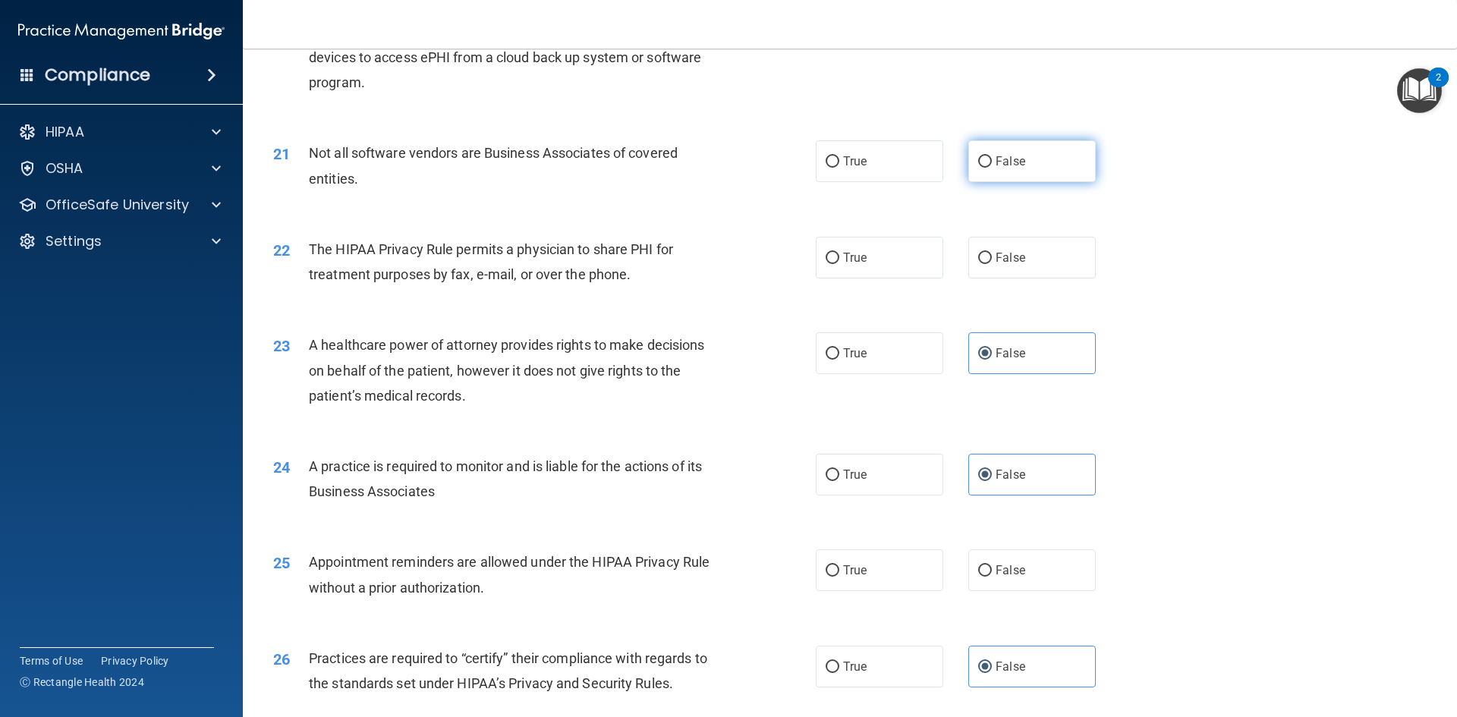
click at [1011, 173] on label "False" at bounding box center [1031, 161] width 127 height 42
click at [992, 168] on input "False" at bounding box center [985, 161] width 14 height 11
radio input "true"
click at [874, 247] on label "True" at bounding box center [879, 258] width 127 height 42
click at [839, 253] on input "True" at bounding box center [832, 258] width 14 height 11
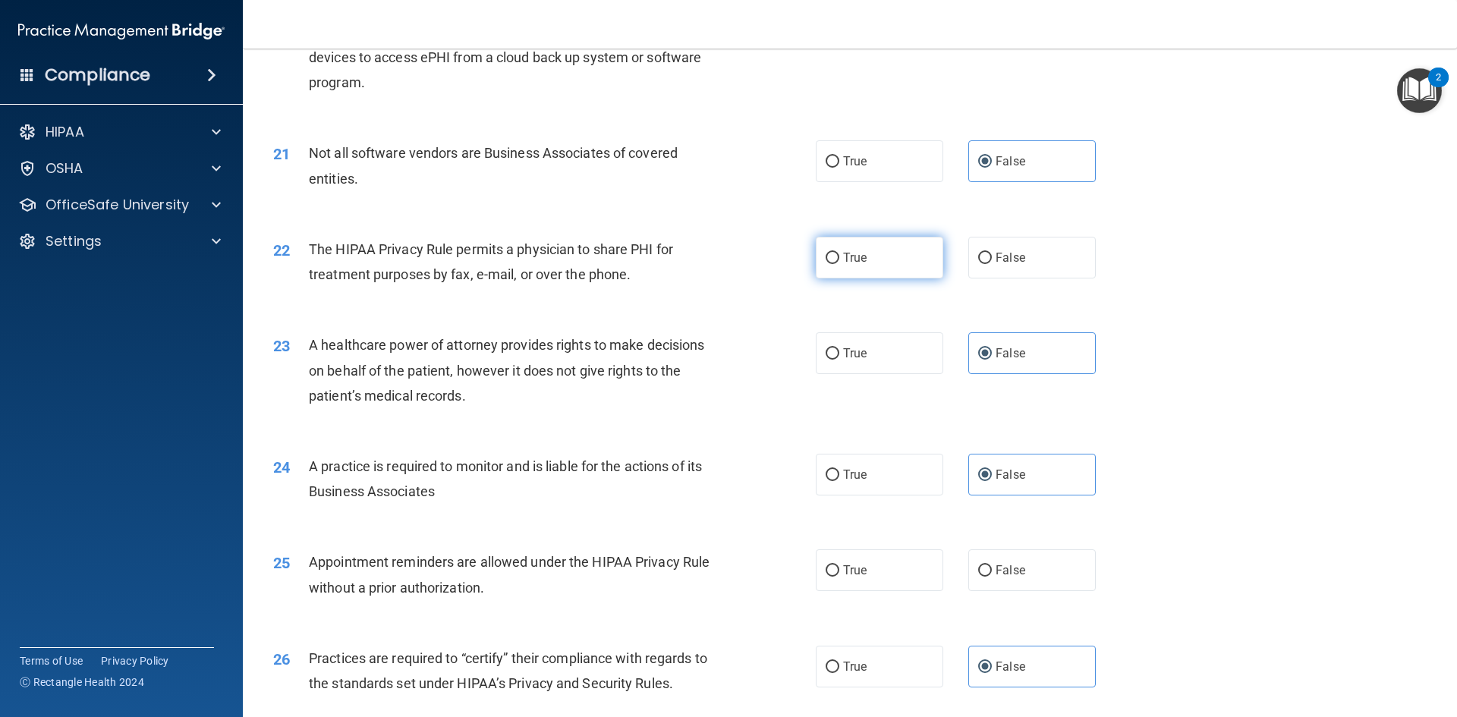
radio input "true"
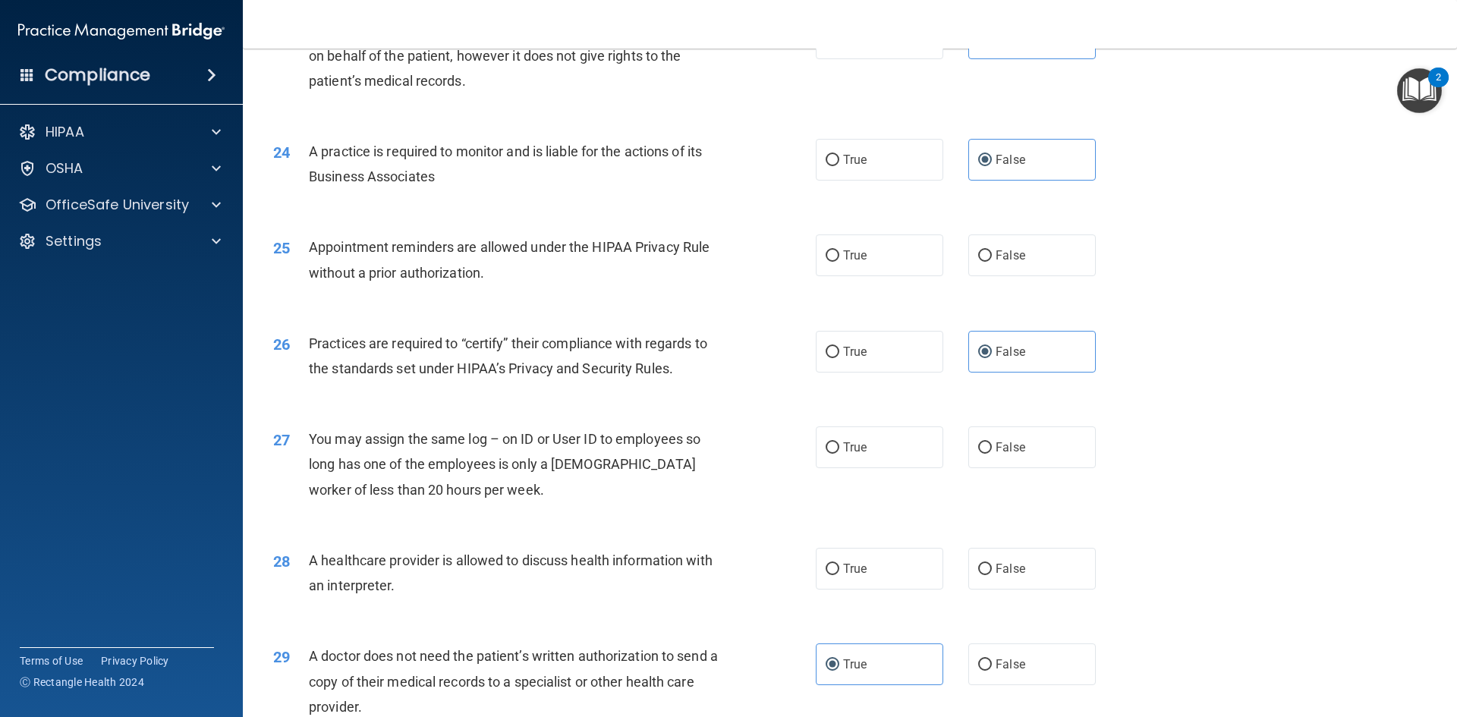
scroll to position [2655, 0]
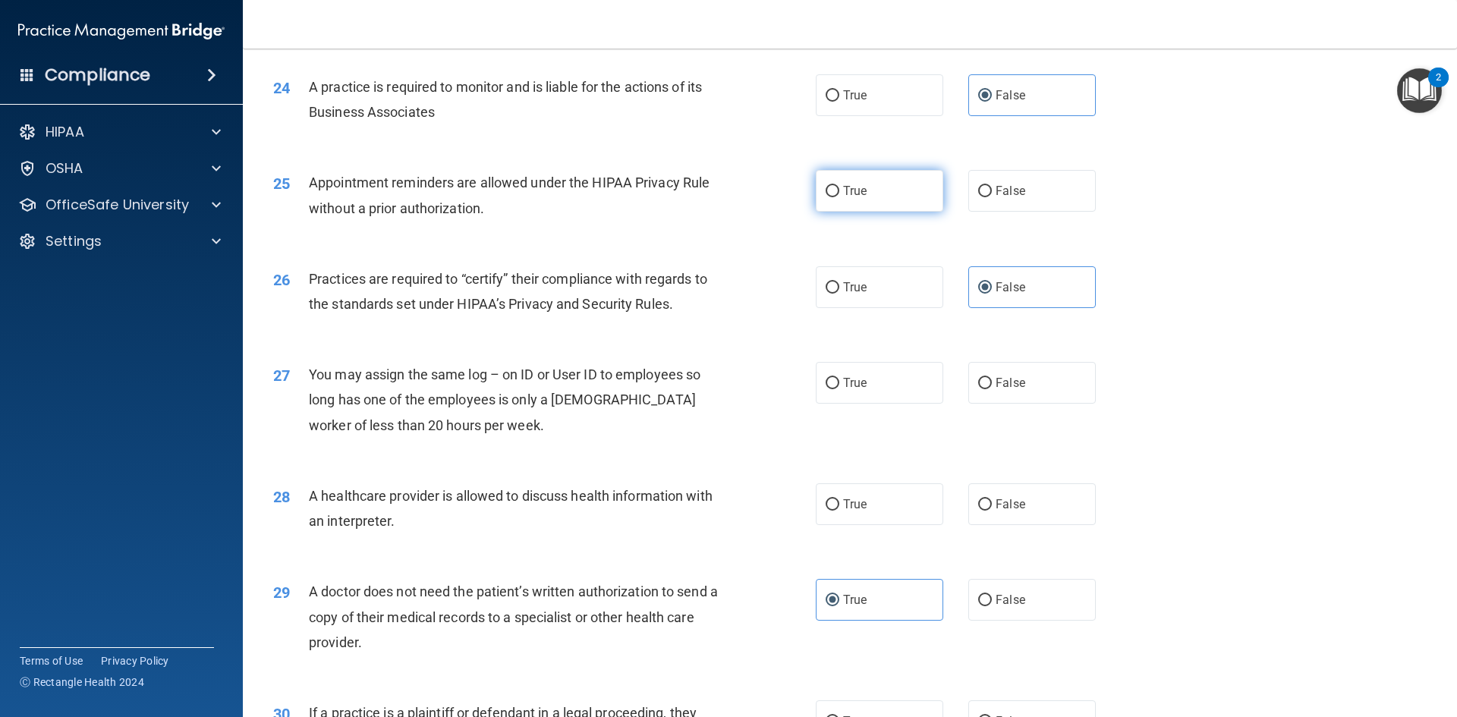
click at [875, 205] on label "True" at bounding box center [879, 191] width 127 height 42
click at [839, 197] on input "True" at bounding box center [832, 191] width 14 height 11
radio input "true"
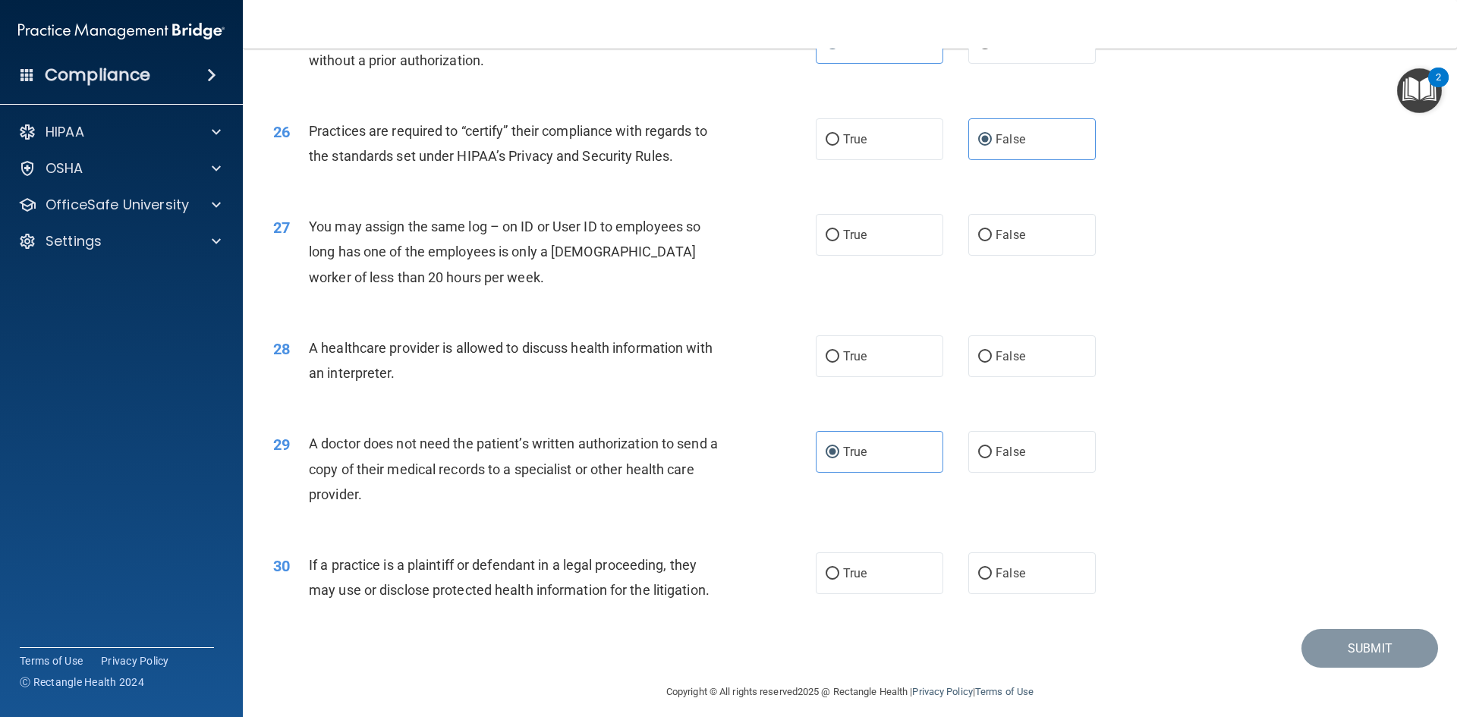
scroll to position [2807, 0]
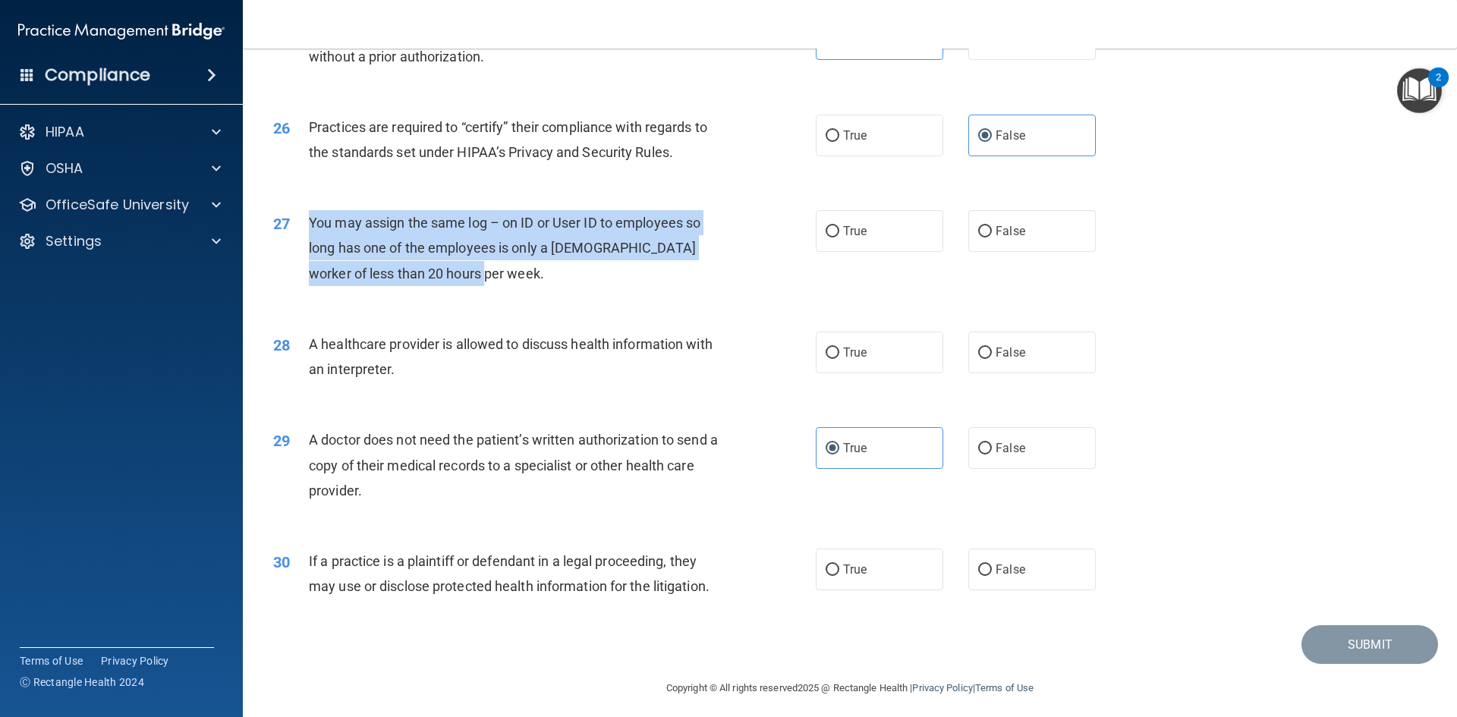
drag, startPoint x: 479, startPoint y: 278, endPoint x: 312, endPoint y: 224, distance: 175.4
click at [312, 224] on div "You may assign the same log – on ID or User ID to employees so long has one of …" at bounding box center [521, 248] width 424 height 76
click at [312, 224] on span "You may assign the same log – on ID or User ID to employees so long has one of …" at bounding box center [504, 248] width 391 height 66
drag, startPoint x: 464, startPoint y: 279, endPoint x: 294, endPoint y: 222, distance: 179.5
click at [294, 222] on div "27 You may assign the same log – on ID or User ID to employees so long has one …" at bounding box center [544, 251] width 588 height 83
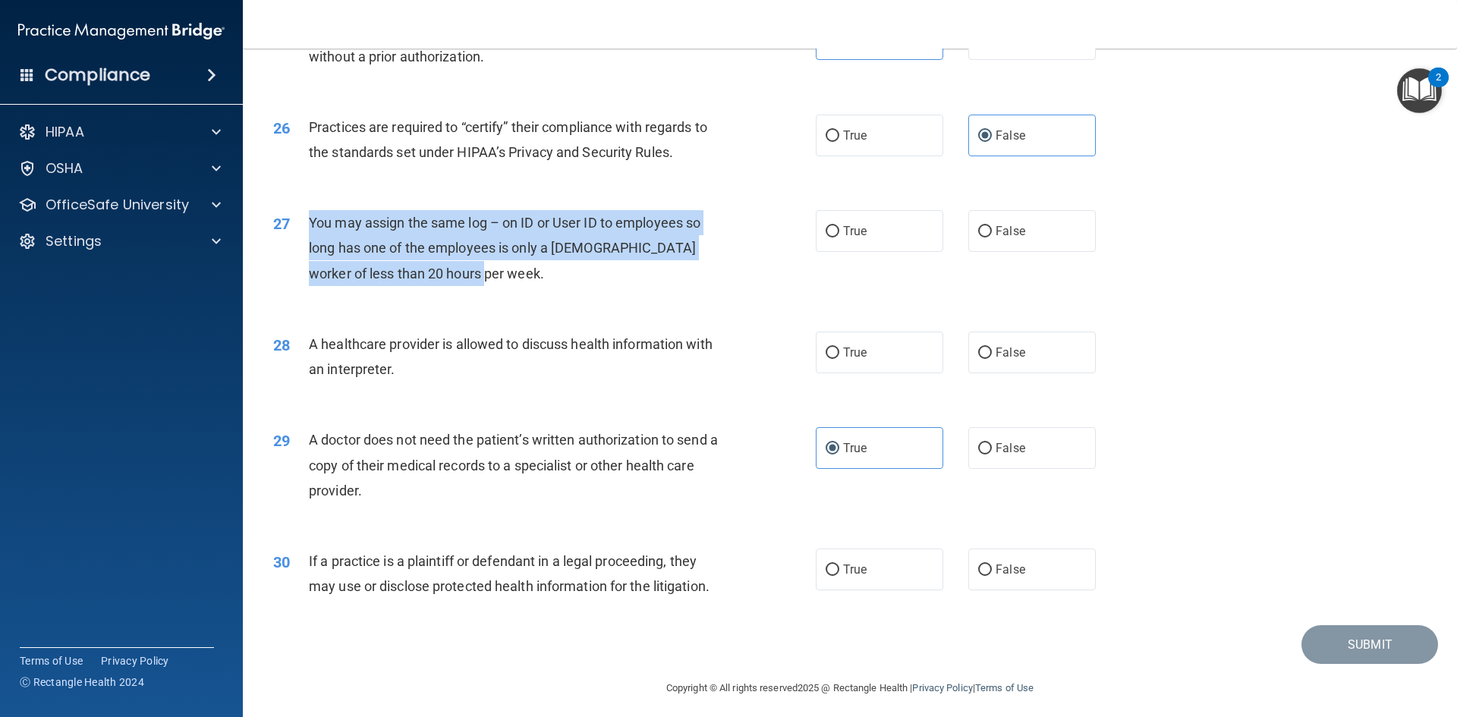
copy div "You may assign the same log – on ID or User ID to employees so long has one of …"
click at [980, 231] on input "False" at bounding box center [985, 231] width 14 height 11
radio input "true"
click at [449, 276] on span "You may assign the same log – on ID or User ID to employees so long has one of …" at bounding box center [504, 248] width 391 height 66
click at [589, 228] on span "You may assign the same log – on ID or User ID to employees so long has one of …" at bounding box center [504, 248] width 391 height 66
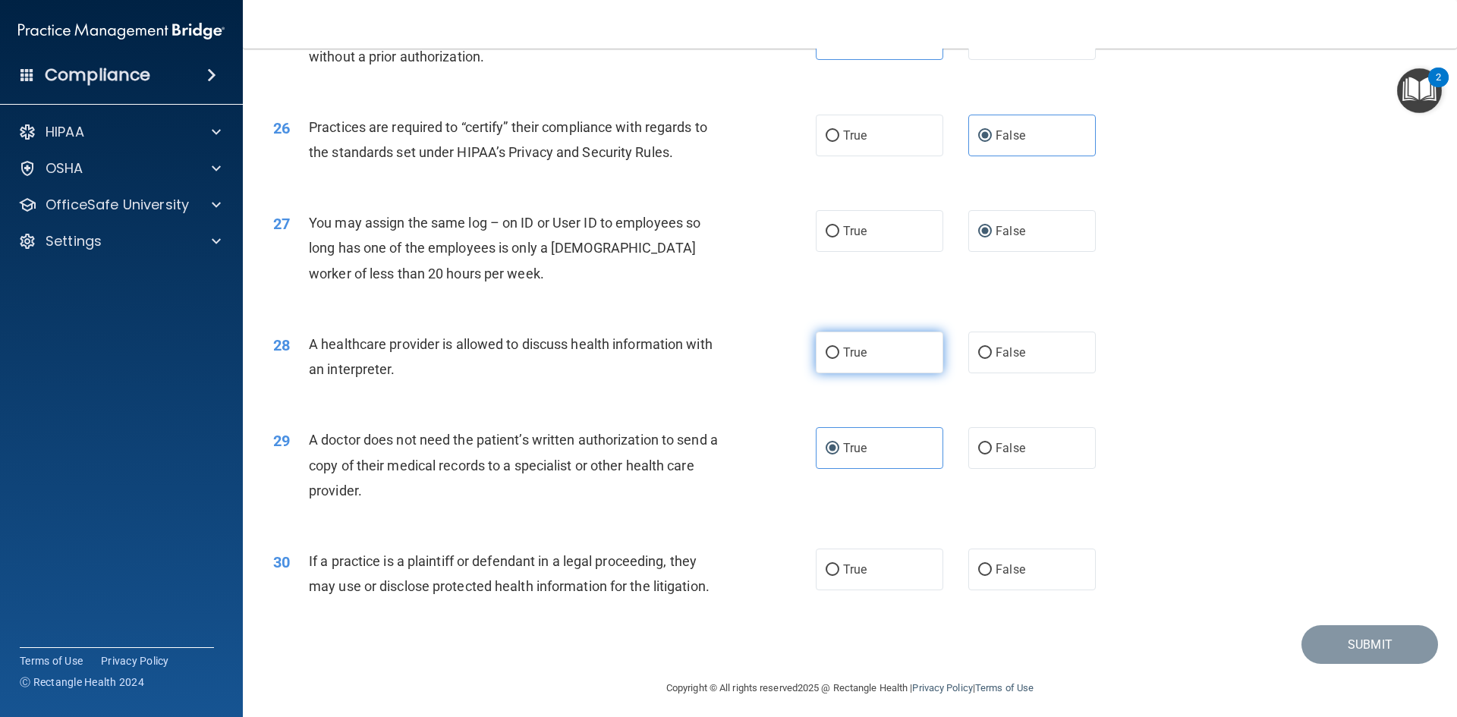
click at [891, 351] on label "True" at bounding box center [879, 353] width 127 height 42
click at [839, 351] on input "True" at bounding box center [832, 352] width 14 height 11
radio input "true"
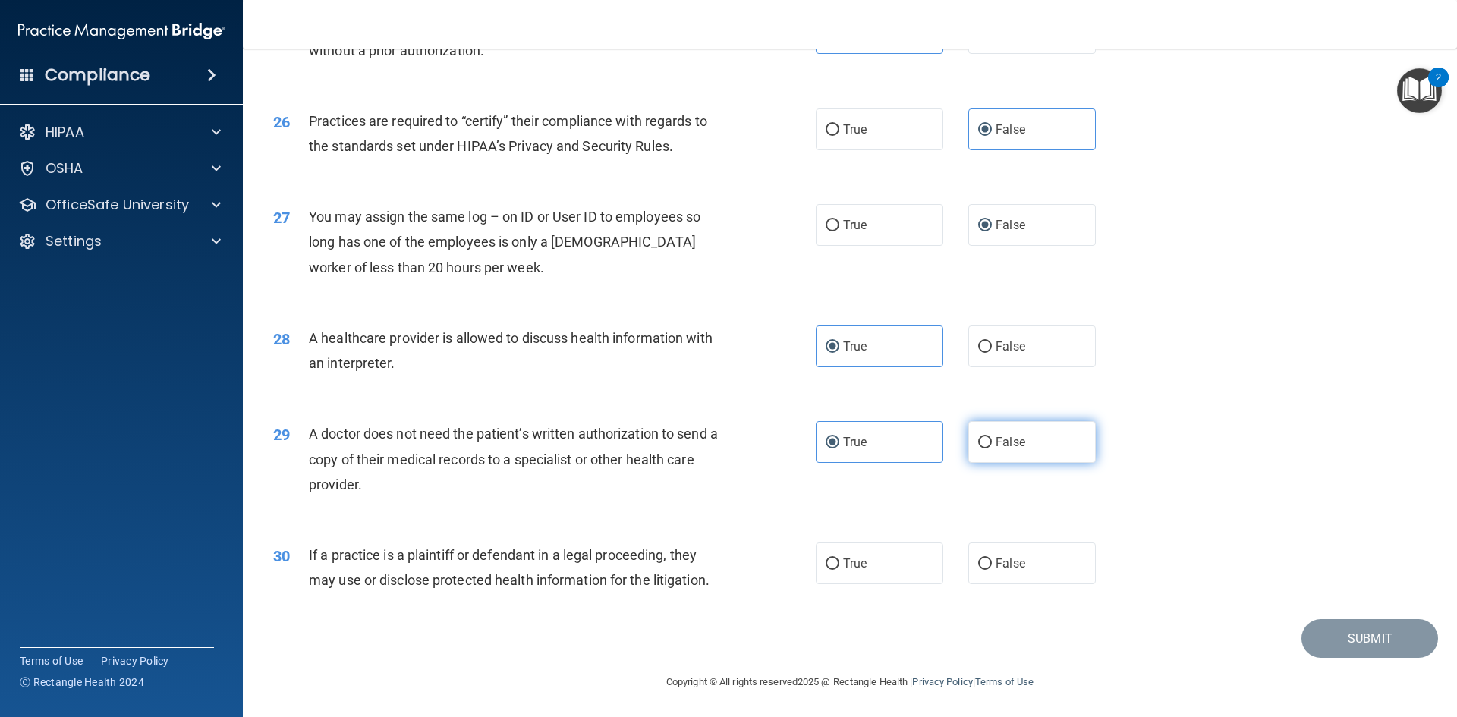
scroll to position [2815, 0]
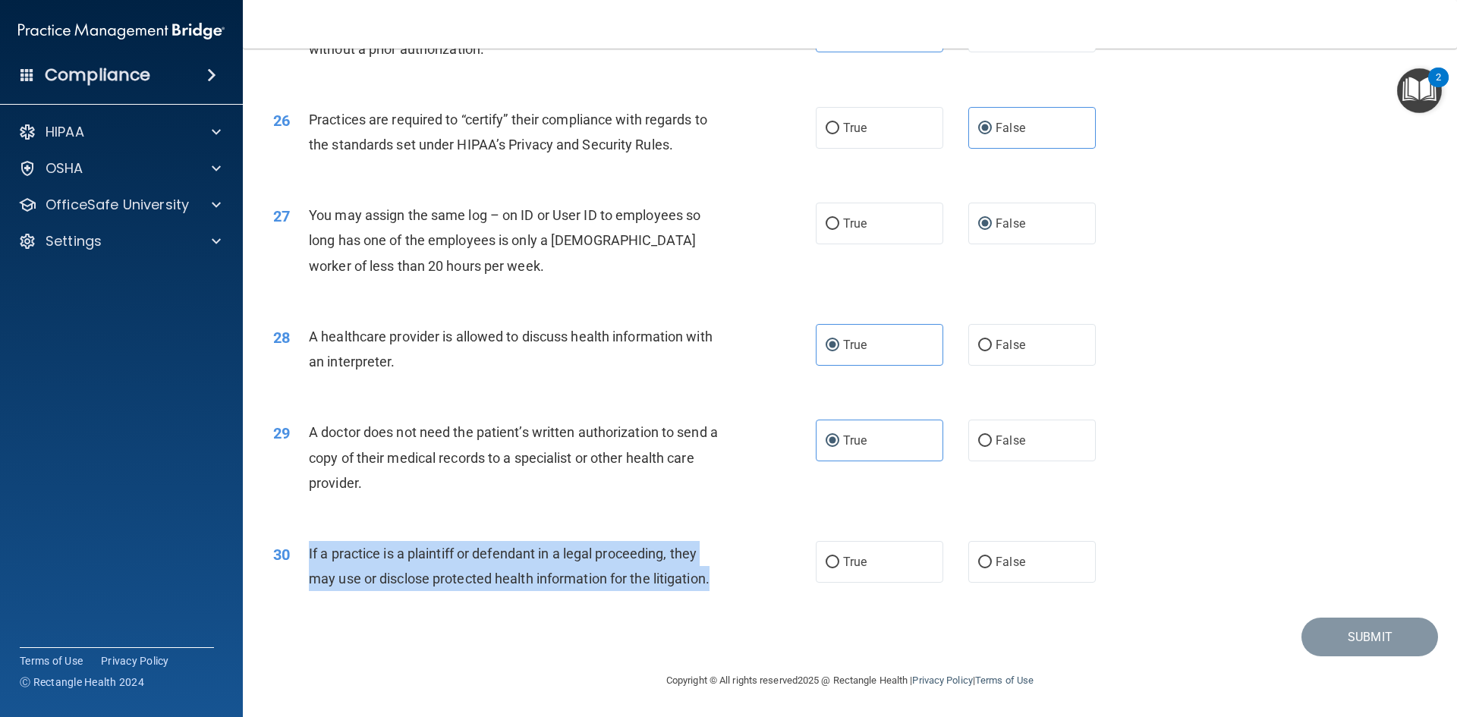
drag, startPoint x: 721, startPoint y: 583, endPoint x: 288, endPoint y: 546, distance: 434.0
click at [288, 546] on div "30 If a practice is a plaintiff or defendant in a legal proceeding, they may us…" at bounding box center [544, 570] width 588 height 58
copy div "If a practice is a plaintiff or defendant in a legal proceeding, they may use o…"
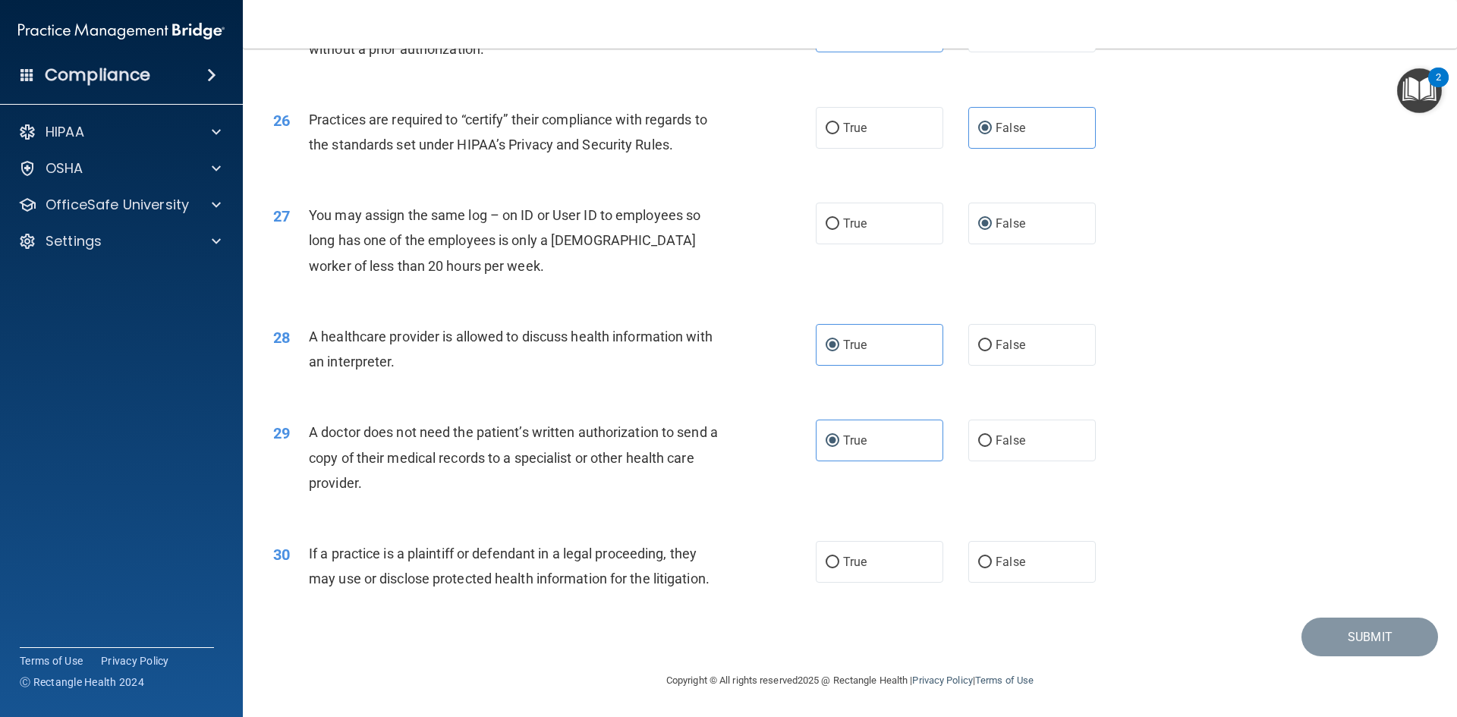
click at [480, 399] on div "28 A healthcare provider is allowed to discuss health information with an inter…" at bounding box center [850, 353] width 1176 height 96
click at [881, 555] on label "True" at bounding box center [879, 562] width 127 height 42
click at [839, 557] on input "True" at bounding box center [832, 562] width 14 height 11
radio input "true"
click at [1383, 632] on button "Submit" at bounding box center [1369, 637] width 137 height 39
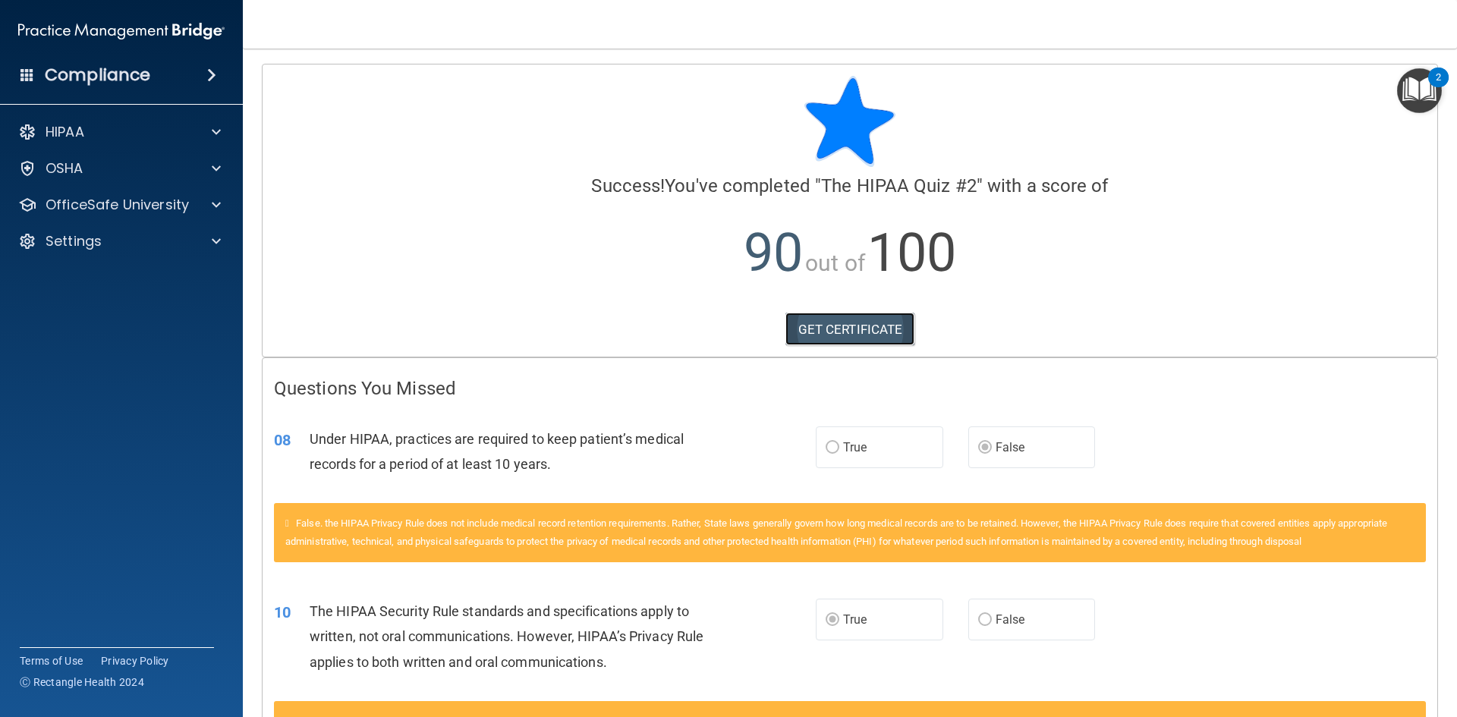
click at [850, 335] on link "GET CERTIFICATE" at bounding box center [850, 329] width 130 height 33
click at [171, 209] on p "OfficeSafe University" at bounding box center [117, 205] width 143 height 18
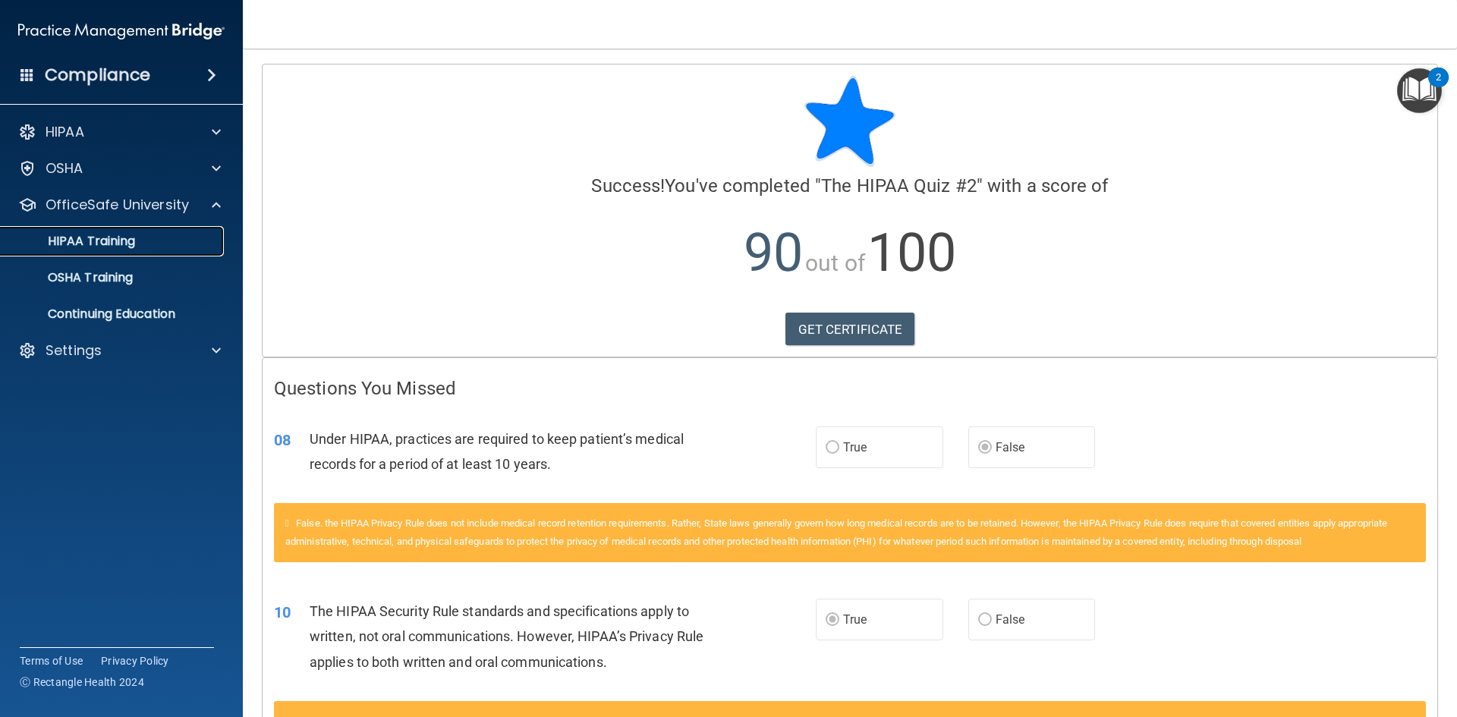
click at [143, 244] on div "HIPAA Training" at bounding box center [113, 241] width 207 height 15
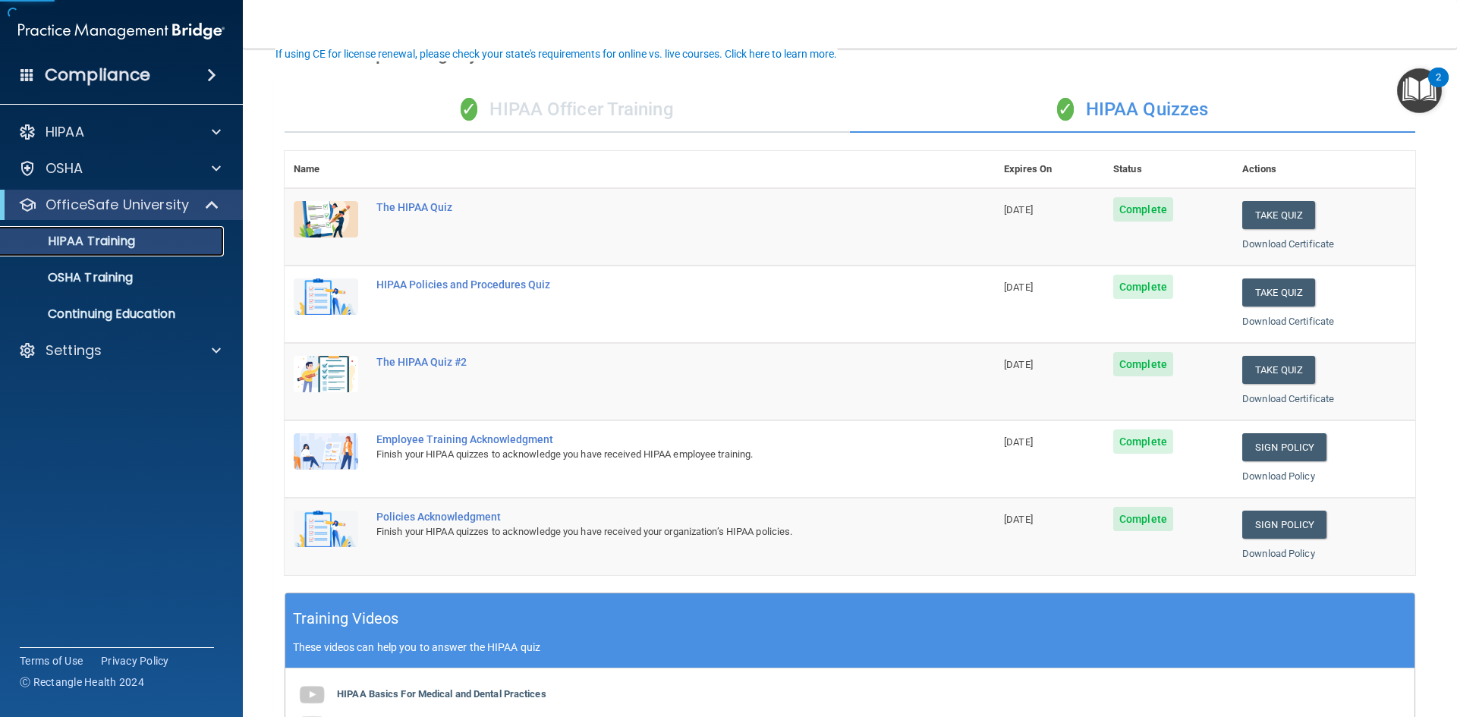
scroll to position [152, 0]
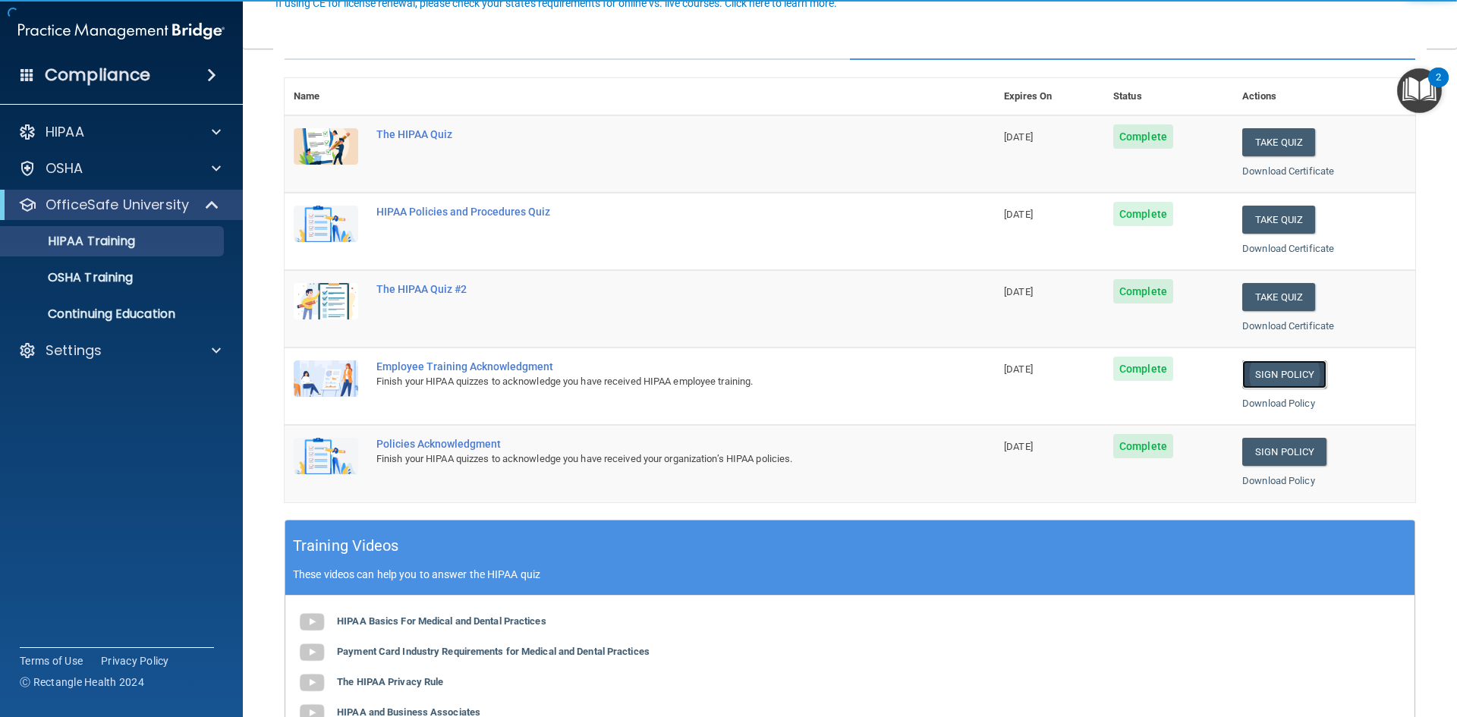
click at [1272, 377] on link "Sign Policy" at bounding box center [1284, 374] width 84 height 28
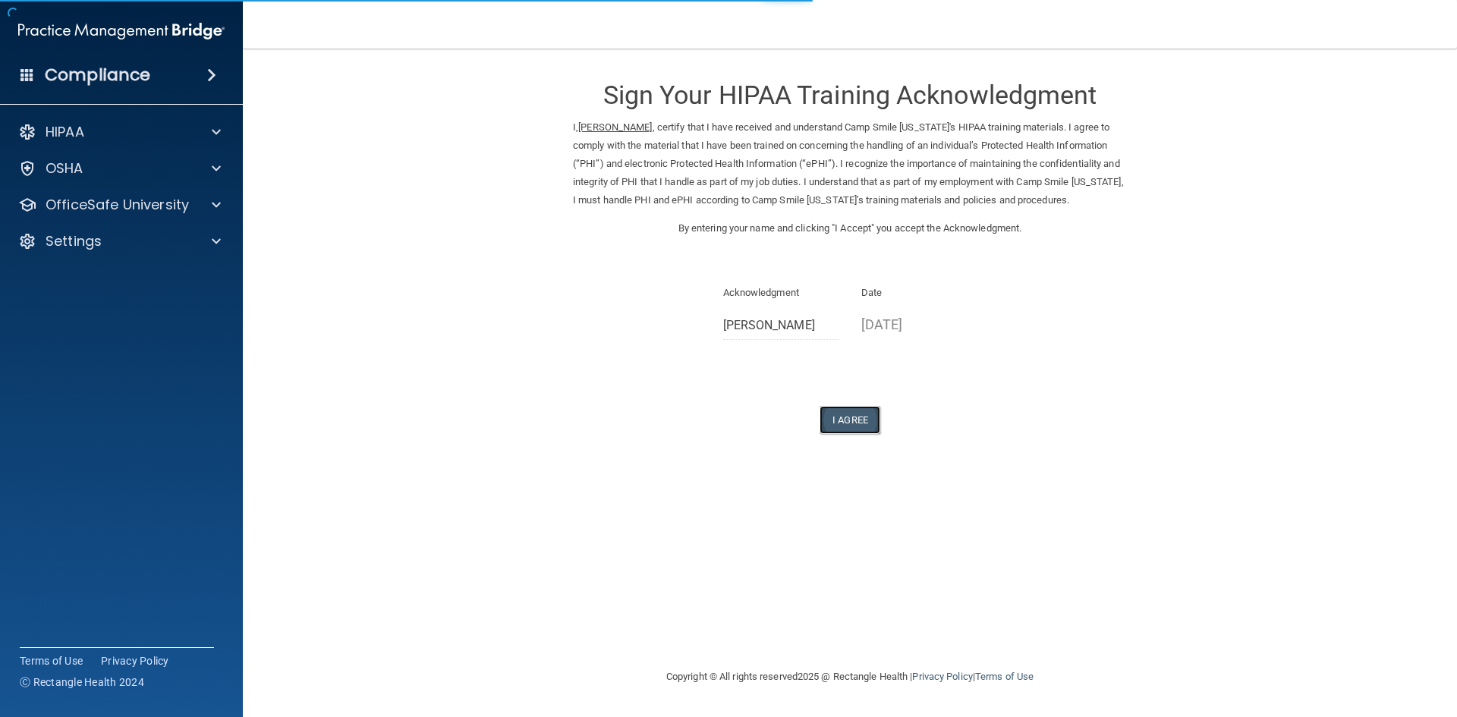
click at [841, 434] on button "I Agree" at bounding box center [849, 420] width 61 height 28
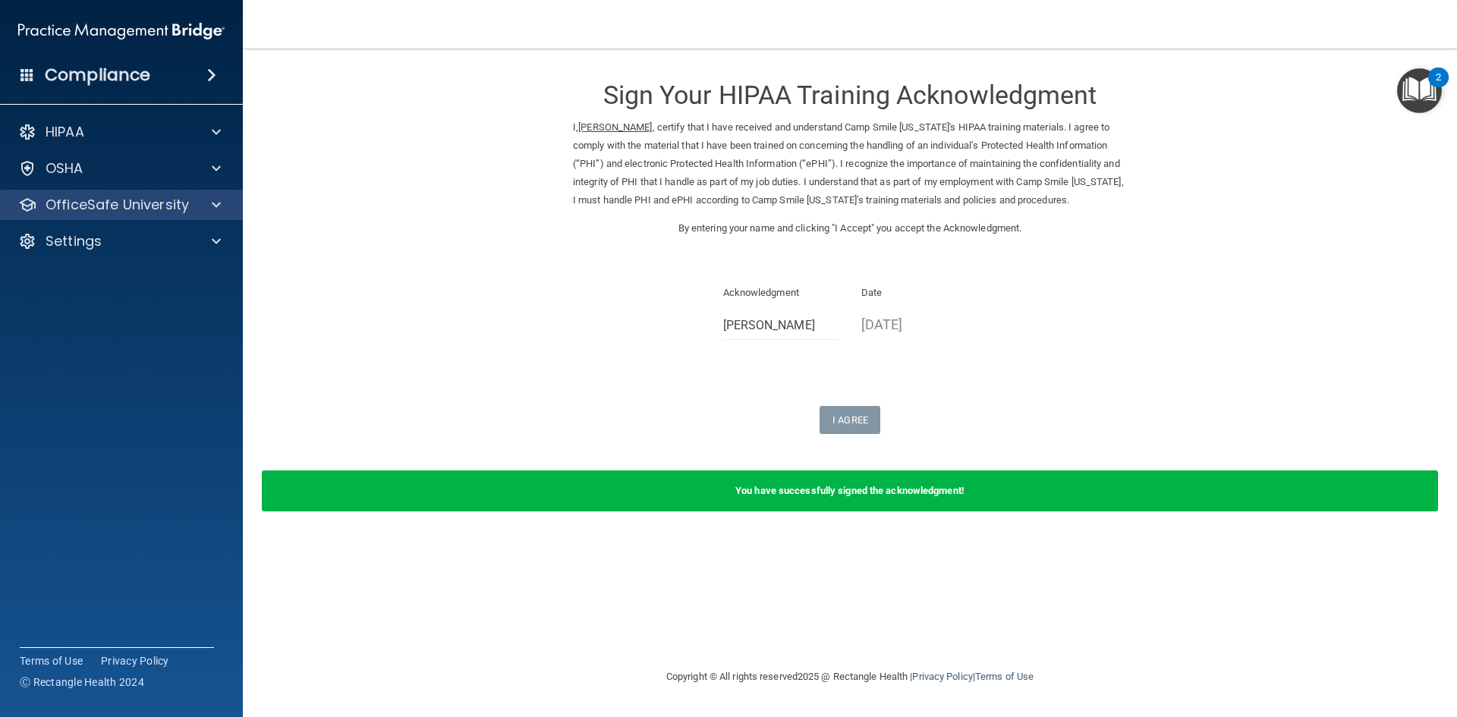
click at [184, 194] on div "OfficeSafe University" at bounding box center [122, 205] width 244 height 30
click at [209, 204] on div at bounding box center [214, 205] width 38 height 18
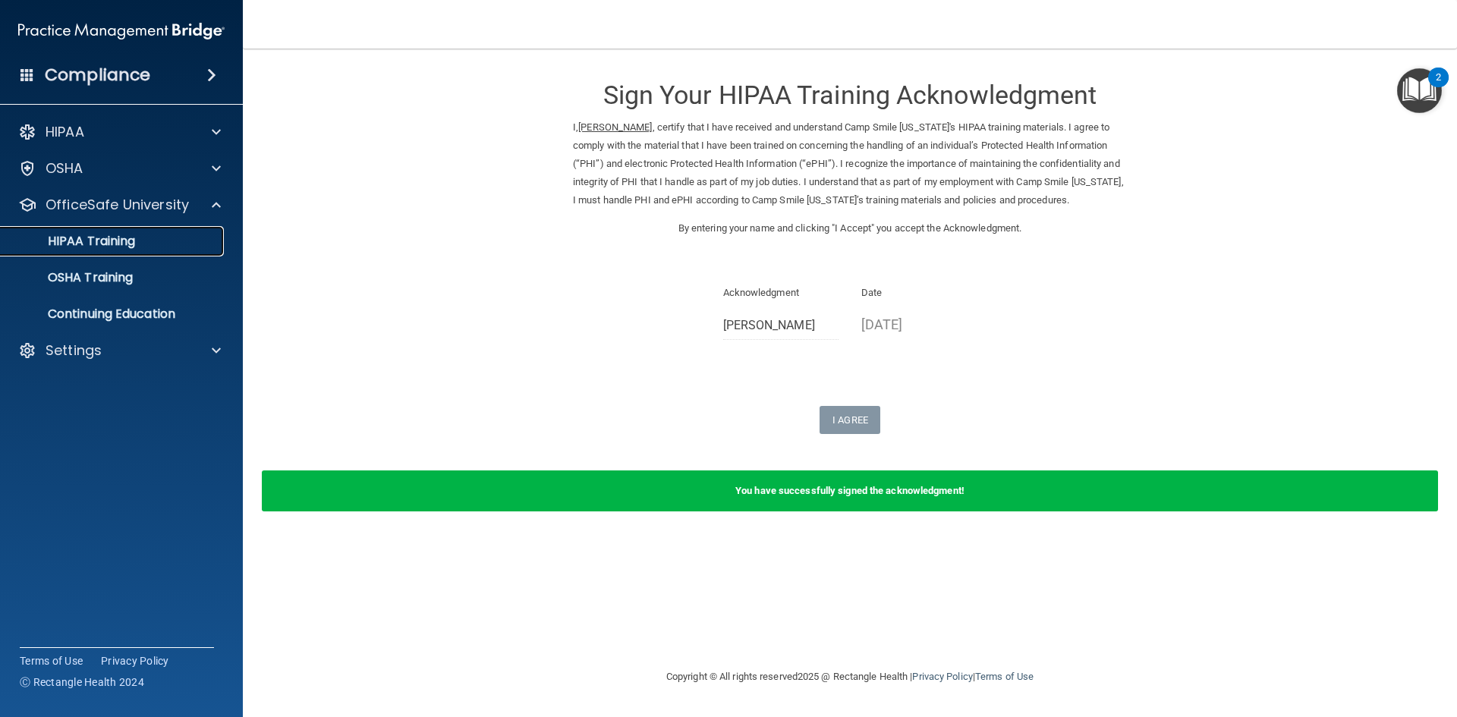
click at [172, 251] on link "HIPAA Training" at bounding box center [104, 241] width 239 height 30
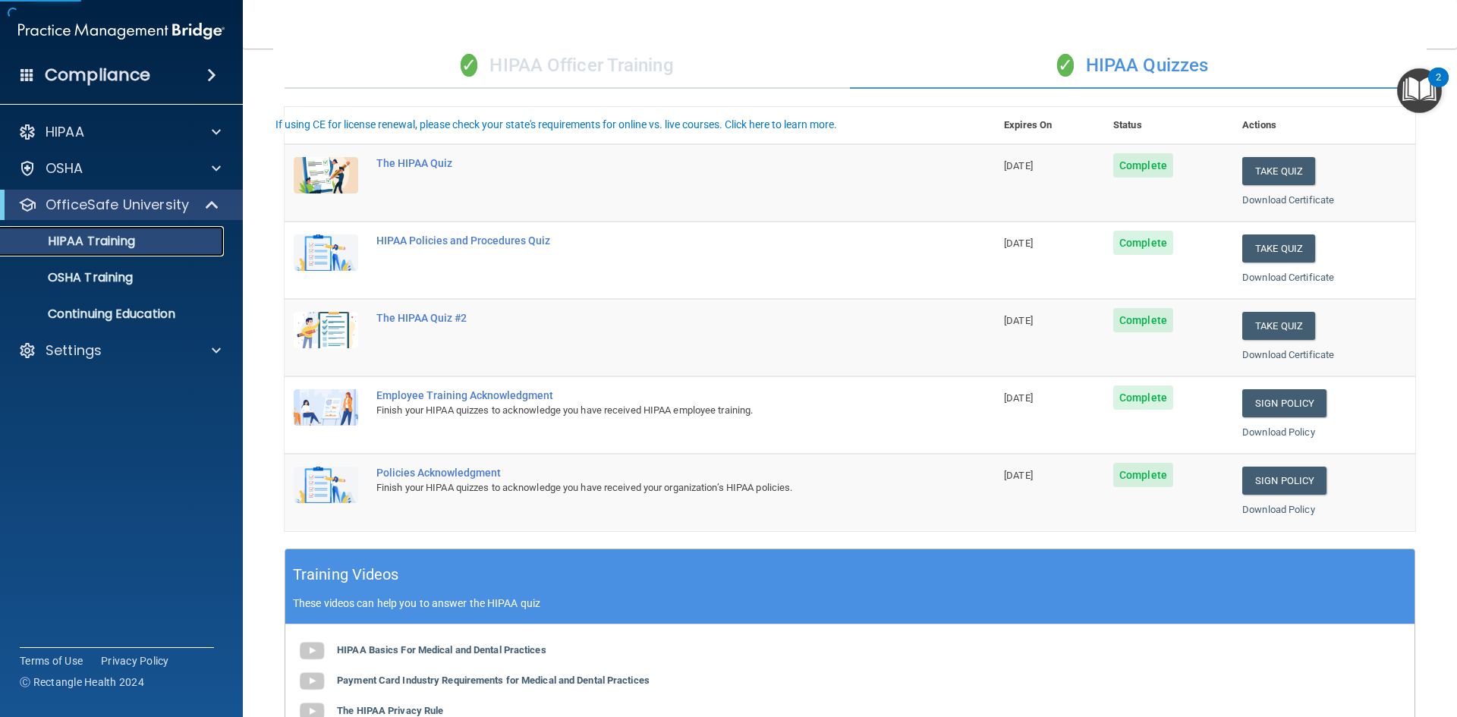
scroll to position [152, 0]
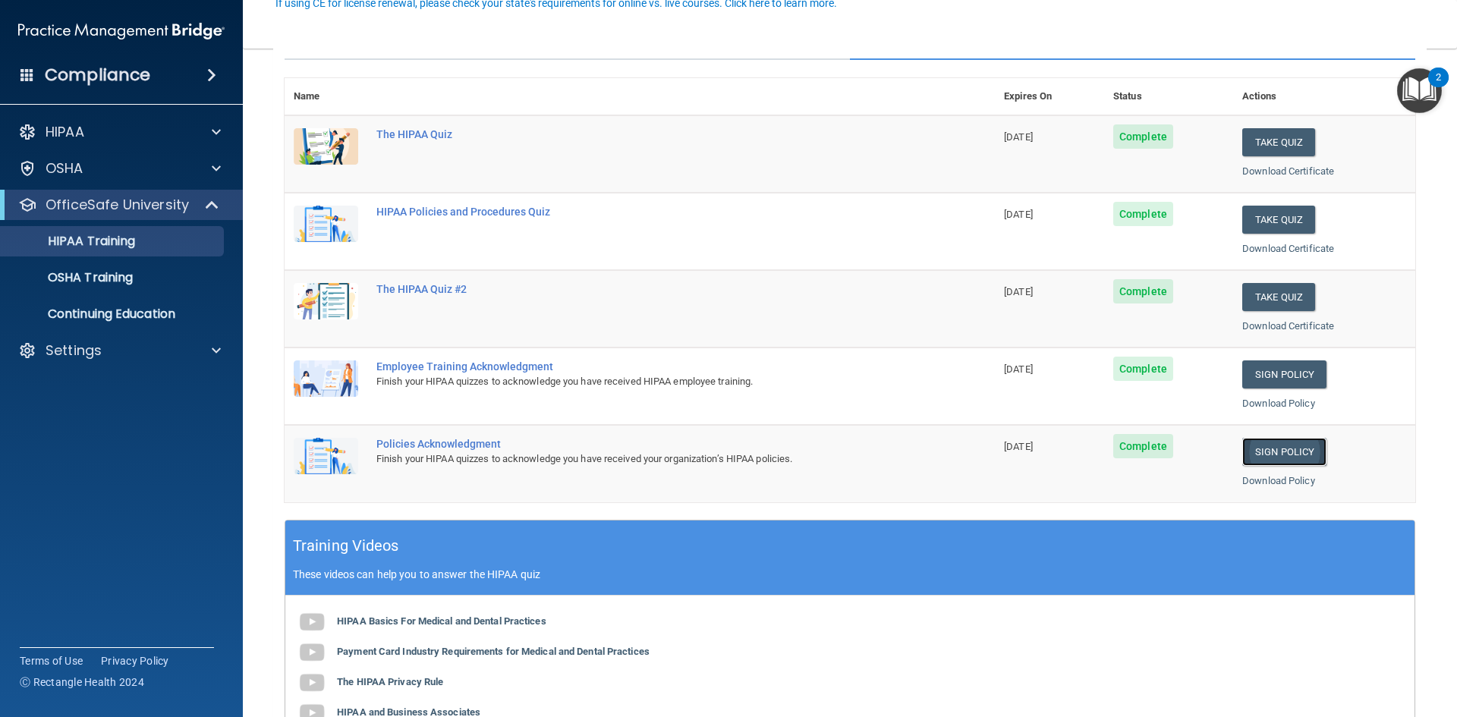
click at [1272, 452] on link "Sign Policy" at bounding box center [1284, 452] width 84 height 28
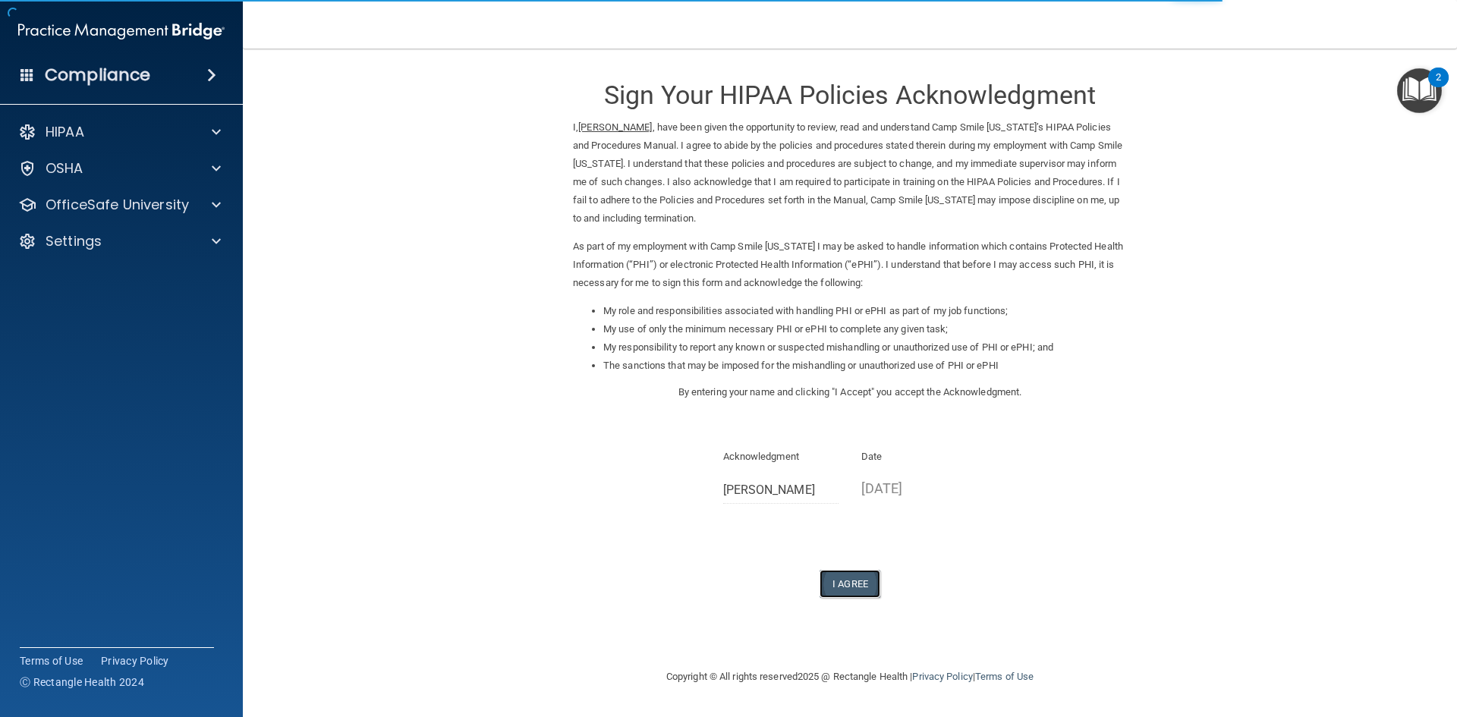
click at [840, 577] on button "I Agree" at bounding box center [849, 584] width 61 height 28
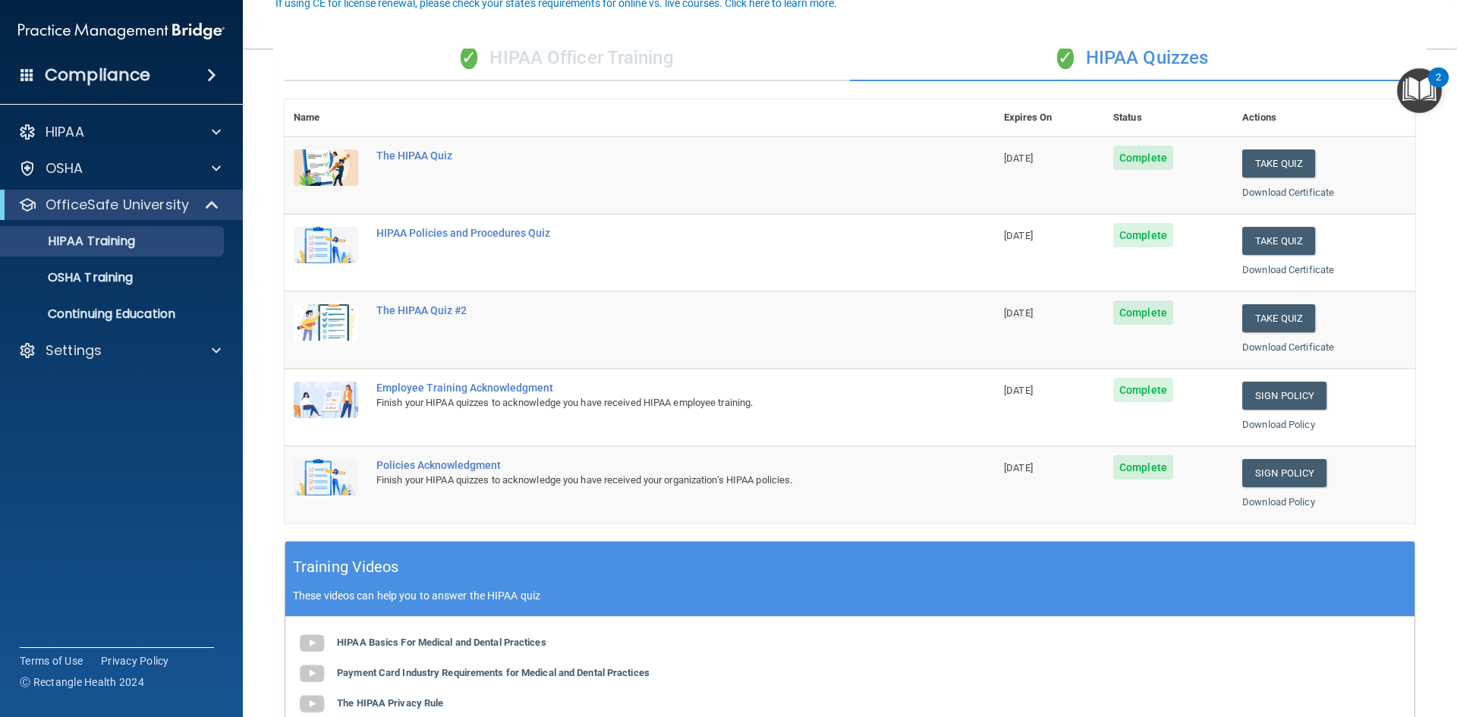
scroll to position [152, 0]
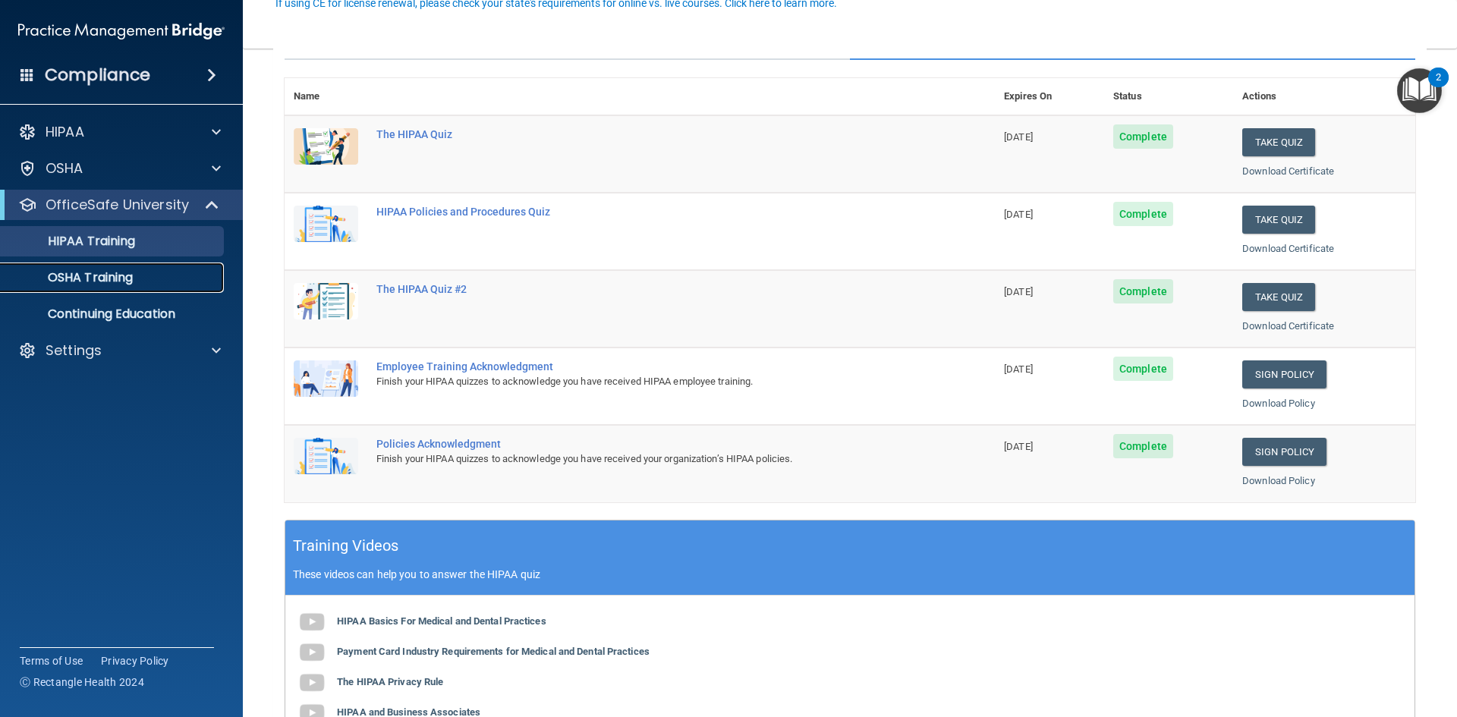
click at [147, 270] on div "OSHA Training" at bounding box center [113, 277] width 207 height 15
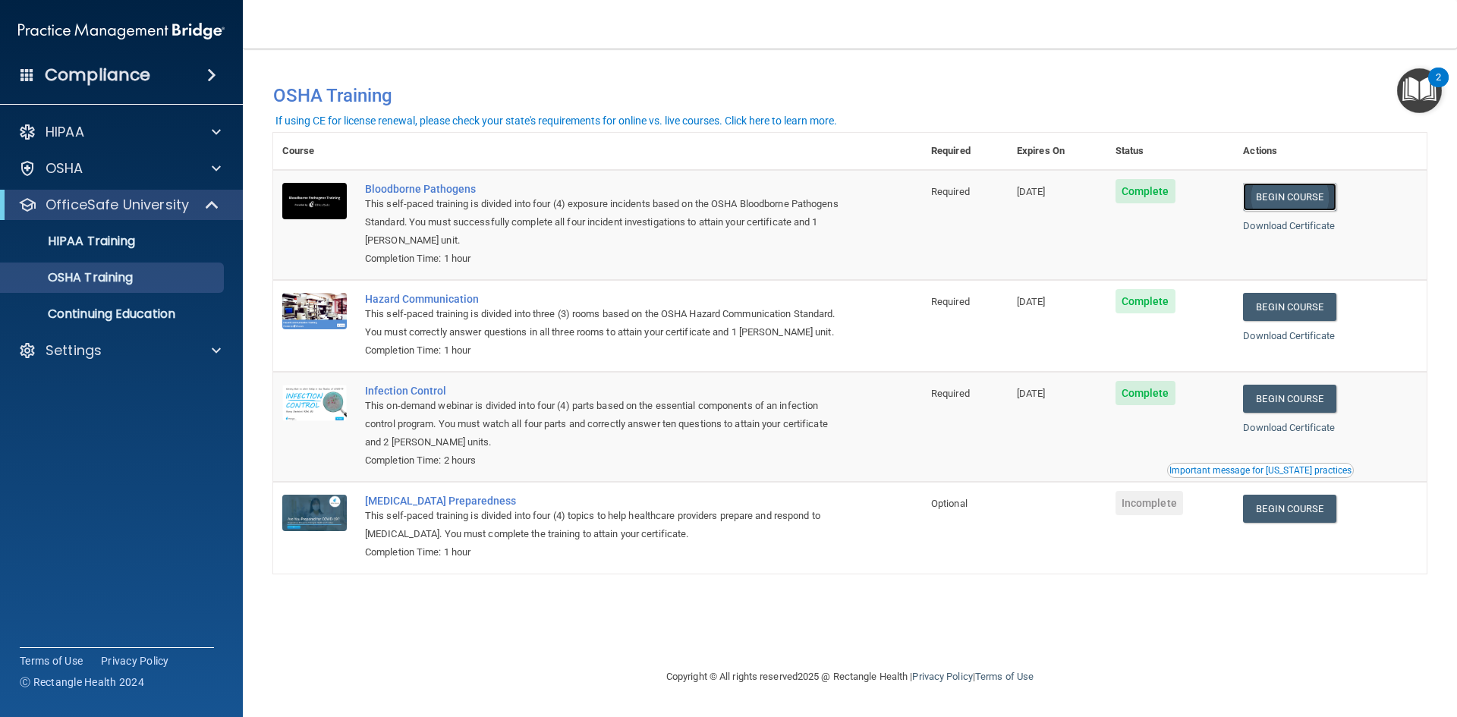
click at [1321, 196] on link "Begin Course" at bounding box center [1289, 197] width 93 height 28
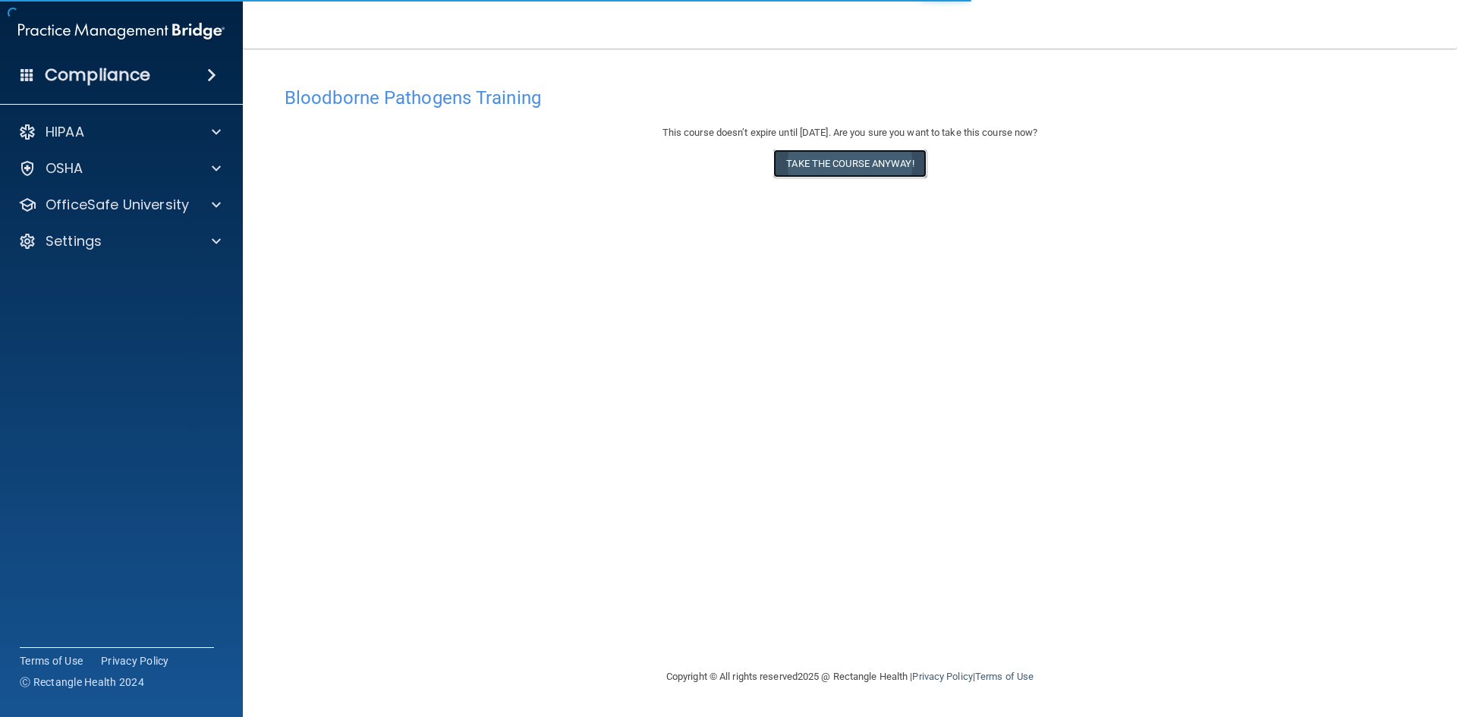
click at [863, 162] on button "Take the course anyway!" at bounding box center [849, 163] width 152 height 28
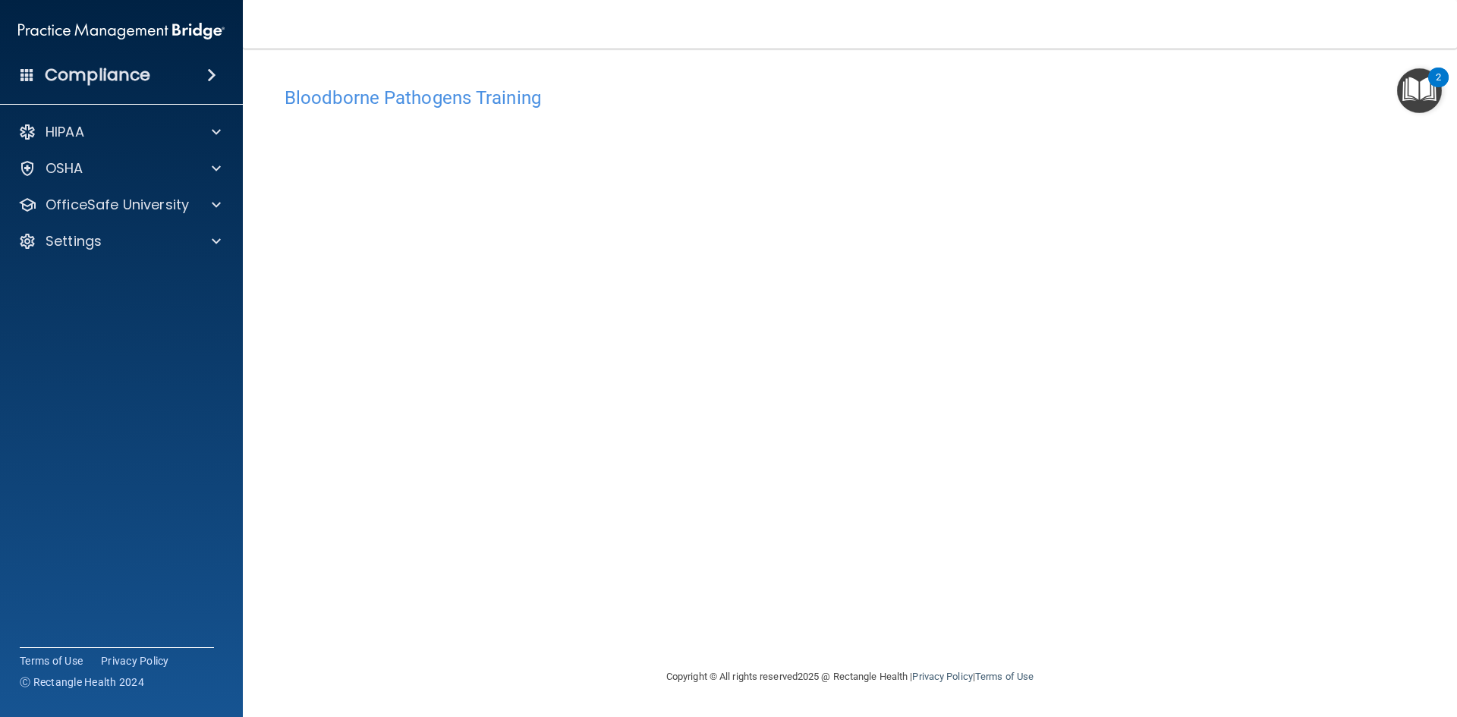
click at [1429, 94] on img "Open Resource Center, 2 new notifications" at bounding box center [1419, 90] width 45 height 45
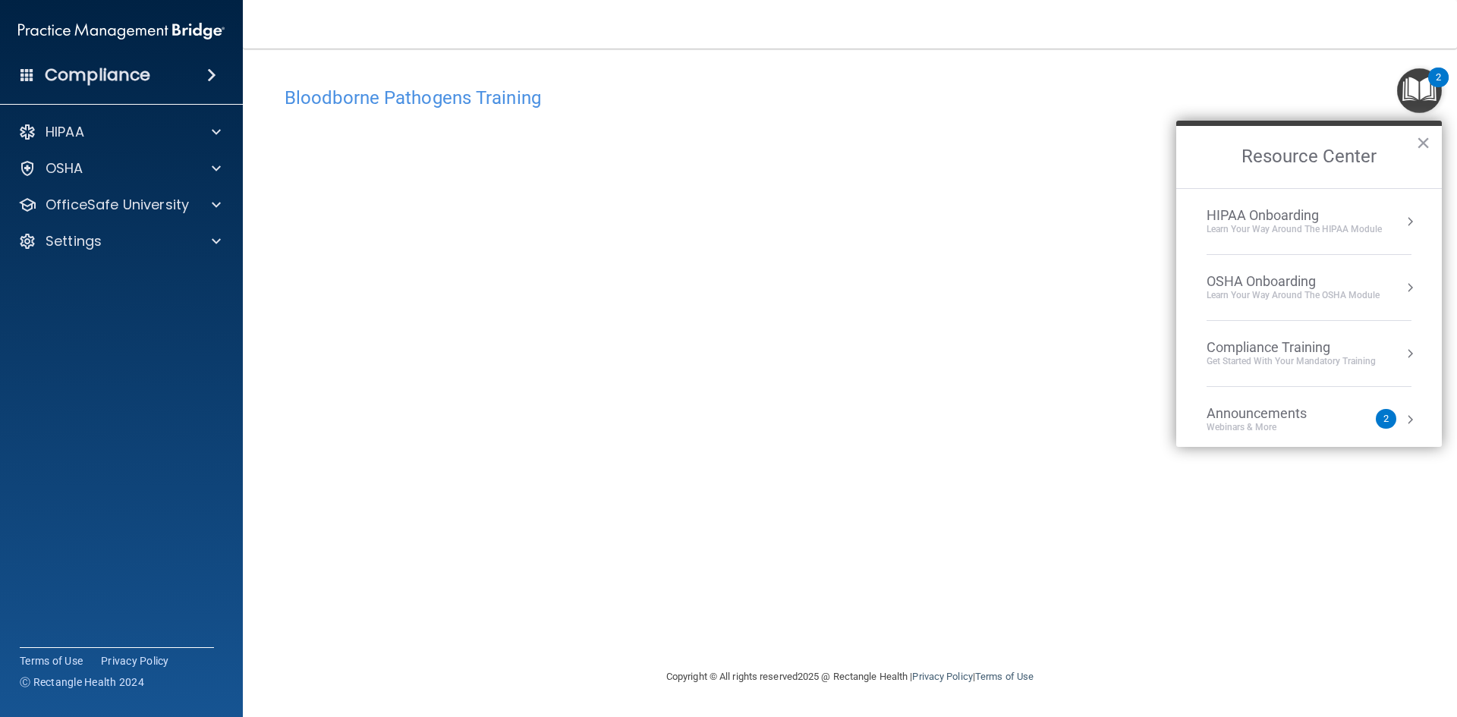
click at [1426, 97] on img "Open Resource Center, 2 new notifications" at bounding box center [1419, 90] width 45 height 45
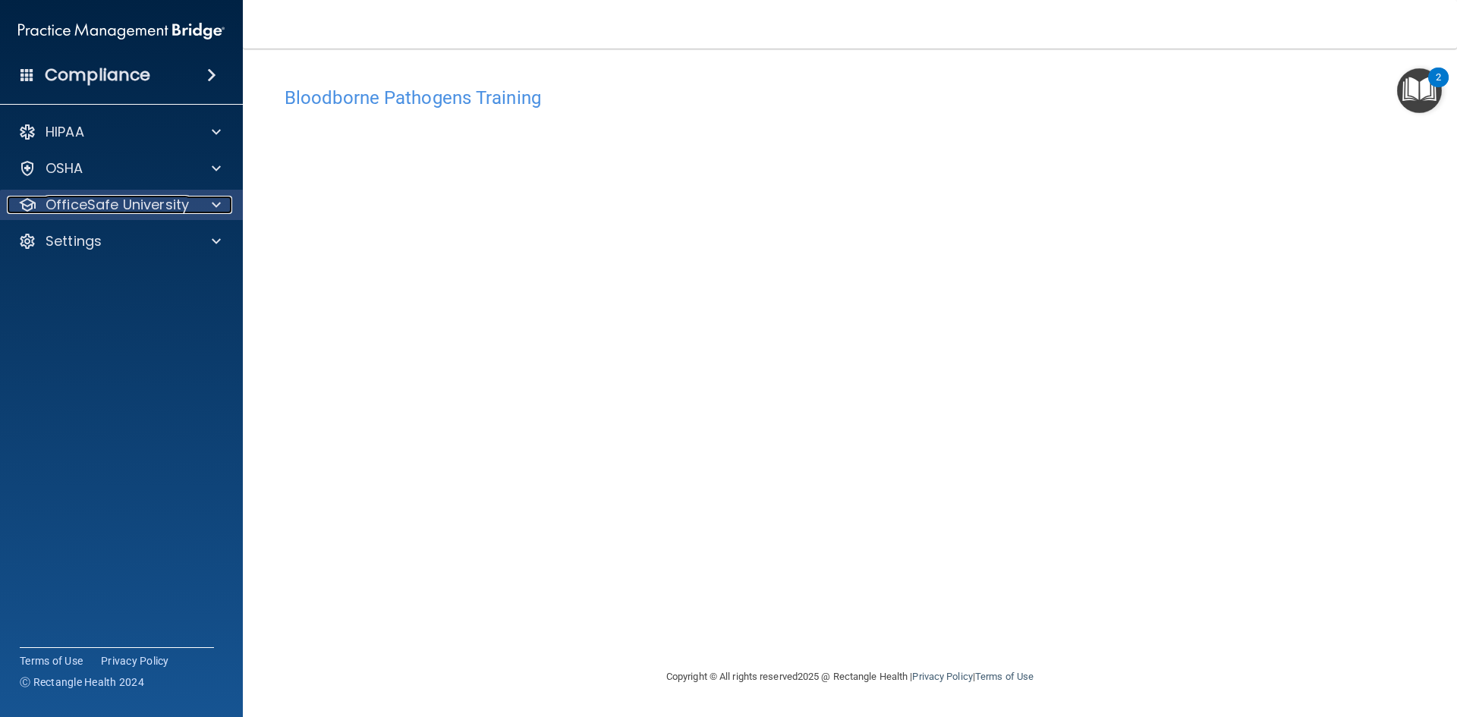
click at [207, 210] on div at bounding box center [214, 205] width 38 height 18
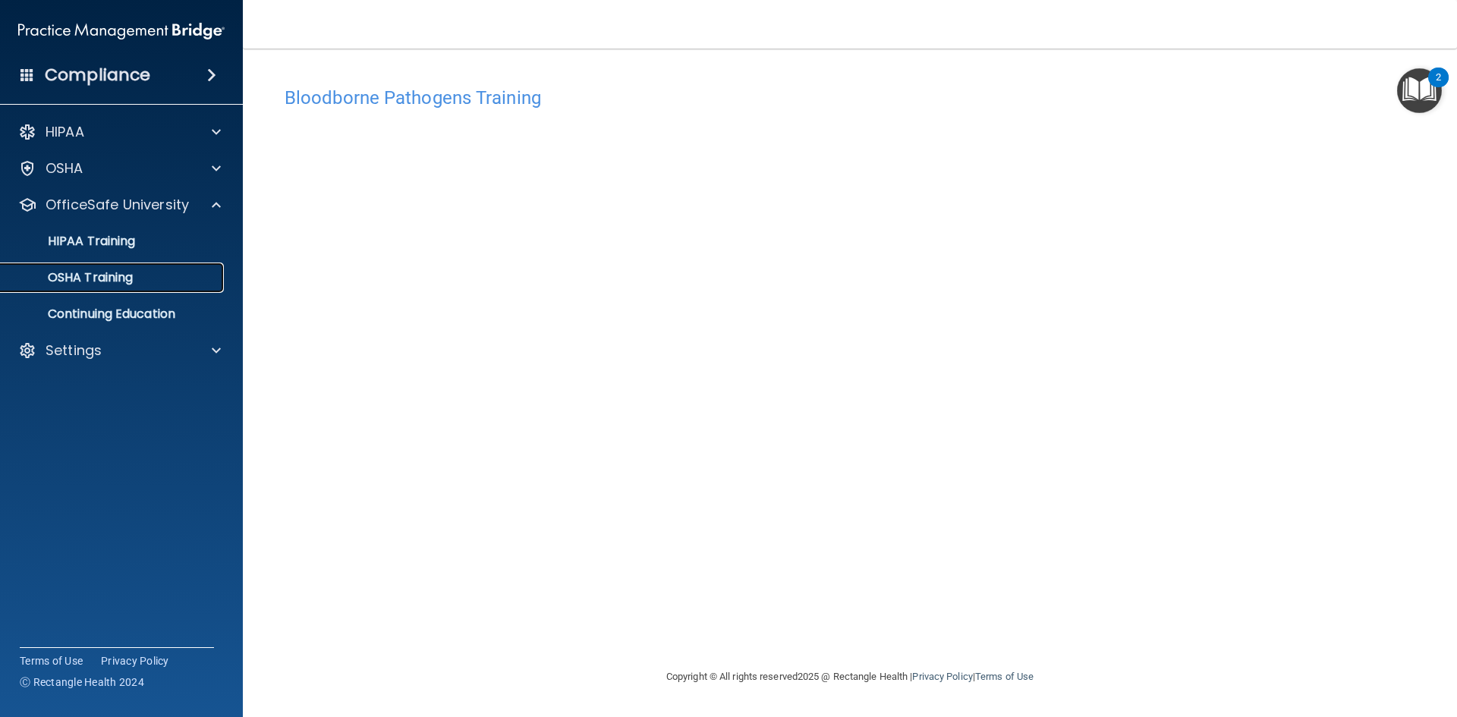
click at [160, 272] on div "OSHA Training" at bounding box center [113, 277] width 207 height 15
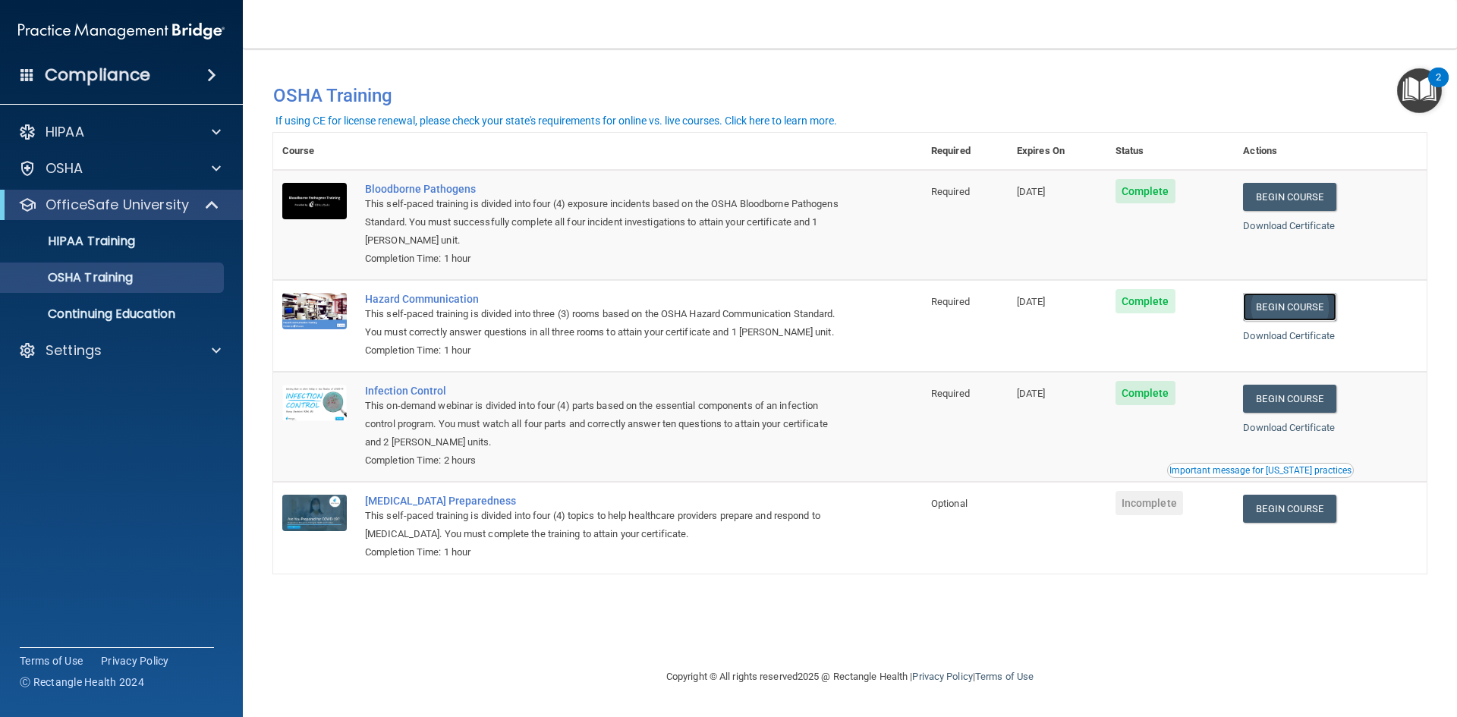
click at [1318, 308] on link "Begin Course" at bounding box center [1289, 307] width 93 height 28
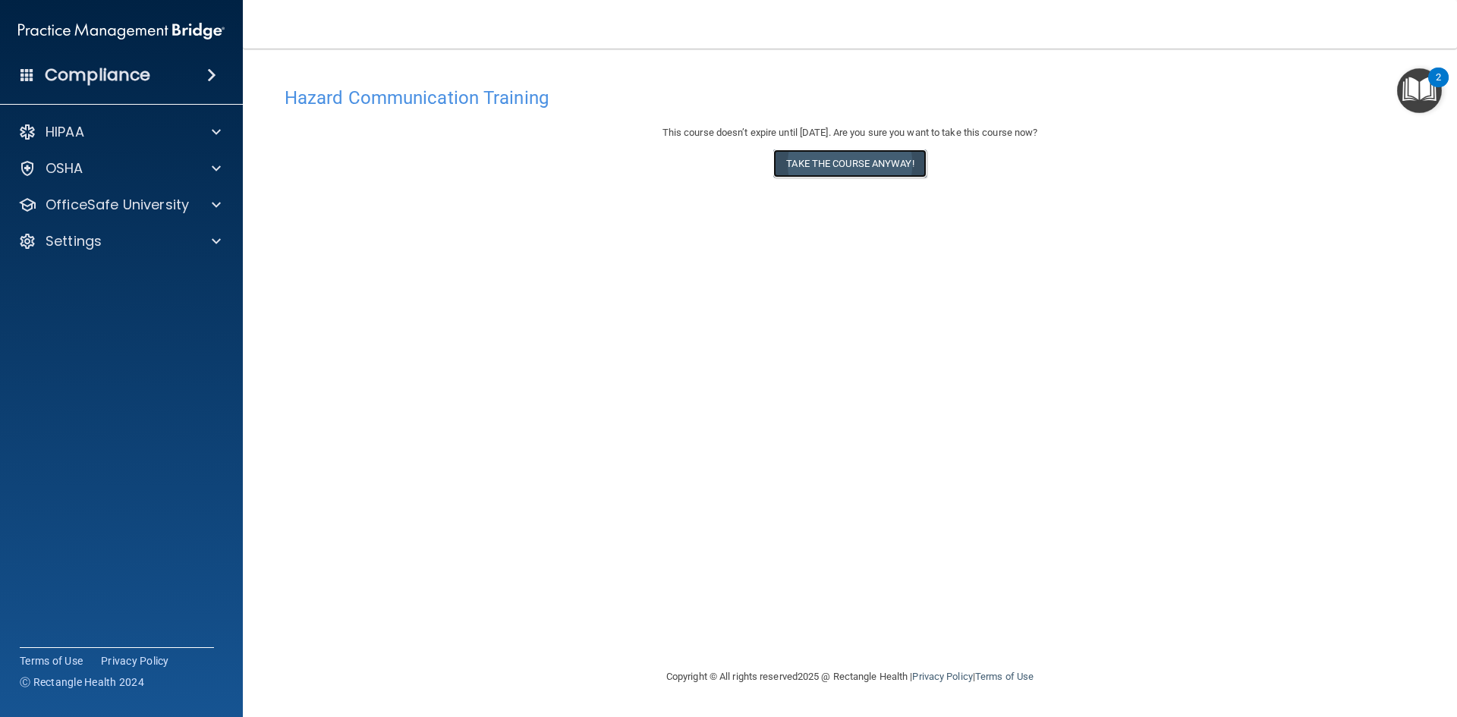
click at [877, 162] on button "Take the course anyway!" at bounding box center [849, 163] width 152 height 28
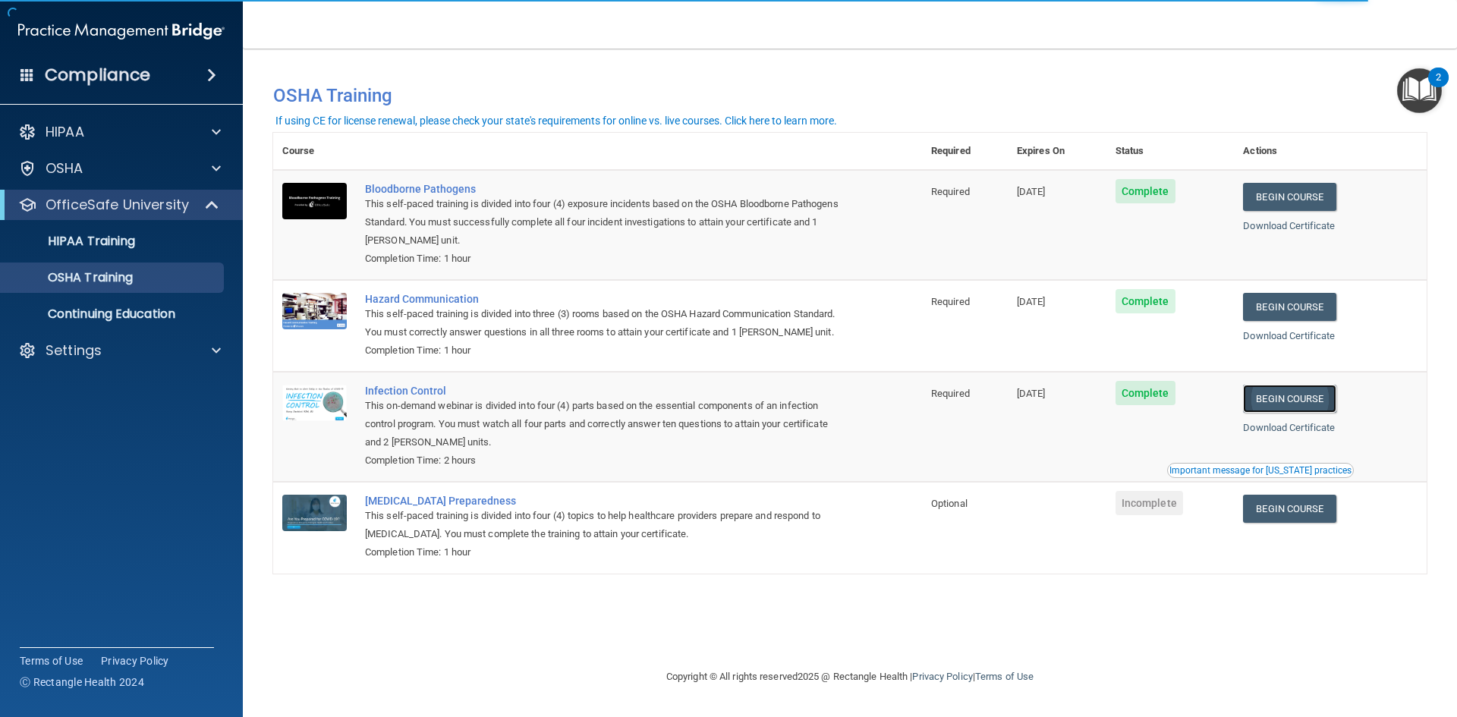
click at [1275, 400] on link "Begin Course" at bounding box center [1289, 399] width 93 height 28
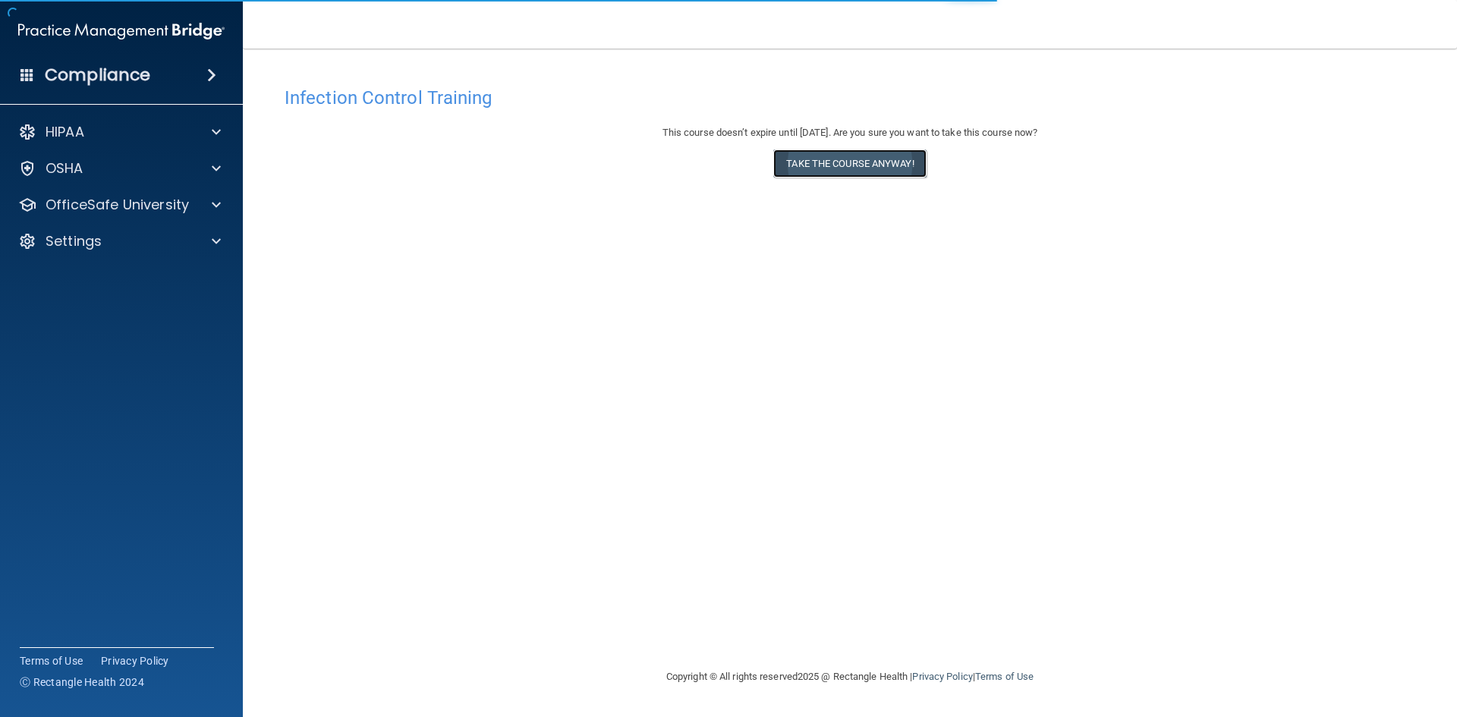
click at [868, 160] on button "Take the course anyway!" at bounding box center [849, 163] width 152 height 28
